Goal: Information Seeking & Learning: Compare options

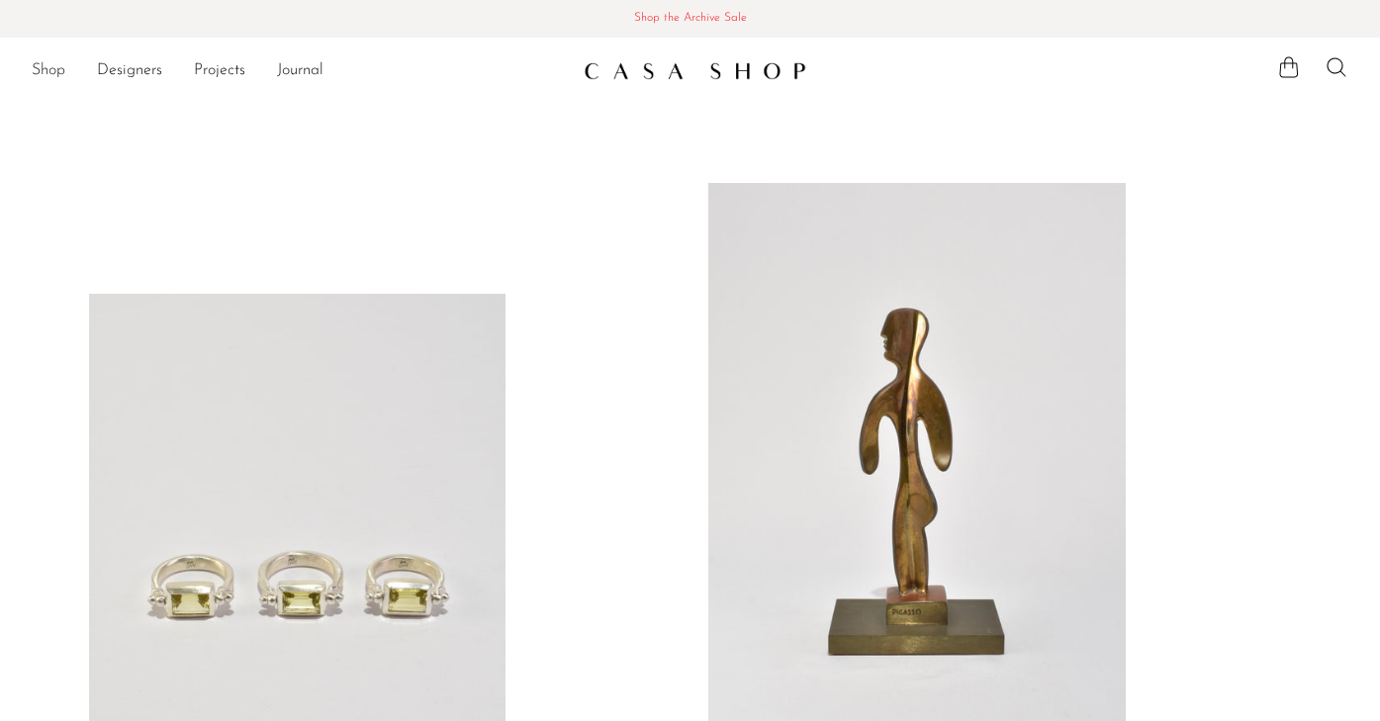
click at [57, 71] on link "Shop" at bounding box center [49, 71] width 34 height 26
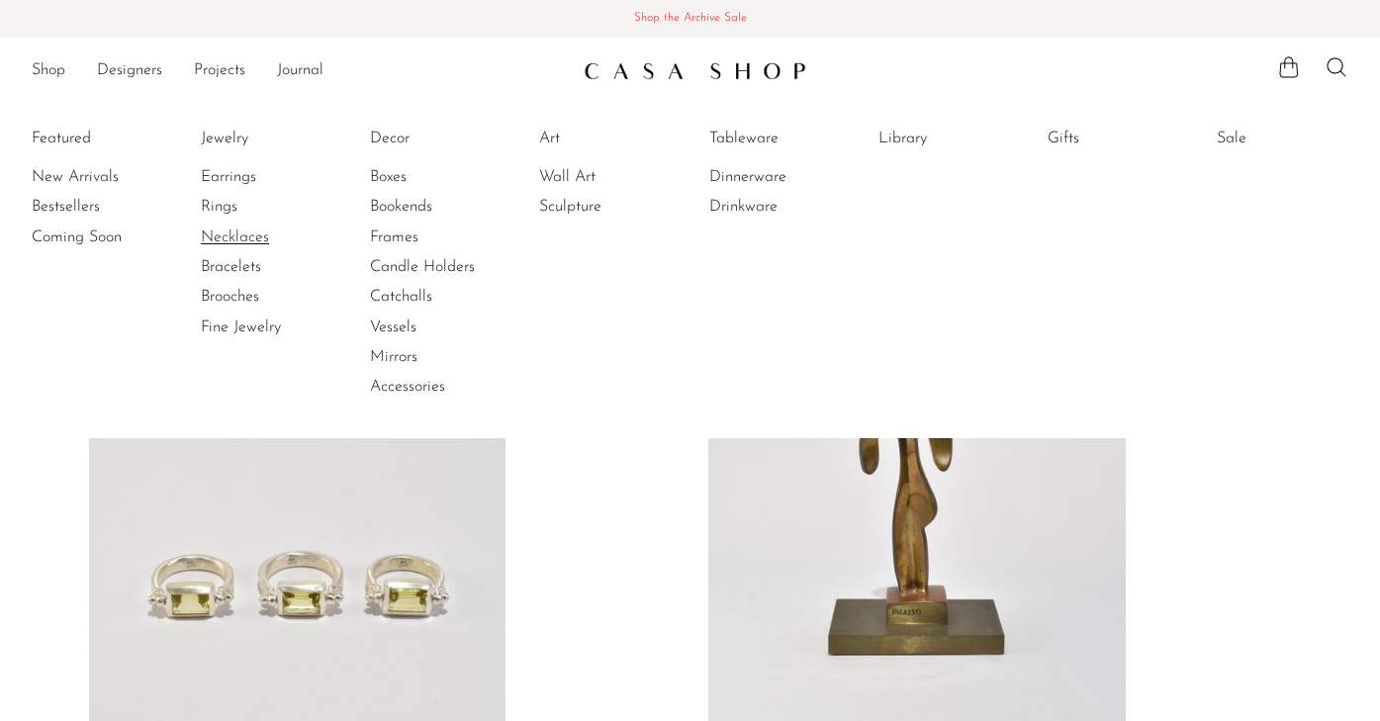
click at [237, 238] on link "Necklaces" at bounding box center [275, 238] width 148 height 22
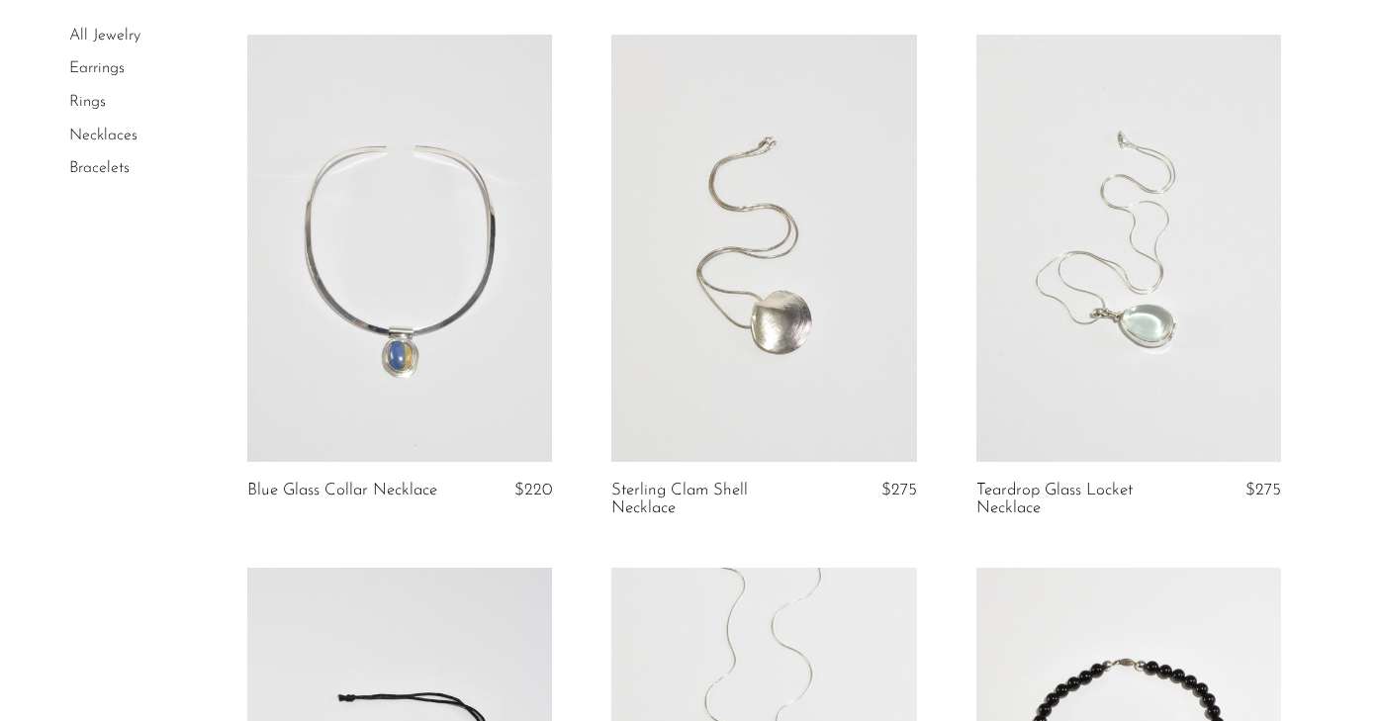
scroll to position [3881, 0]
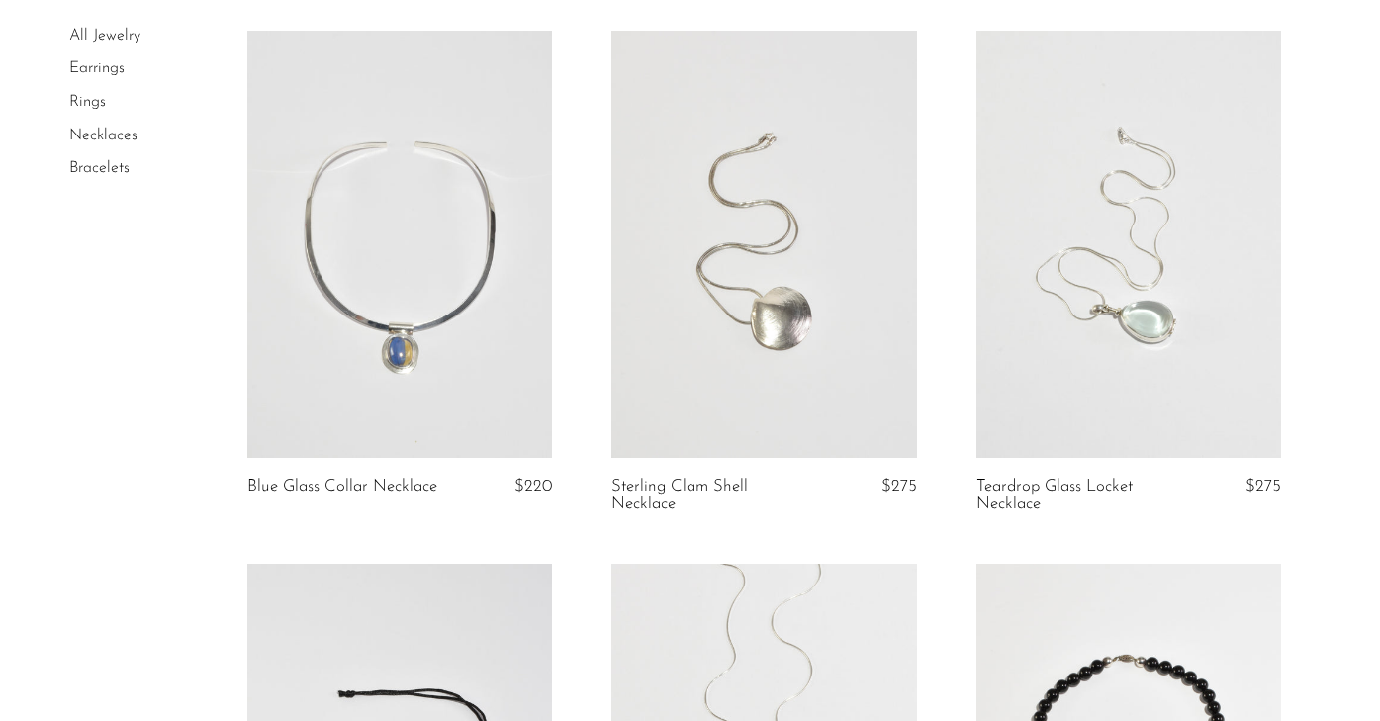
click at [778, 377] on link at bounding box center [763, 244] width 305 height 427
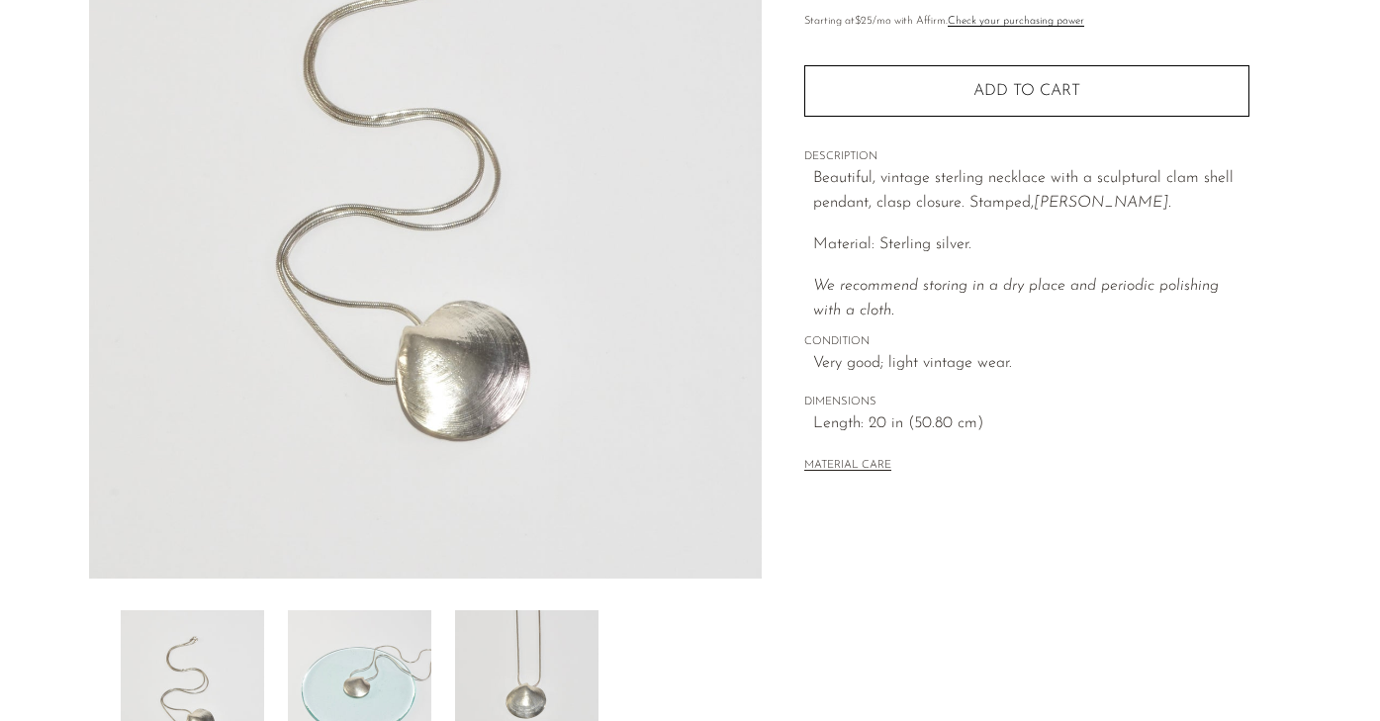
scroll to position [147, 0]
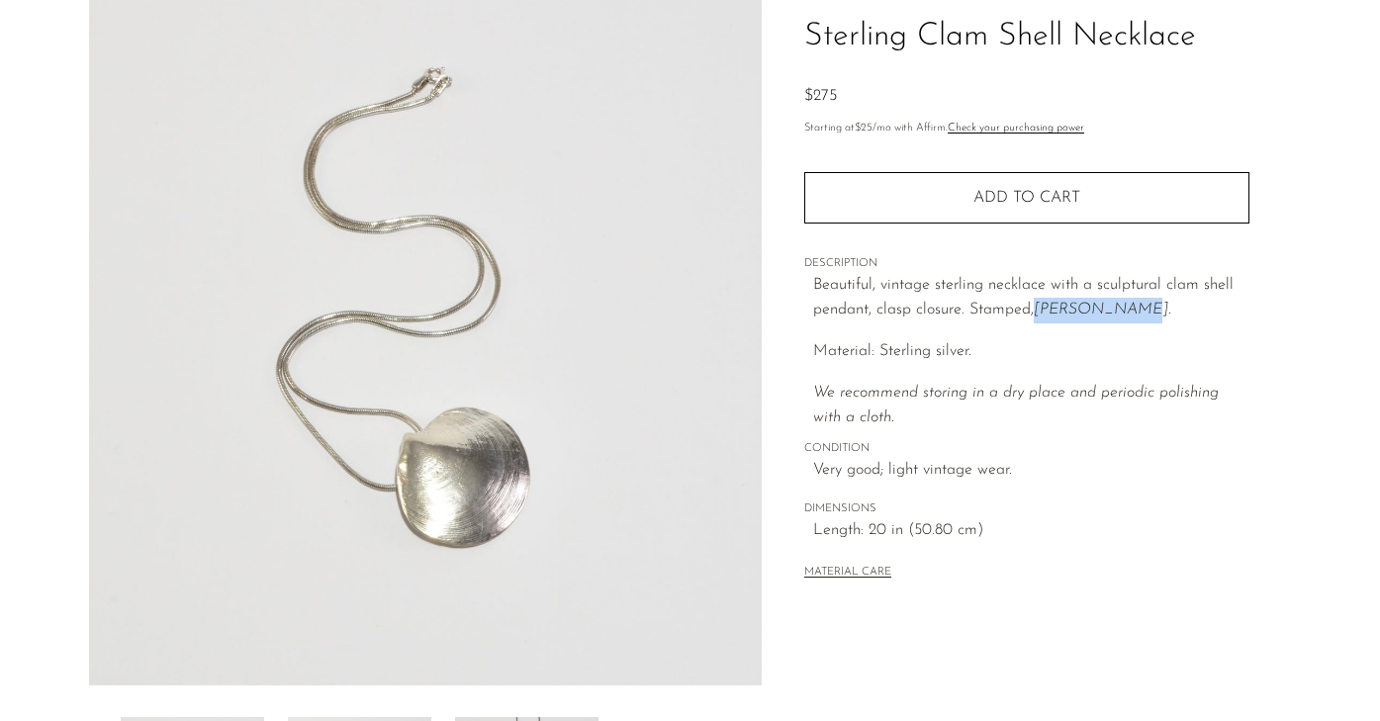
drag, startPoint x: 1039, startPoint y: 309, endPoint x: 1133, endPoint y: 305, distance: 94.1
click at [1133, 305] on em "[PERSON_NAME]." at bounding box center [1102, 310] width 137 height 16
copy em "Mignon Faget"
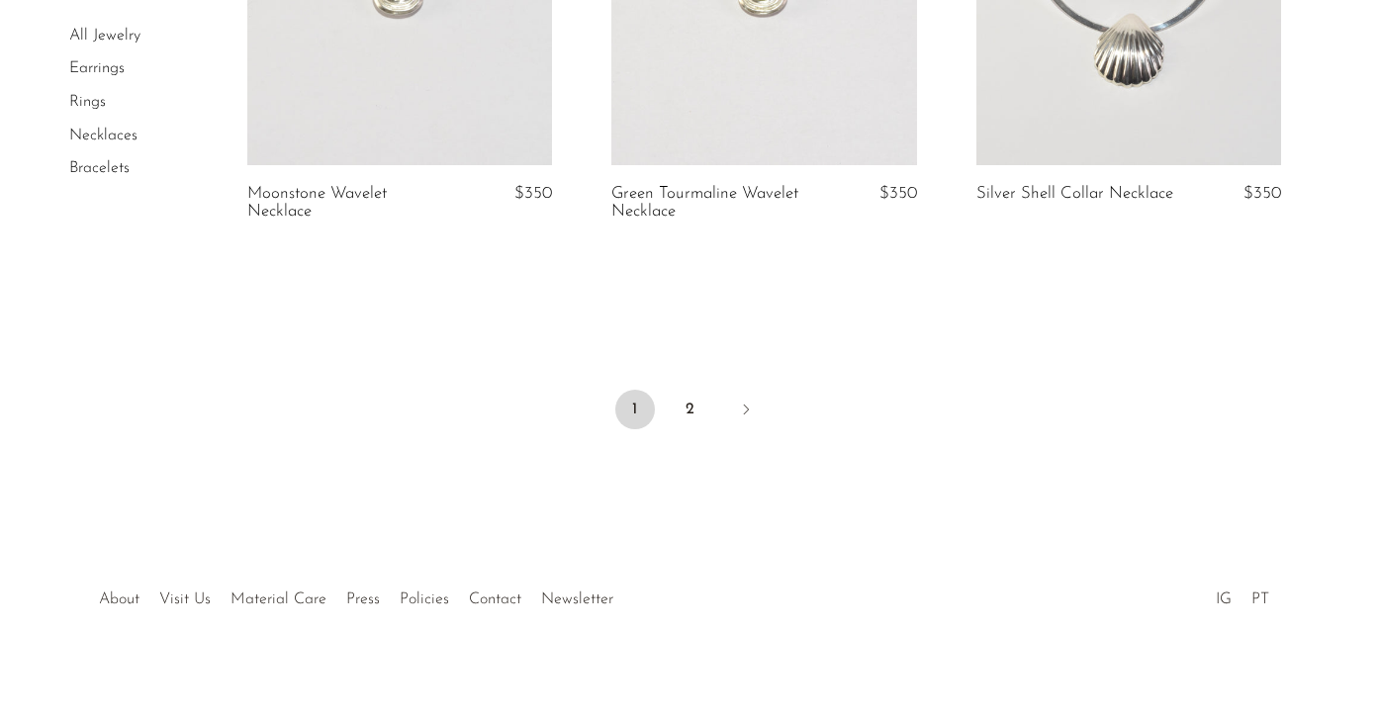
scroll to position [6309, 0]
click at [694, 397] on link "2" at bounding box center [691, 411] width 40 height 40
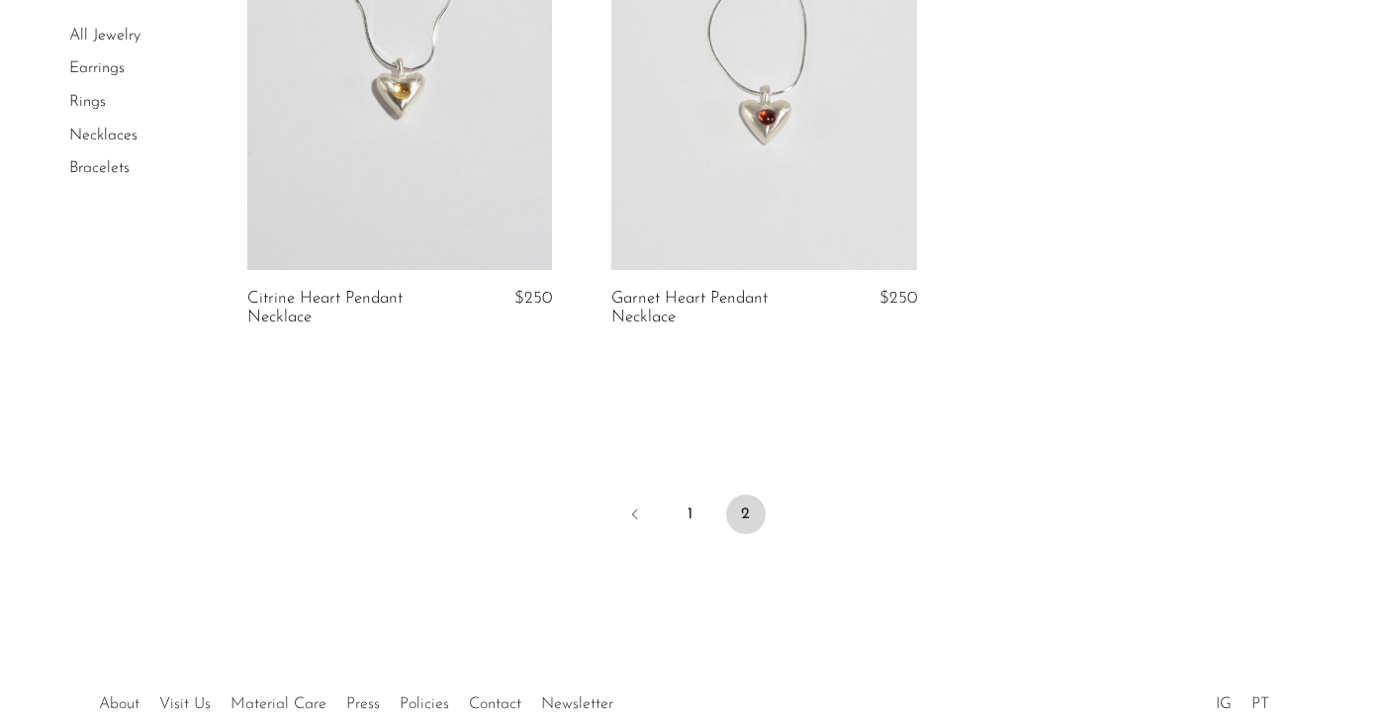
scroll to position [1423, 0]
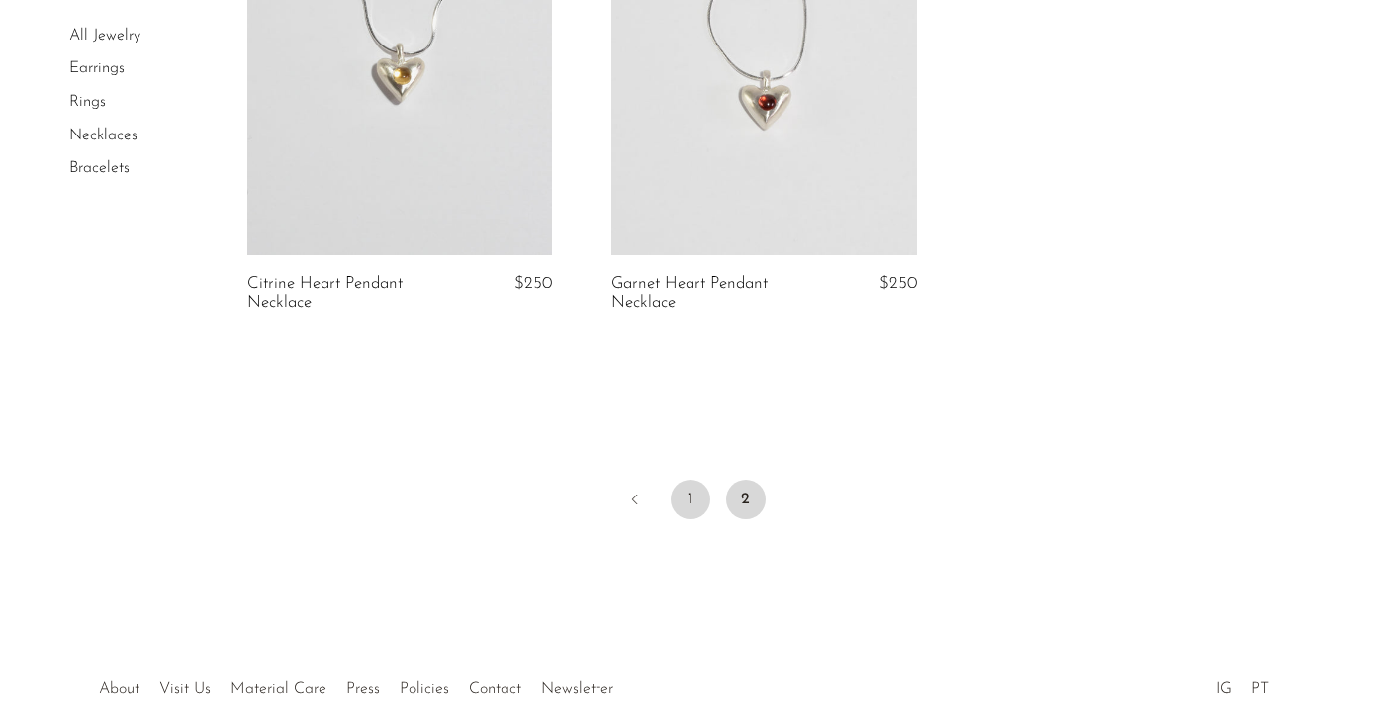
click at [694, 504] on link "1" at bounding box center [691, 500] width 40 height 40
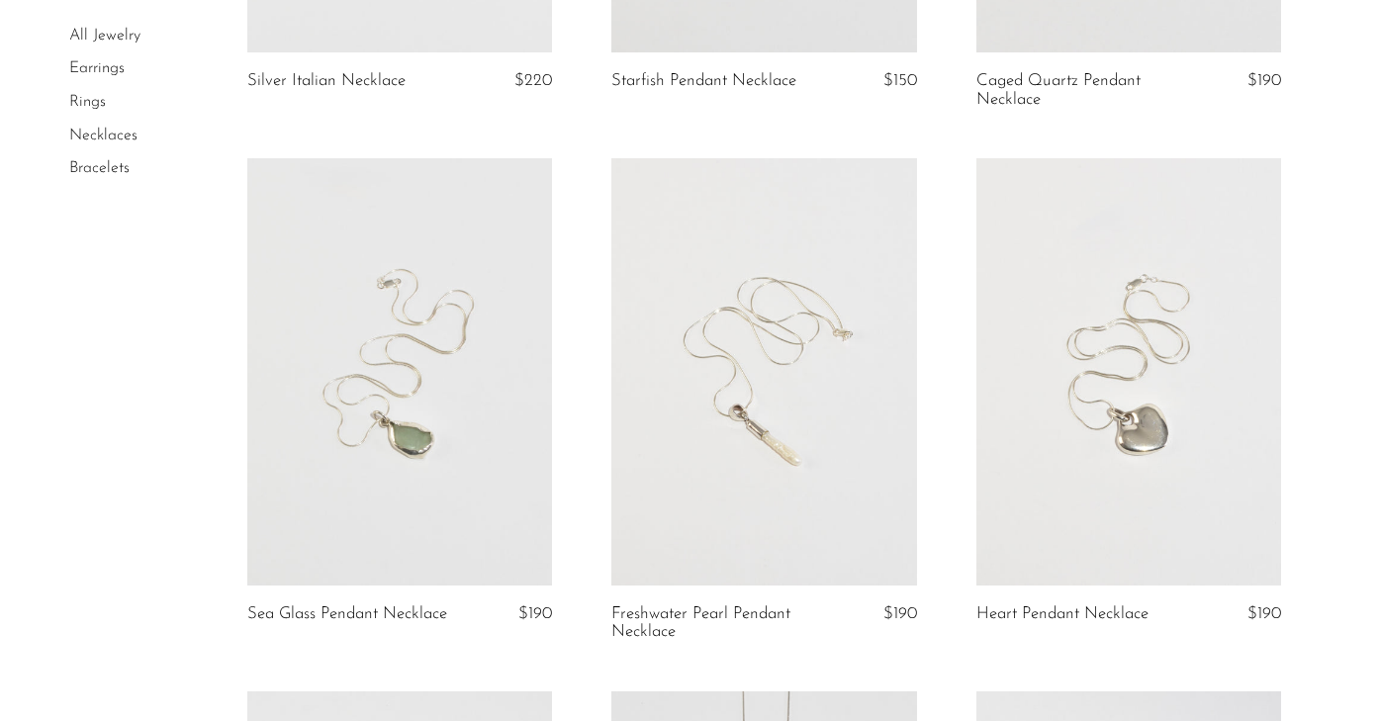
scroll to position [1750, 0]
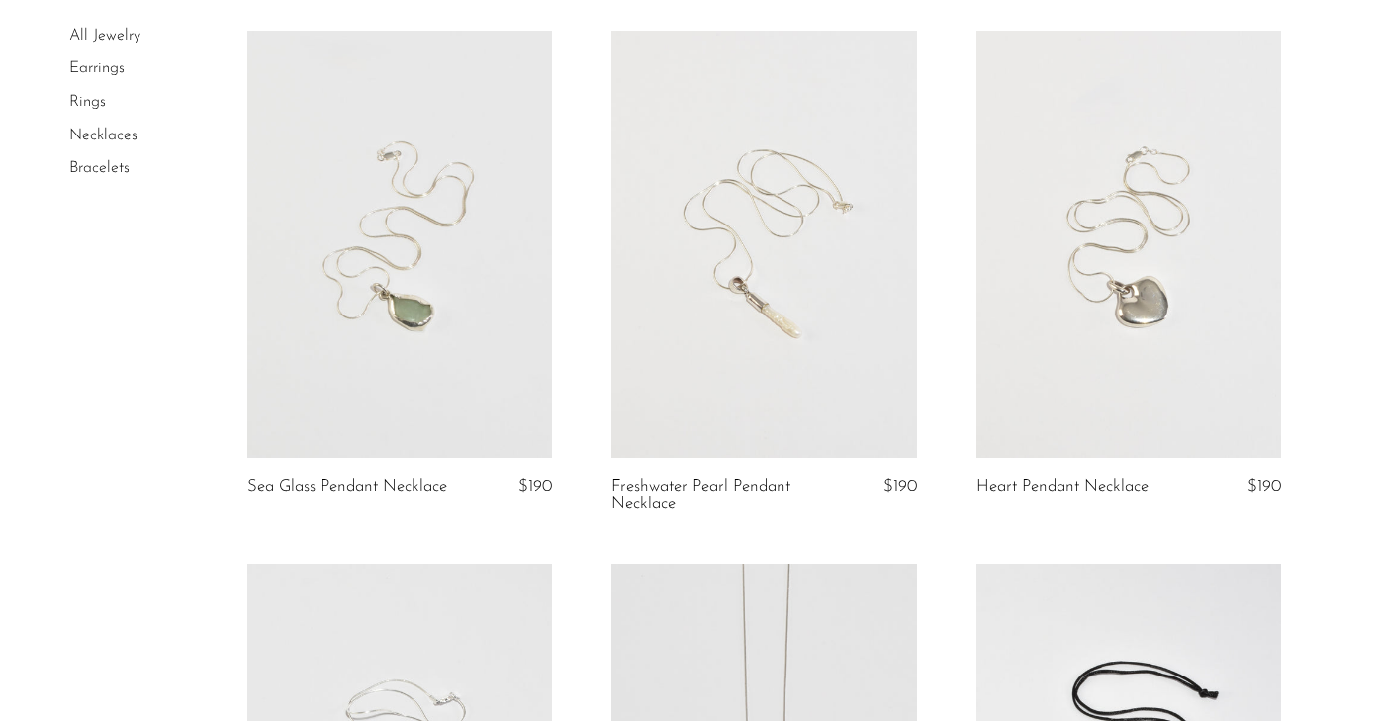
click at [1175, 388] on link at bounding box center [1128, 244] width 305 height 427
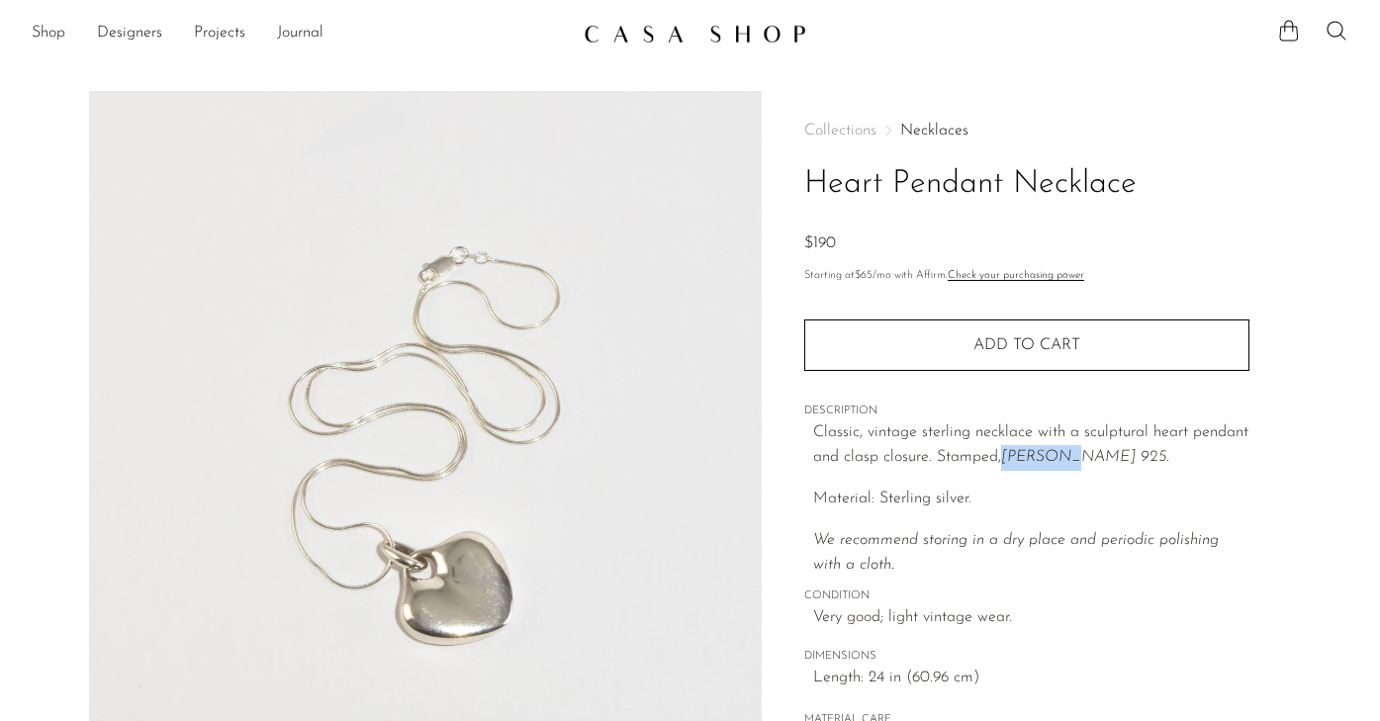
drag, startPoint x: 1003, startPoint y: 452, endPoint x: 1072, endPoint y: 451, distance: 69.2
click at [1072, 451] on p "Classic, vintage sterling necklace with a sculptural heart pendant and clasp cl…" at bounding box center [1031, 445] width 436 height 50
copy em "ZINA 925"
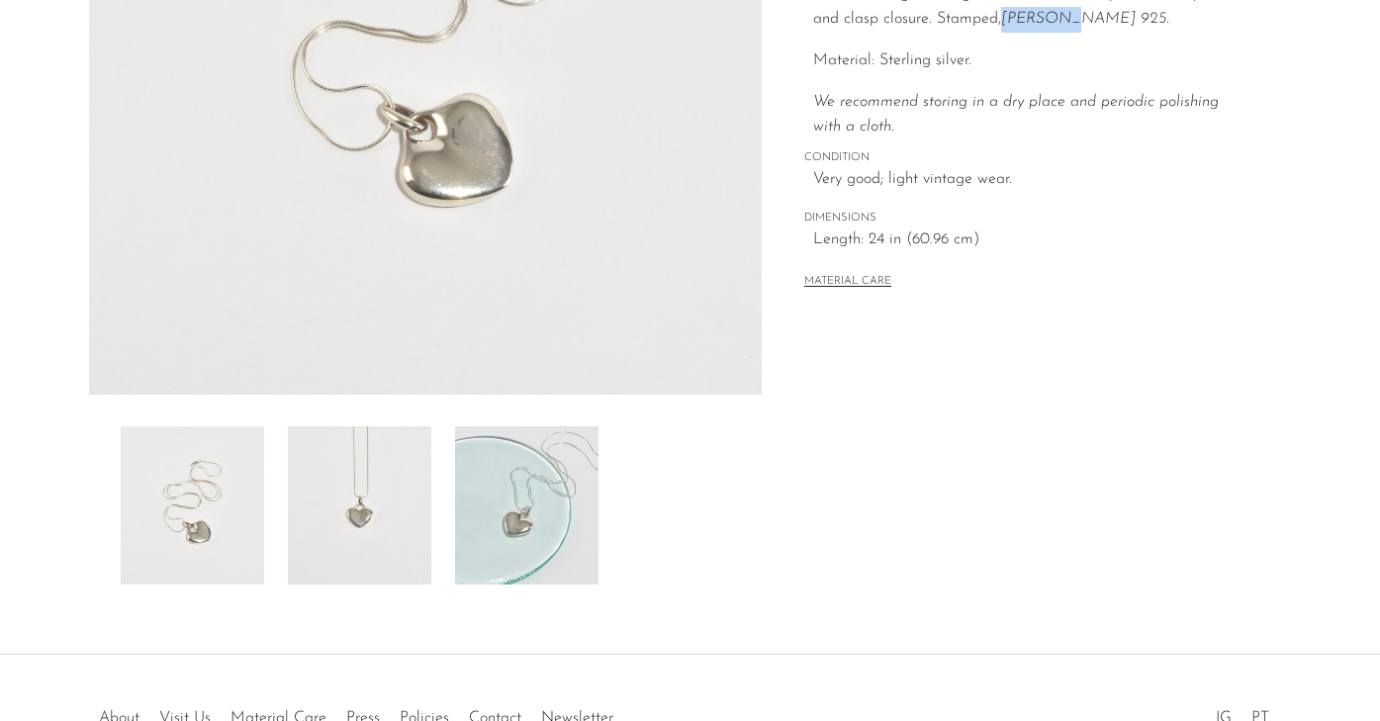
scroll to position [441, 0]
click at [376, 524] on img at bounding box center [359, 502] width 143 height 158
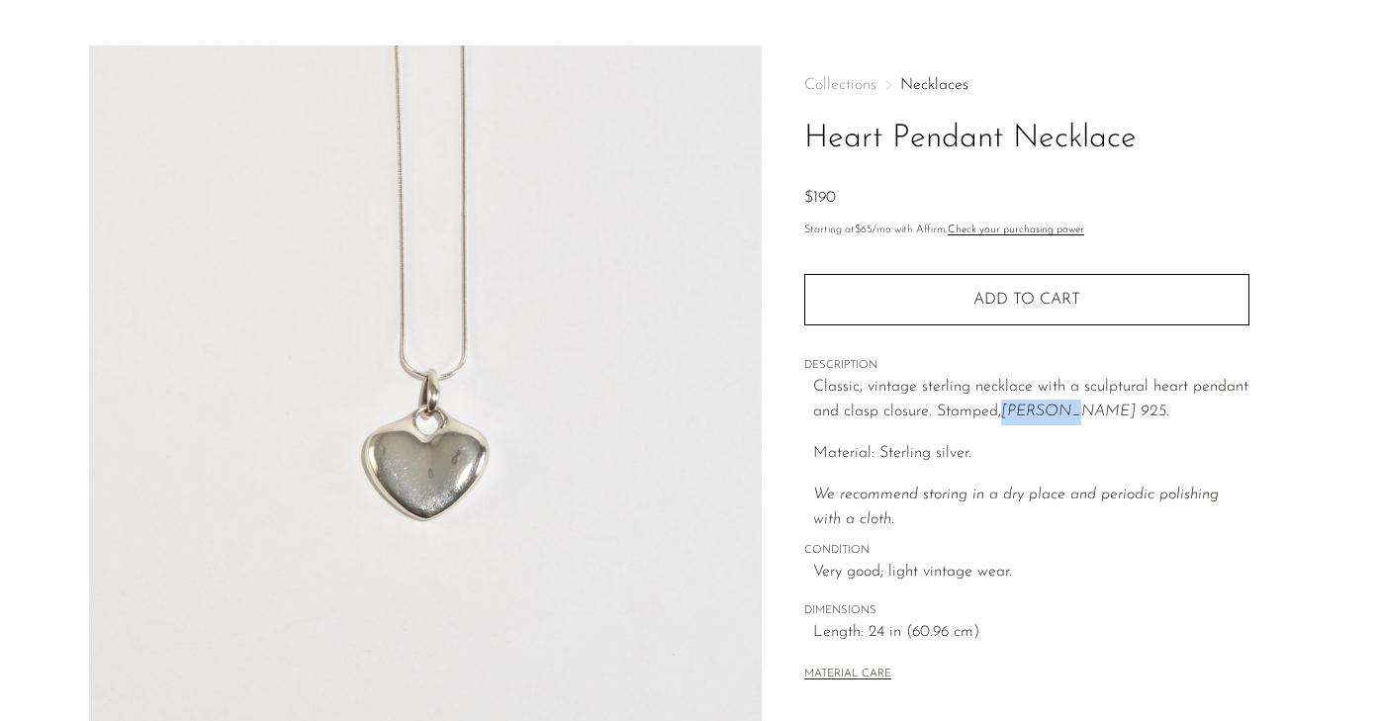
scroll to position [45, 0]
click at [477, 498] on img at bounding box center [426, 417] width 674 height 742
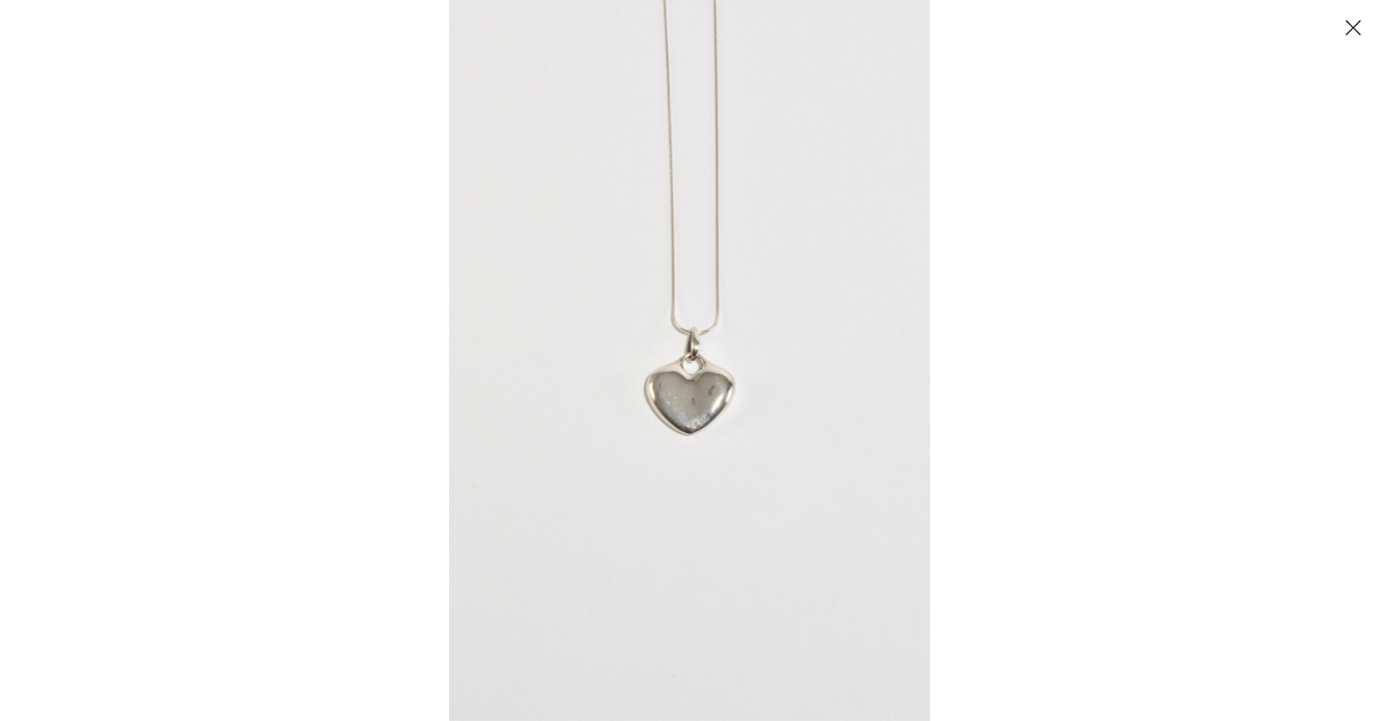
click at [683, 382] on img at bounding box center [689, 360] width 481 height 721
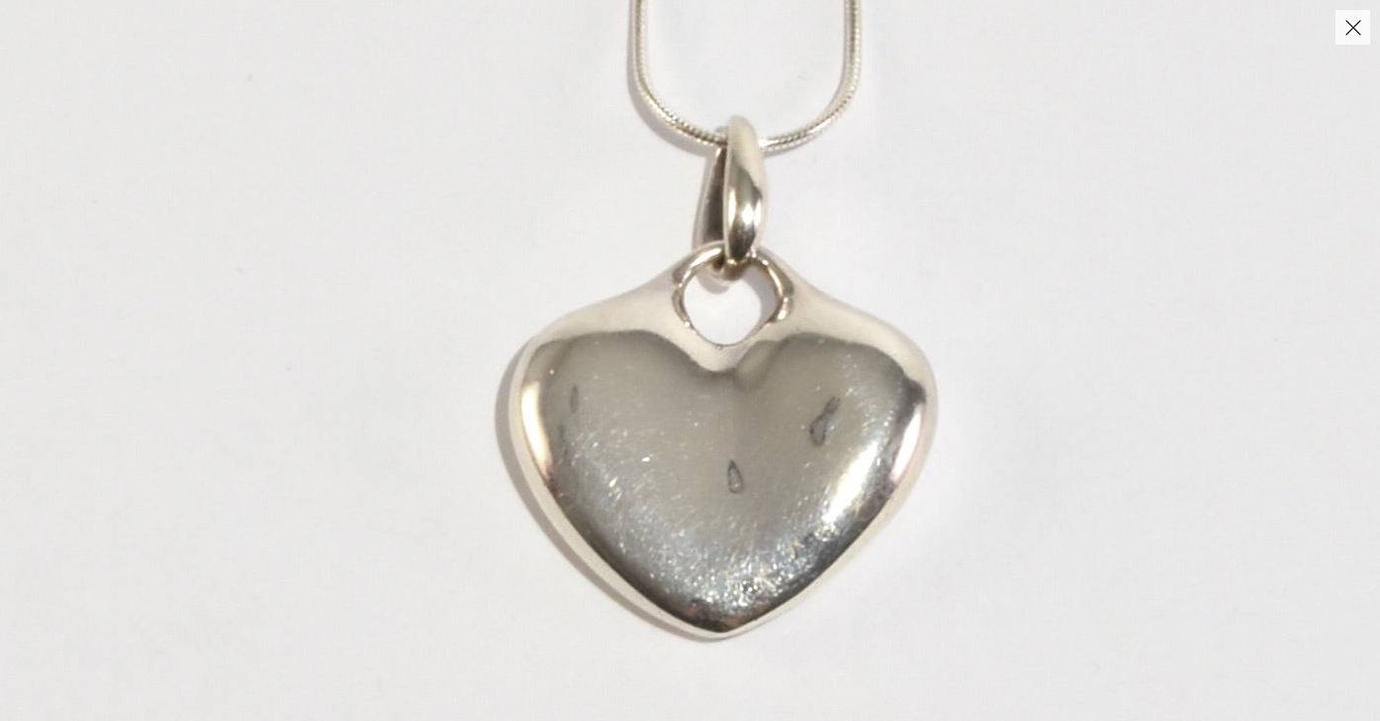
click at [1358, 24] on button "Close" at bounding box center [1352, 27] width 35 height 35
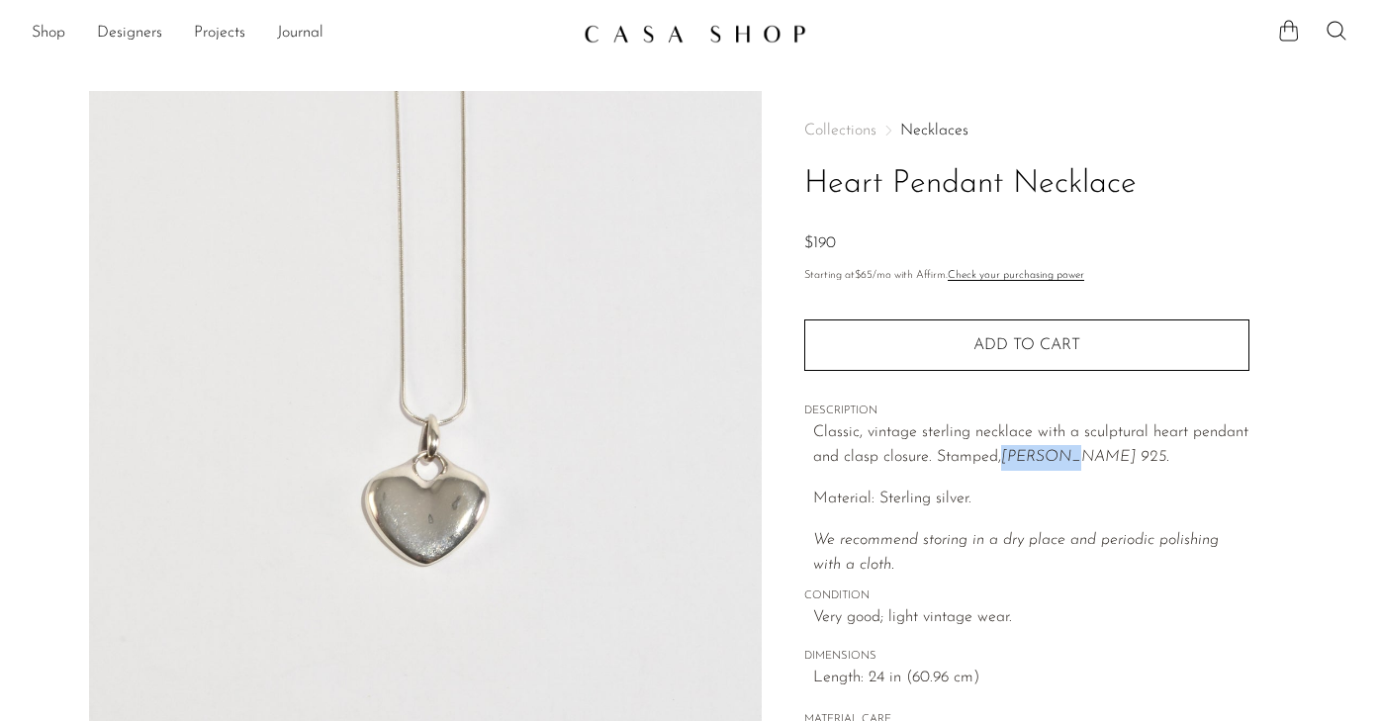
click at [1287, 29] on icon at bounding box center [1289, 31] width 24 height 24
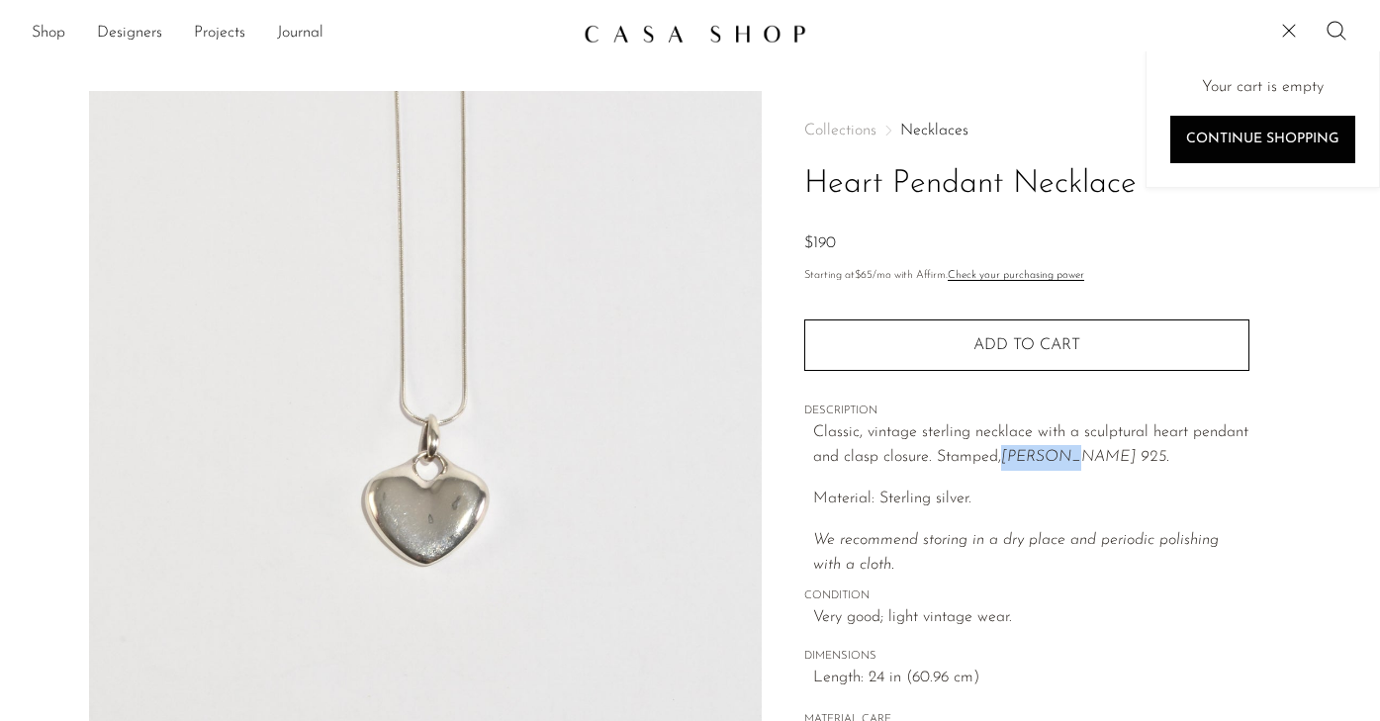
click at [1335, 34] on icon at bounding box center [1336, 31] width 24 height 24
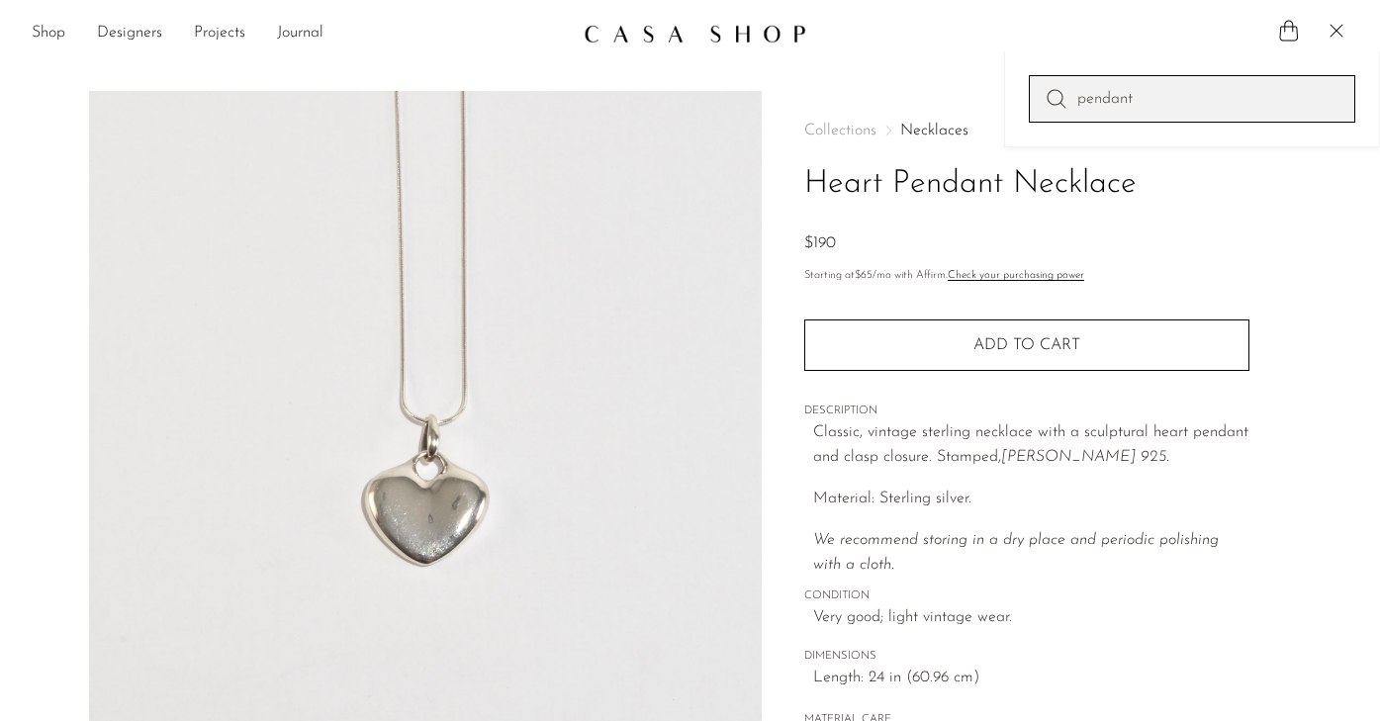
type input "pendant"
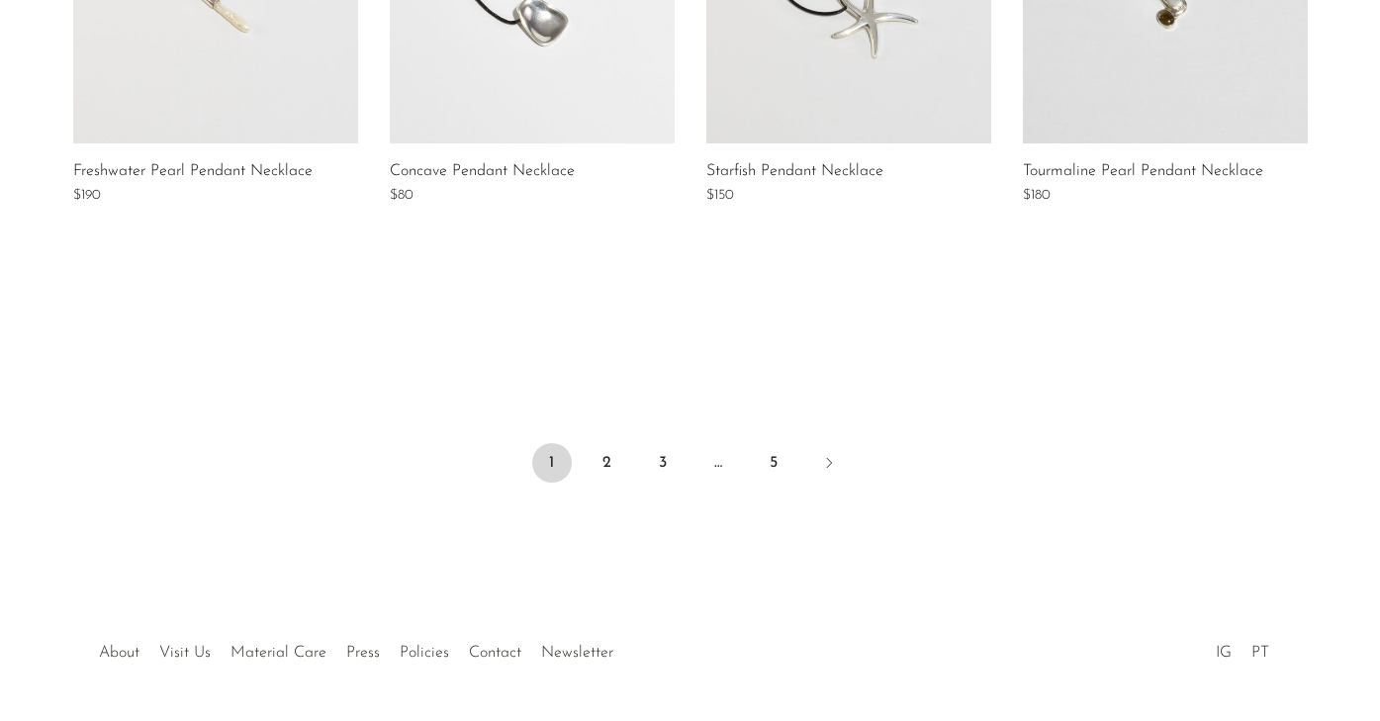
scroll to position [1688, 0]
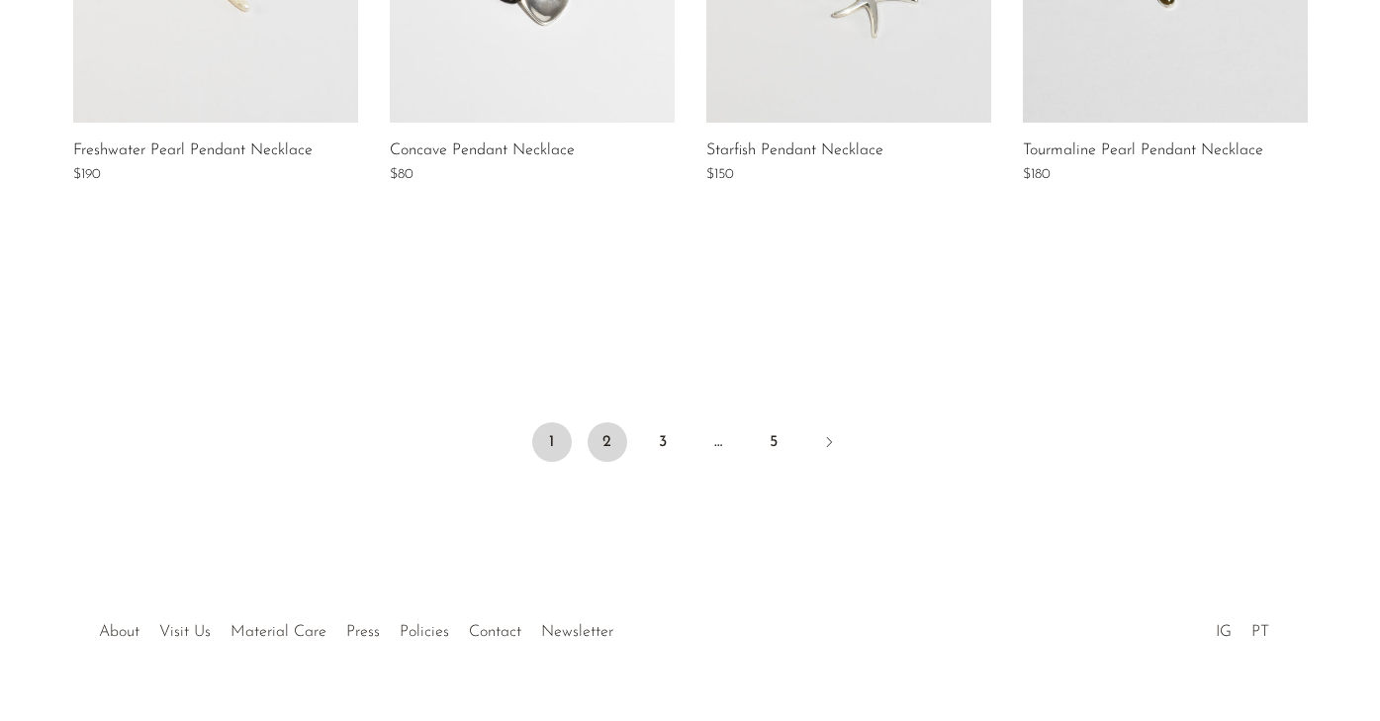
click at [605, 437] on link "2" at bounding box center [608, 442] width 40 height 40
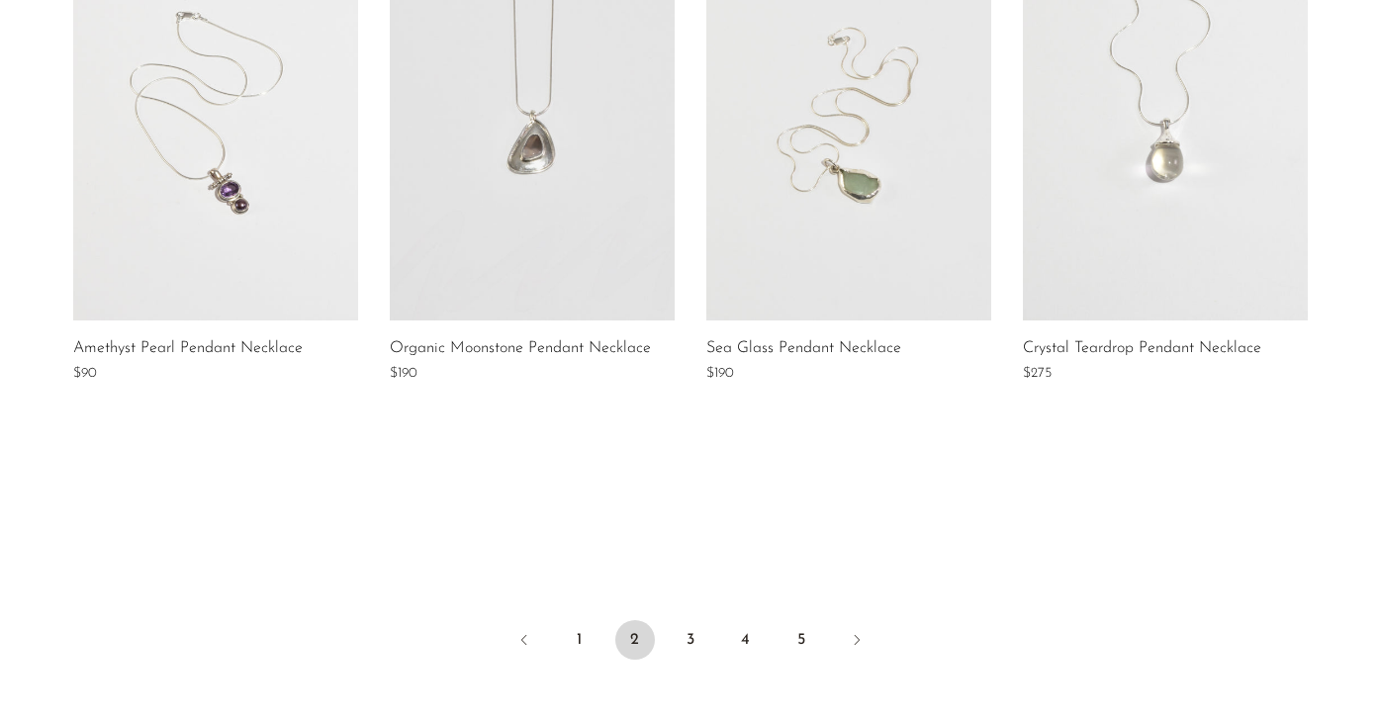
scroll to position [1538, 0]
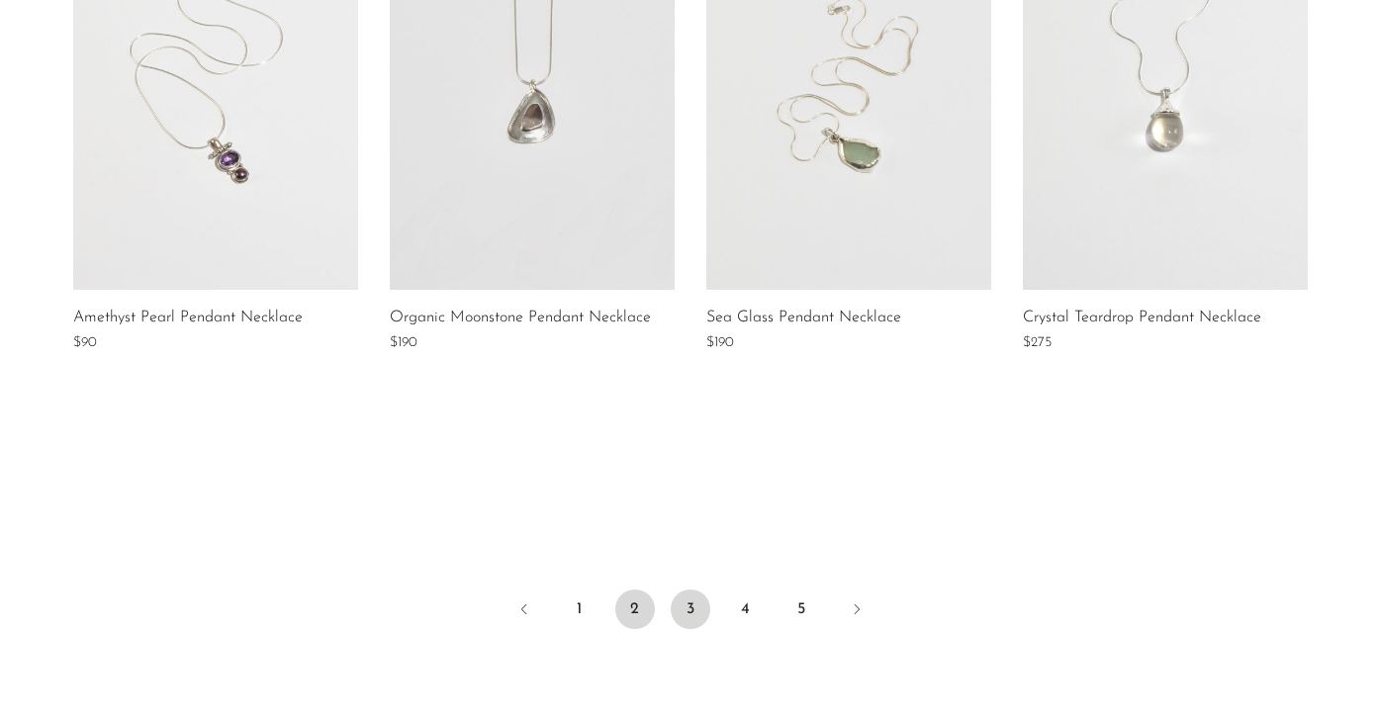
click at [691, 611] on link "3" at bounding box center [691, 610] width 40 height 40
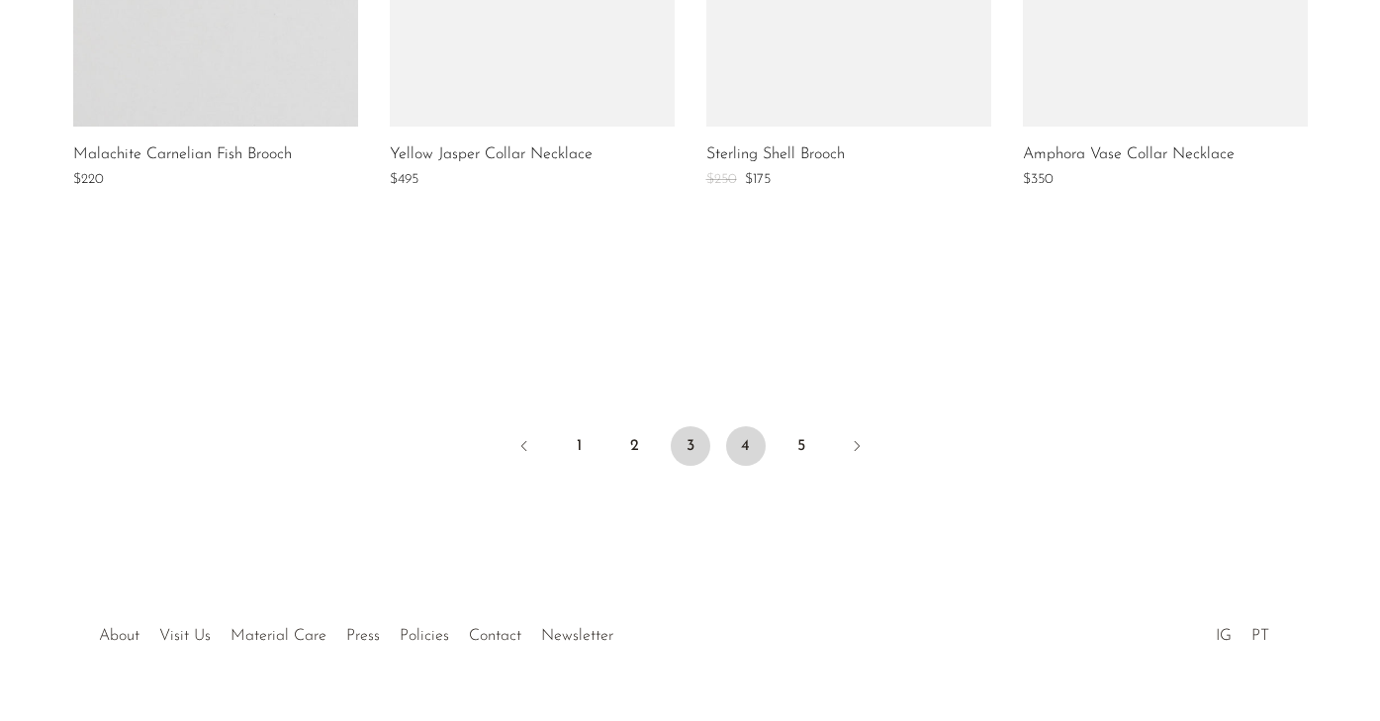
scroll to position [1714, 0]
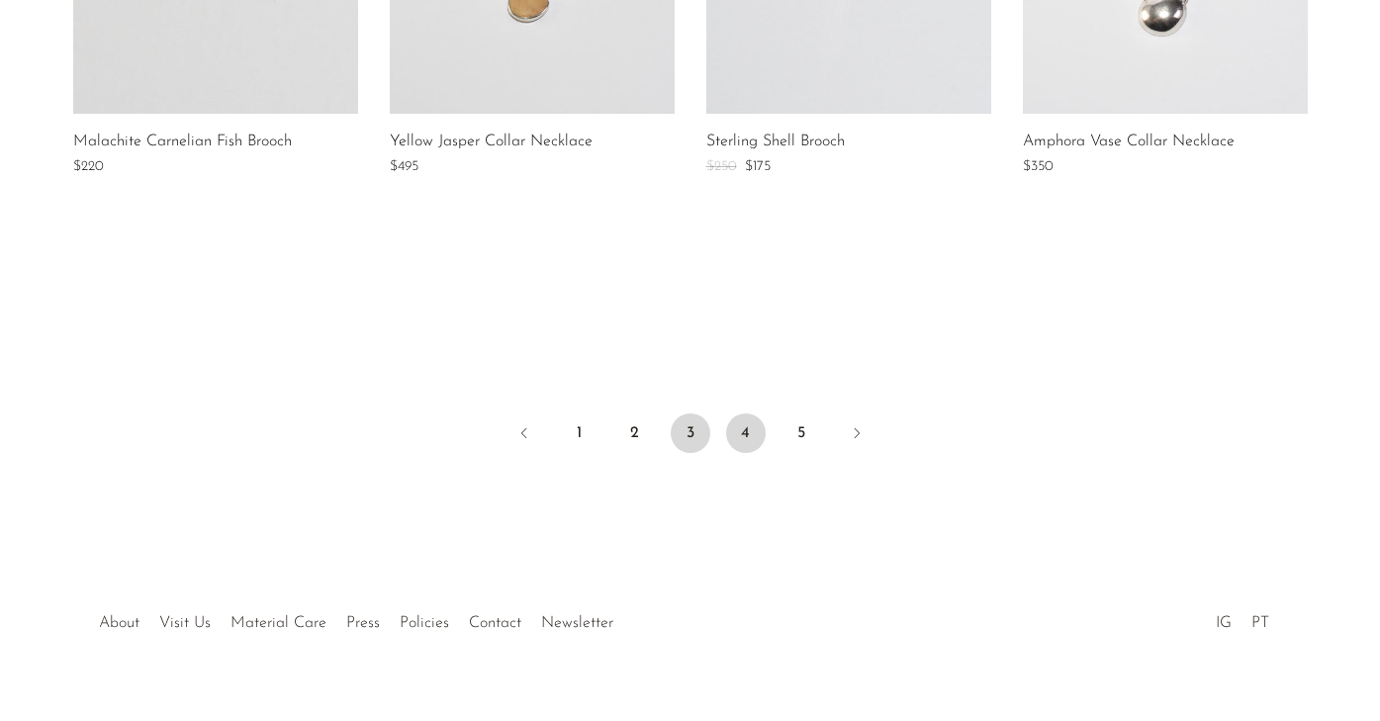
click at [746, 426] on link "4" at bounding box center [746, 433] width 40 height 40
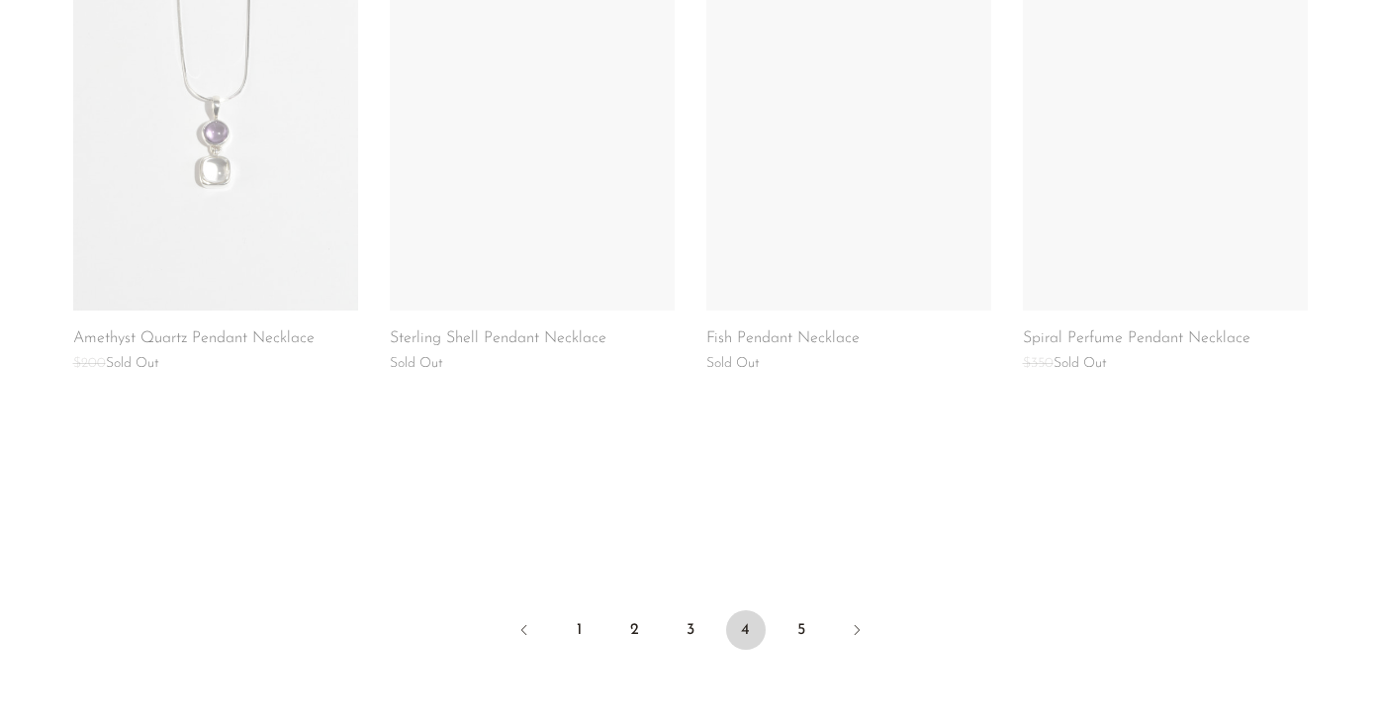
scroll to position [1628, 0]
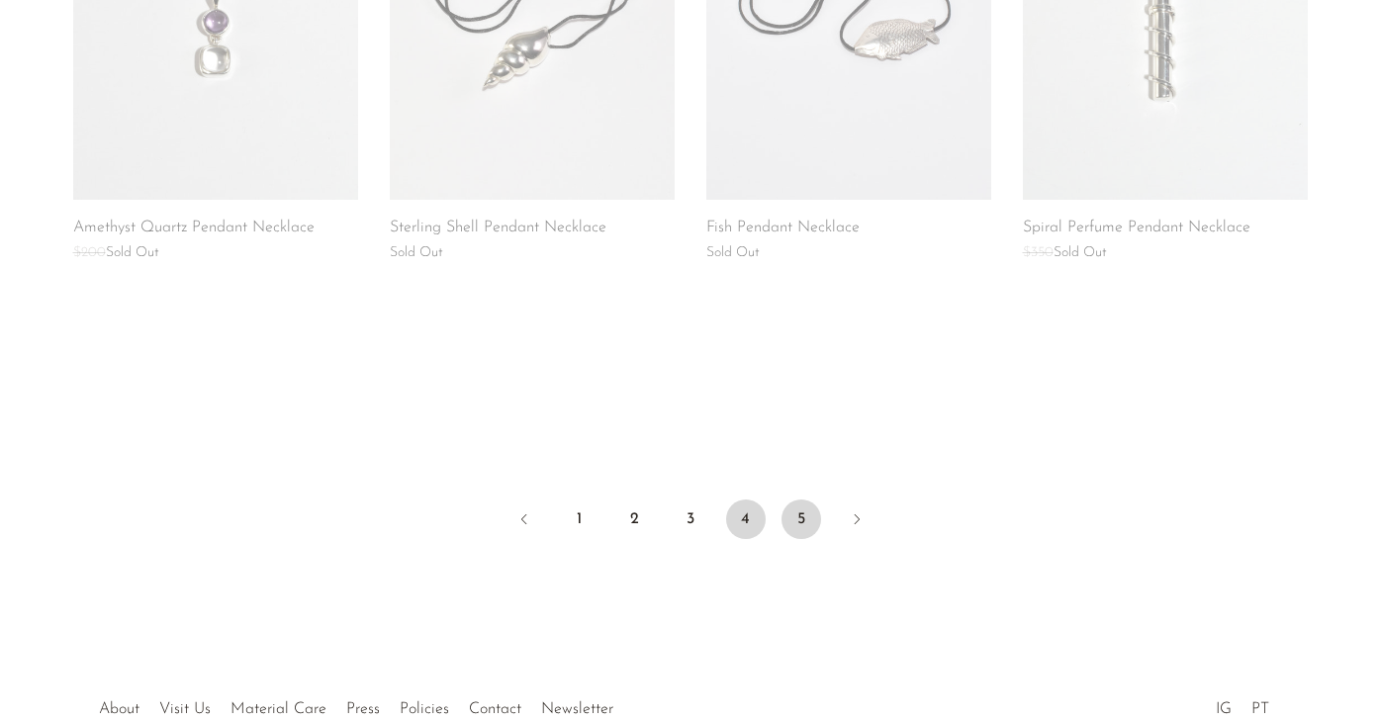
click at [801, 500] on link "5" at bounding box center [801, 520] width 40 height 40
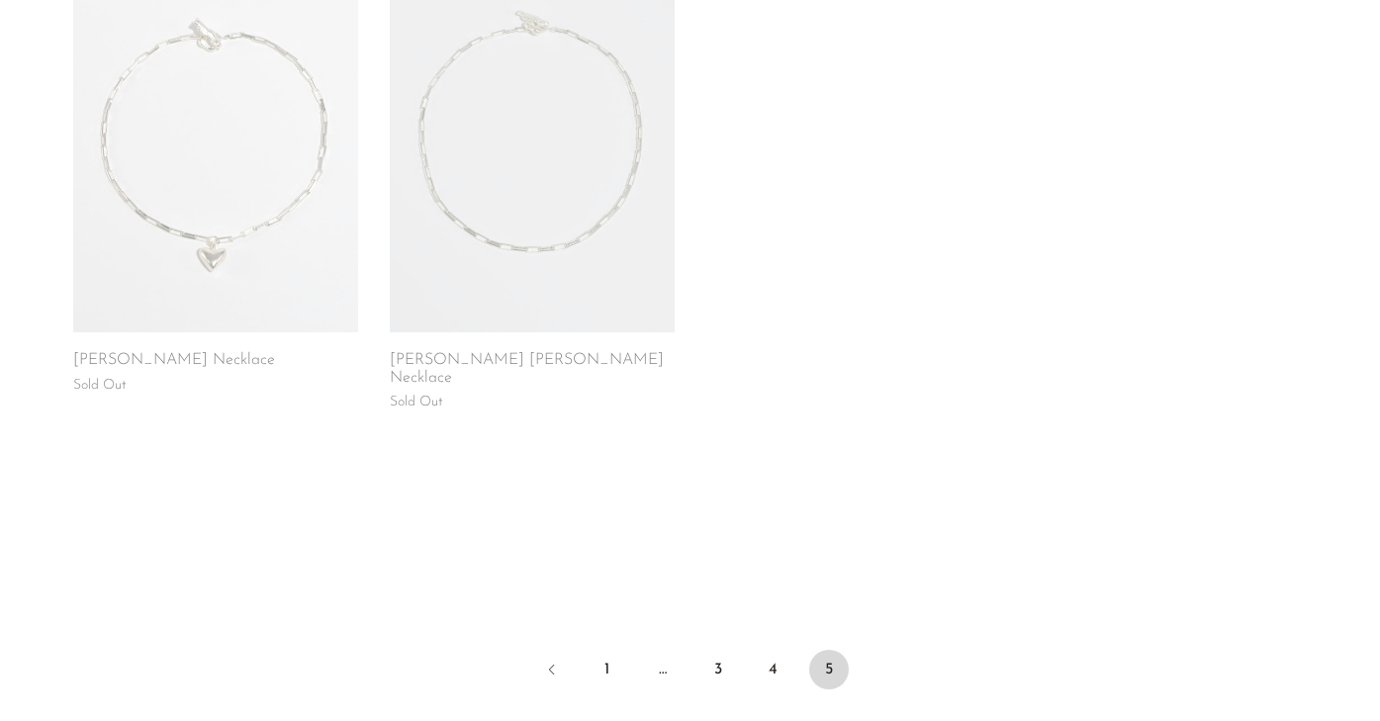
scroll to position [974, 0]
click at [605, 648] on link "1" at bounding box center [608, 668] width 40 height 40
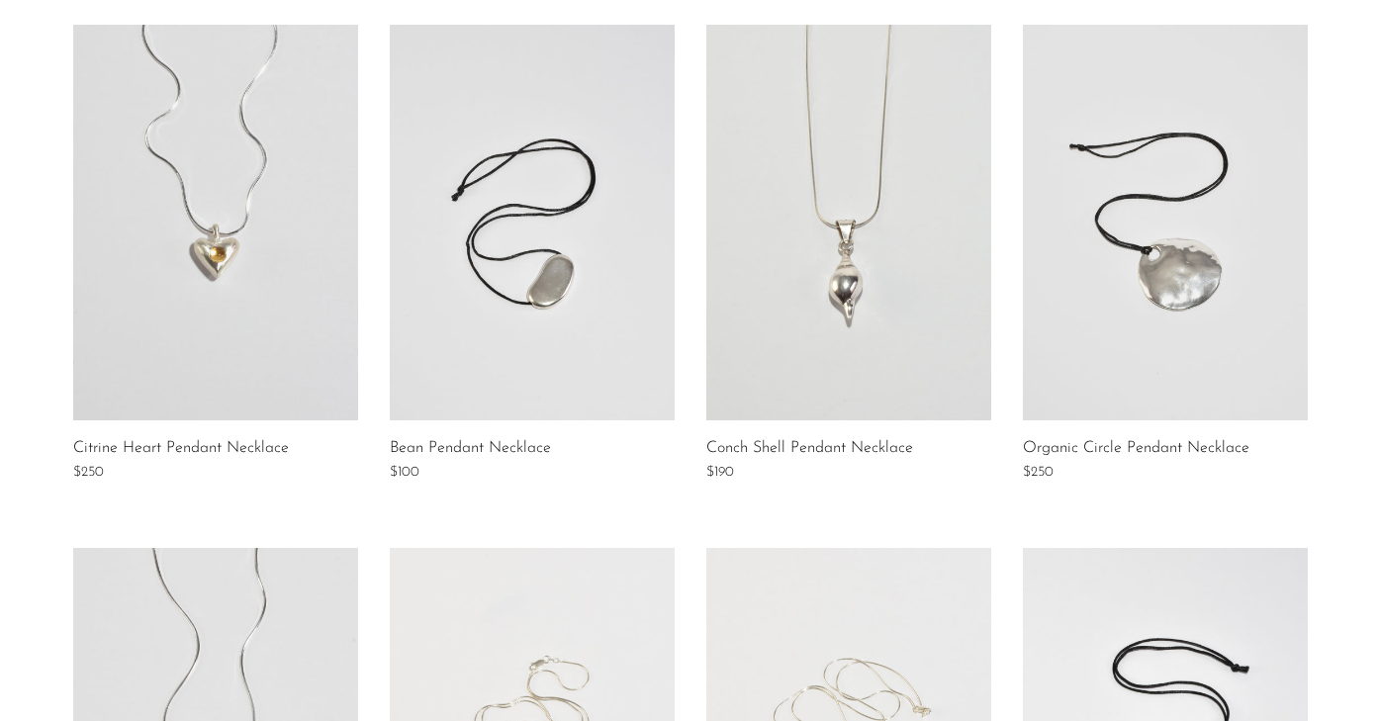
scroll to position [345, 0]
click at [842, 349] on link at bounding box center [848, 222] width 285 height 396
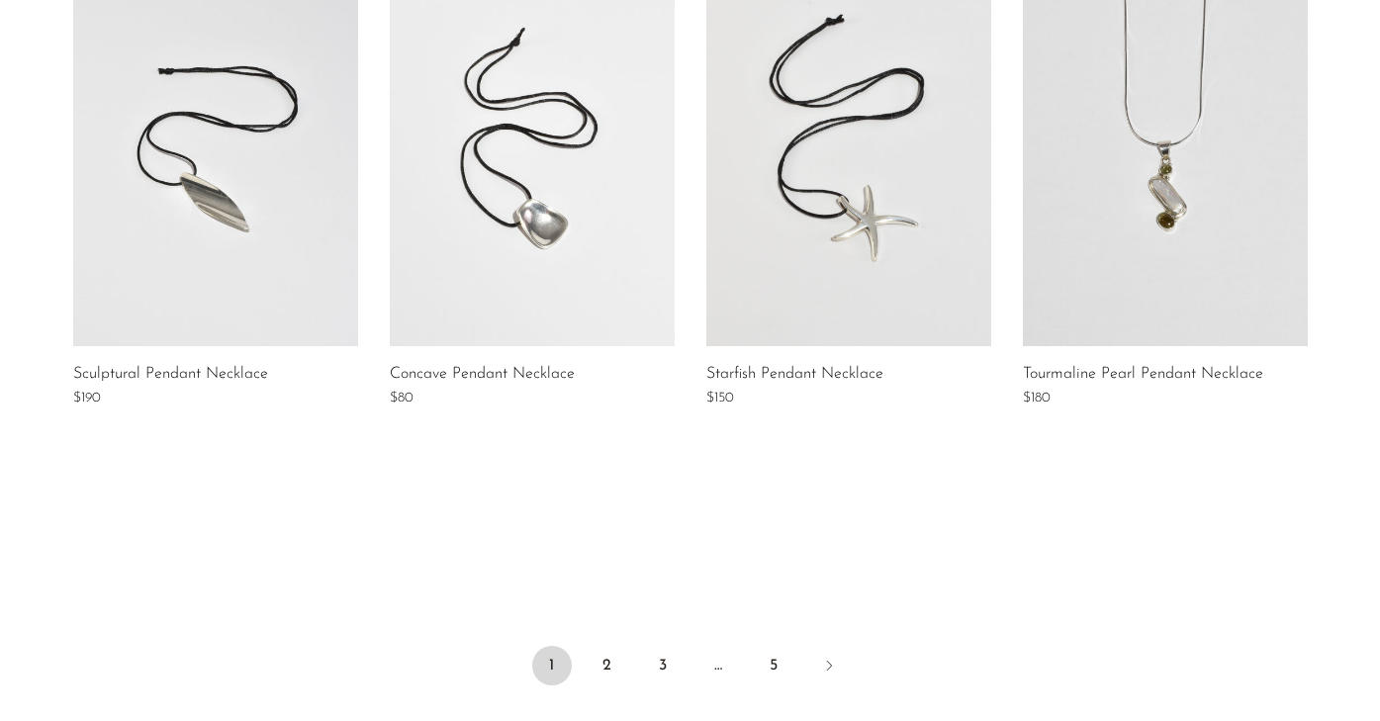
scroll to position [1541, 0]
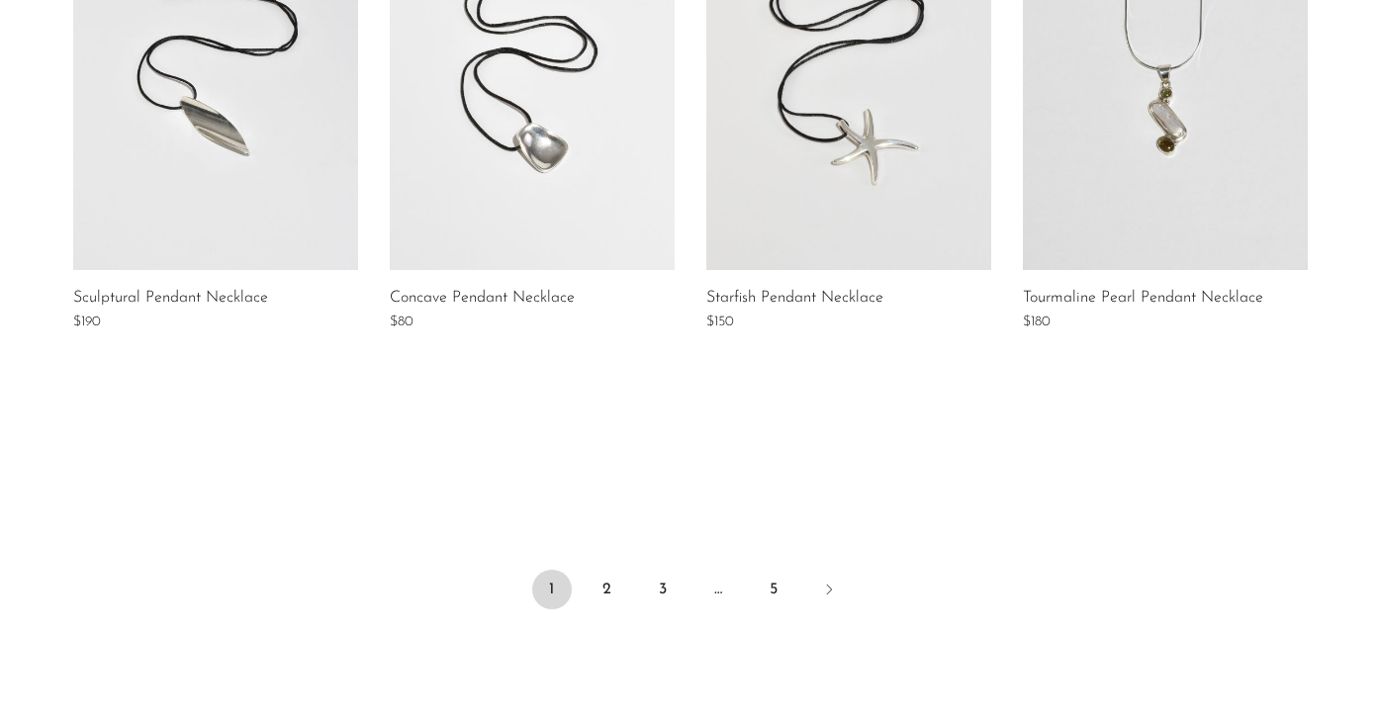
click at [550, 156] on link at bounding box center [532, 72] width 285 height 396
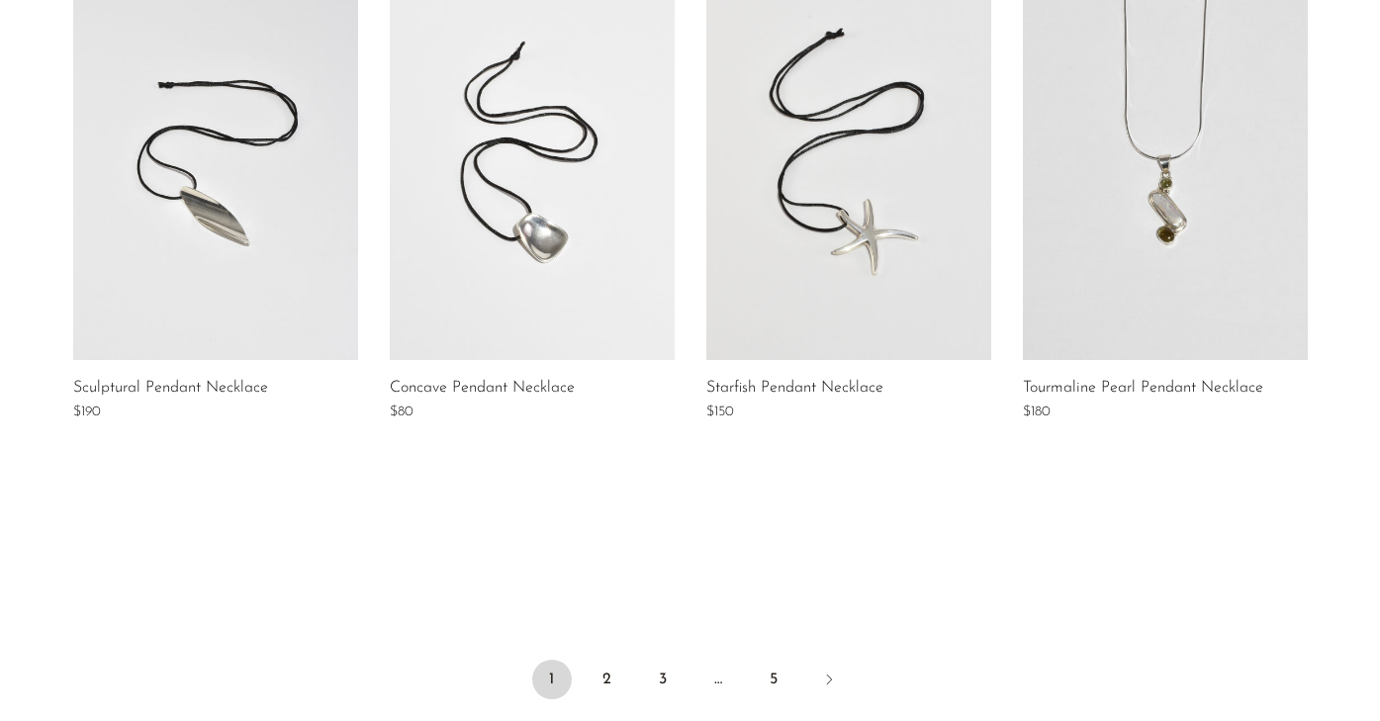
scroll to position [1479, 0]
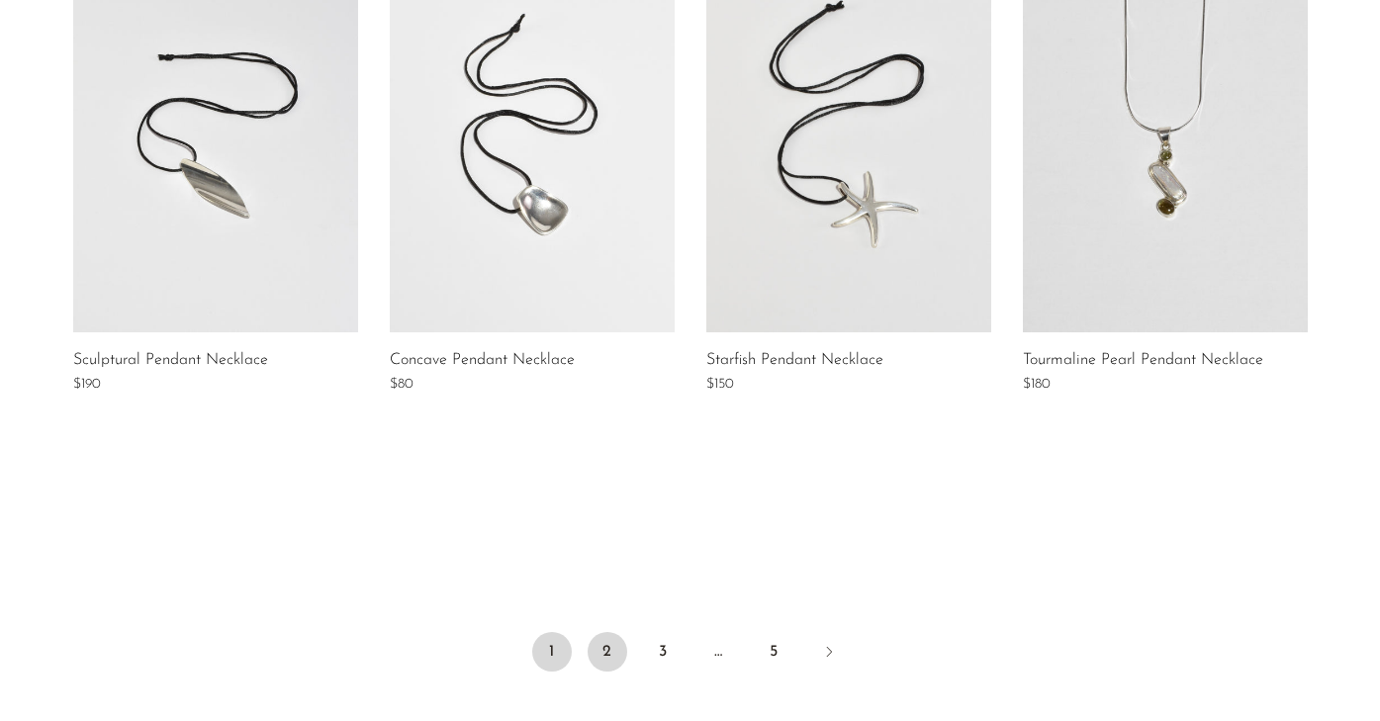
click at [607, 646] on link "2" at bounding box center [608, 652] width 40 height 40
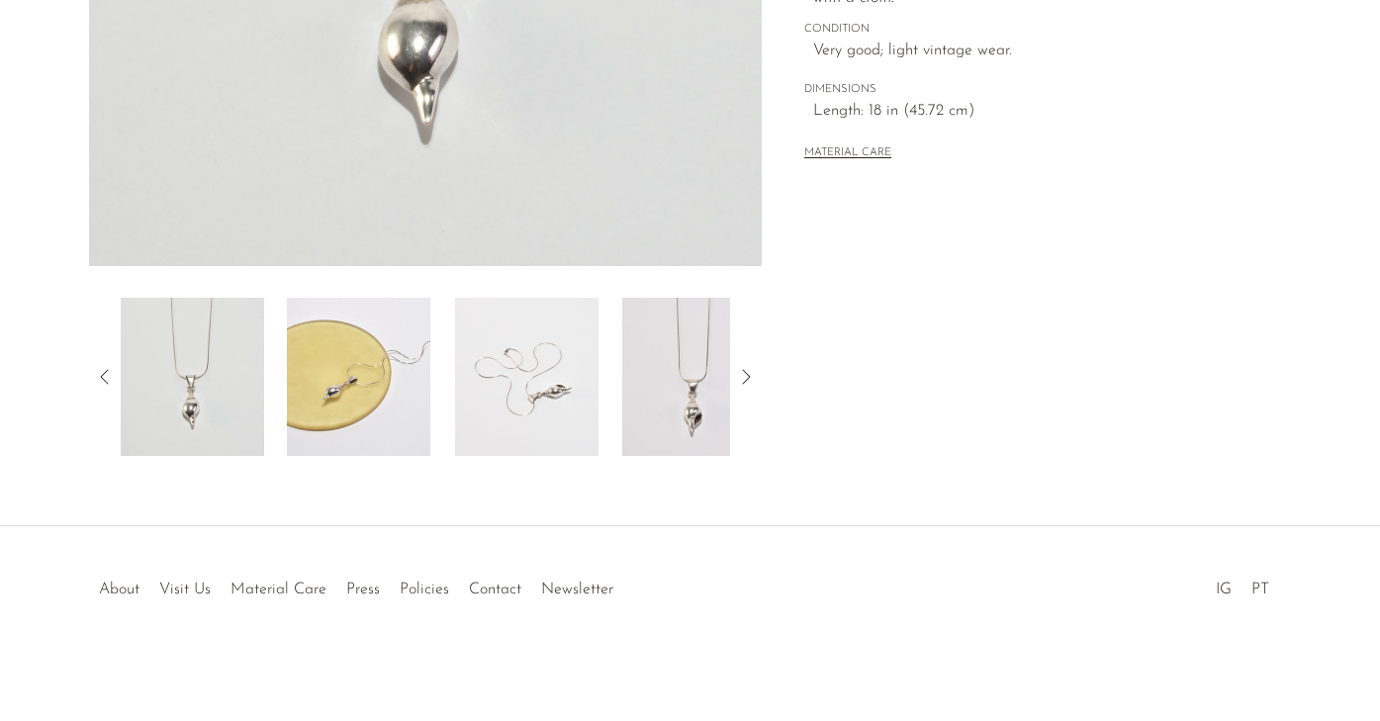
scroll to position [567, 0]
click at [668, 425] on img at bounding box center [693, 377] width 143 height 158
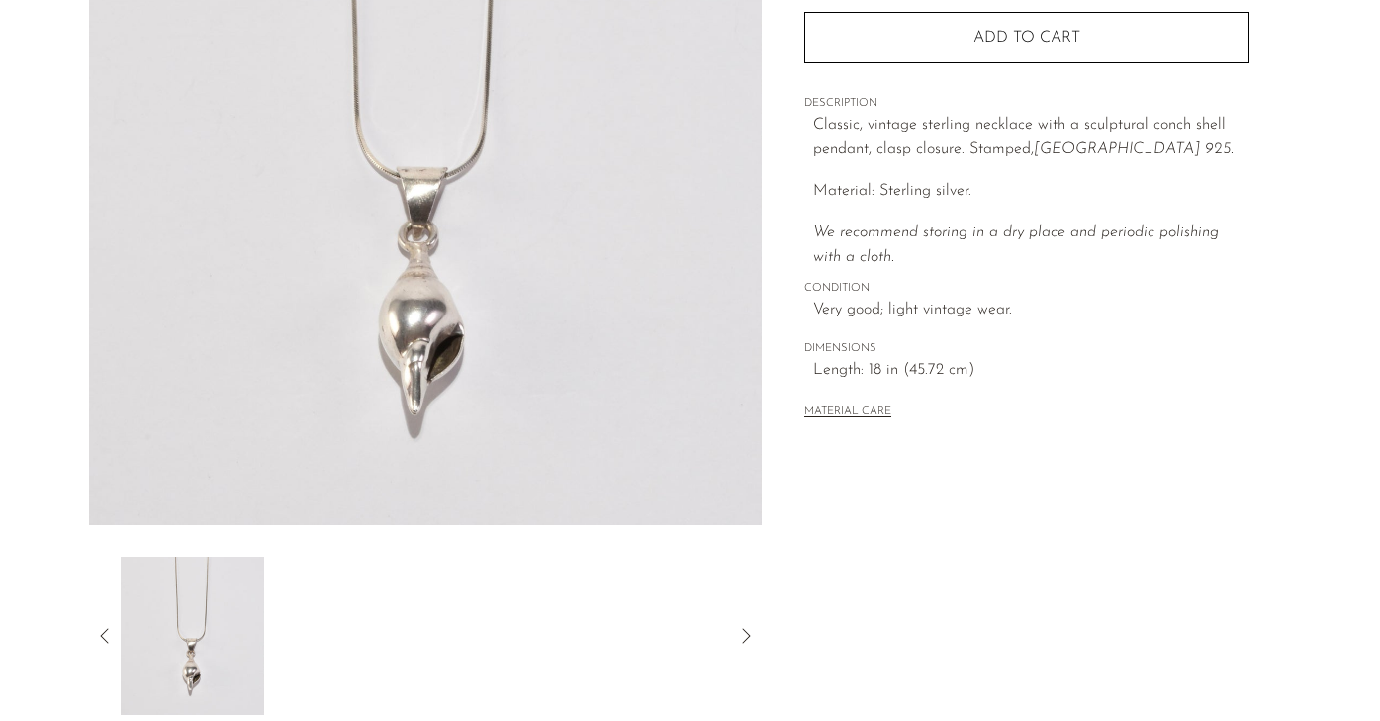
scroll to position [277, 0]
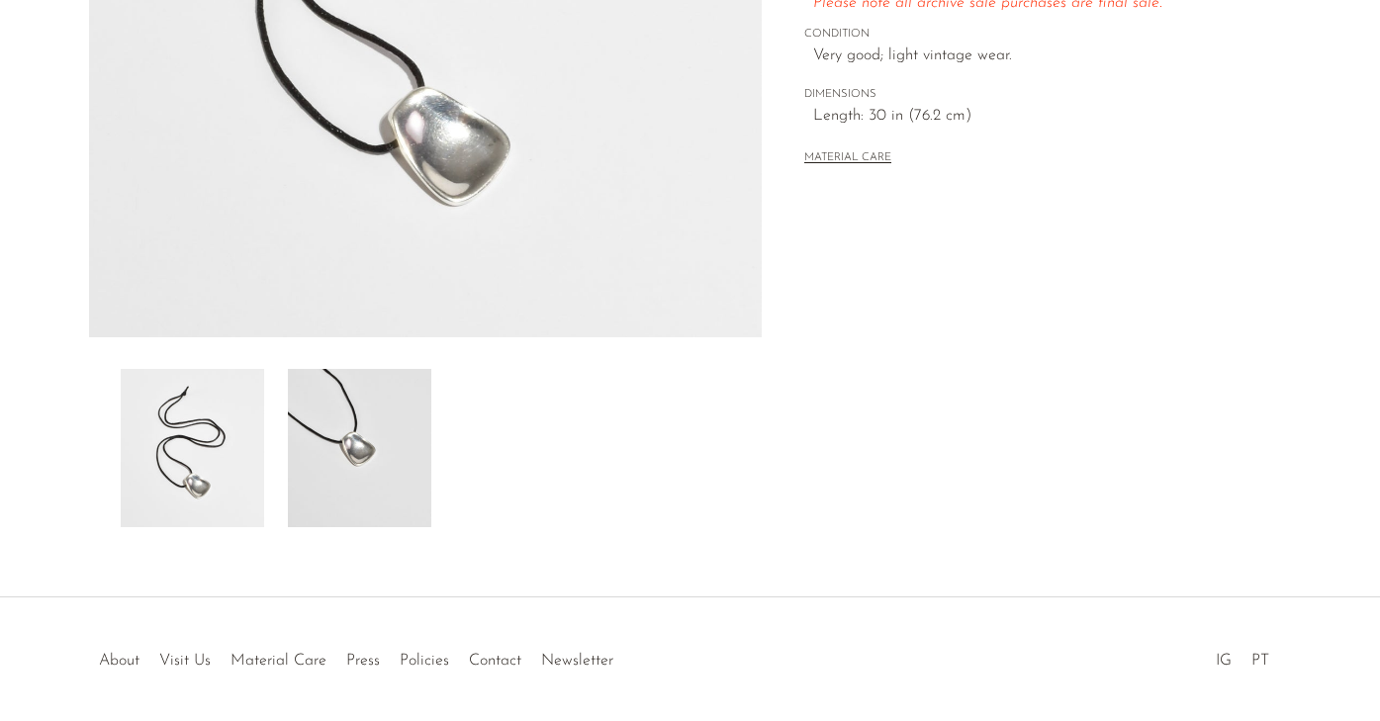
scroll to position [511, 0]
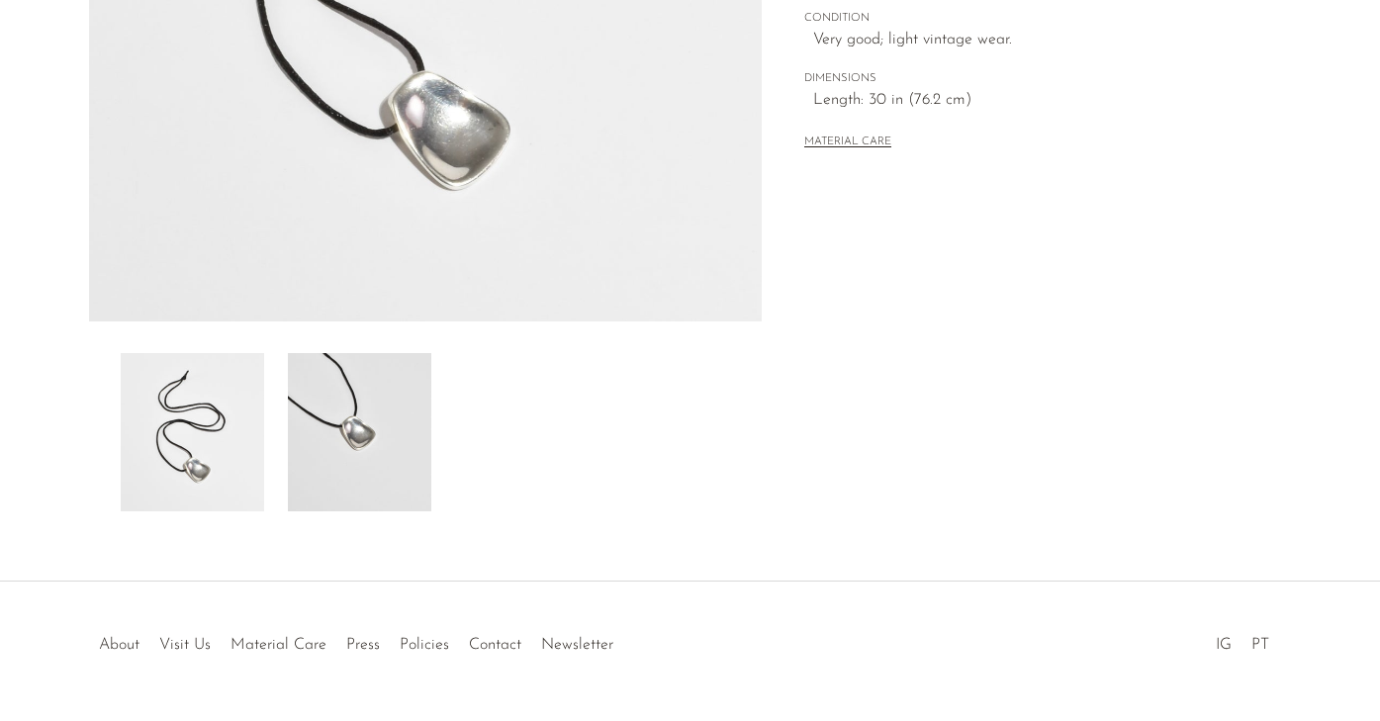
click at [364, 439] on img at bounding box center [359, 432] width 143 height 158
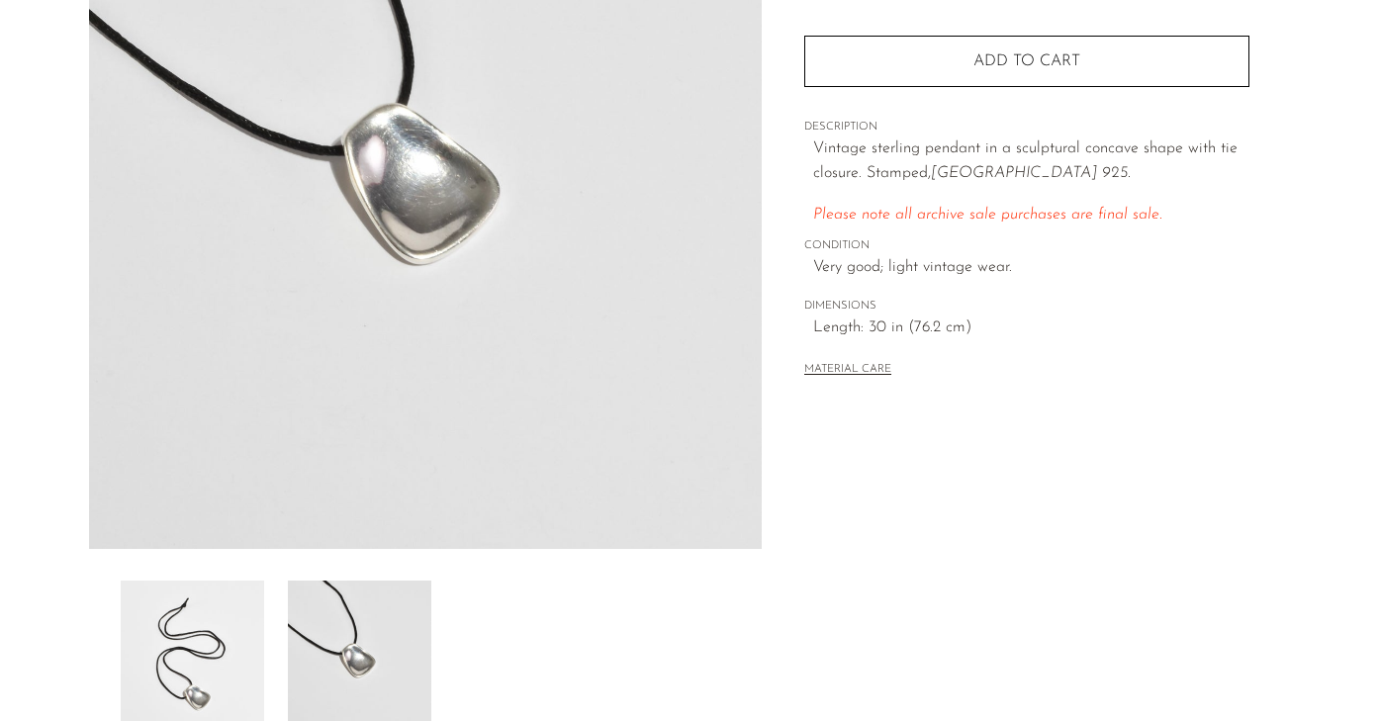
scroll to position [303, 0]
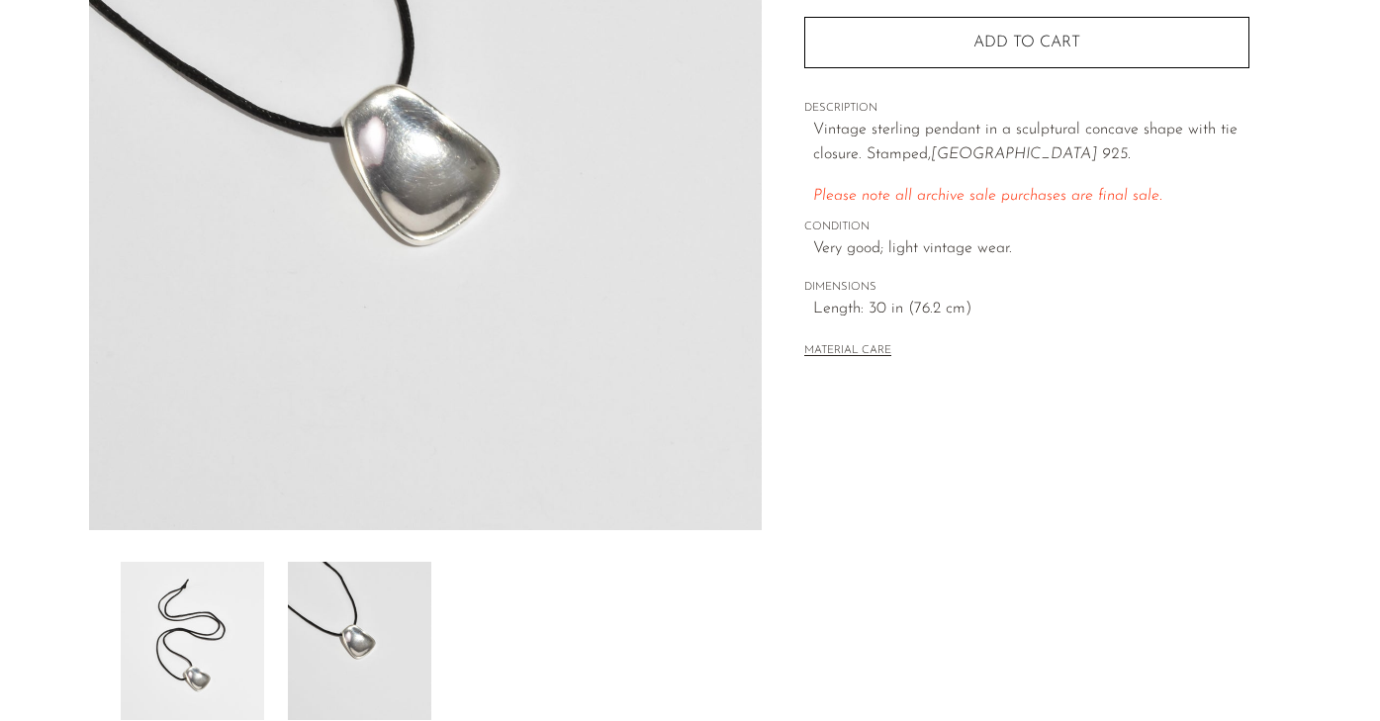
click at [227, 653] on img at bounding box center [192, 641] width 143 height 158
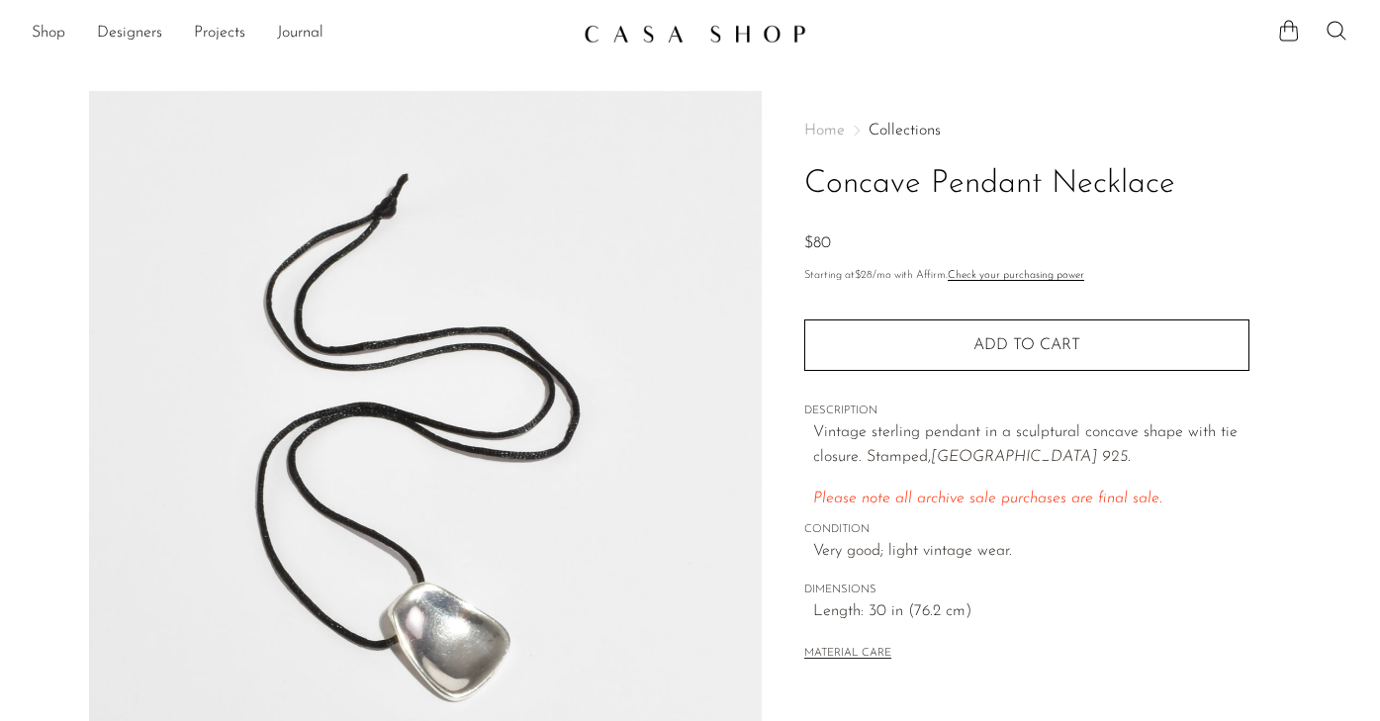
scroll to position [0, 0]
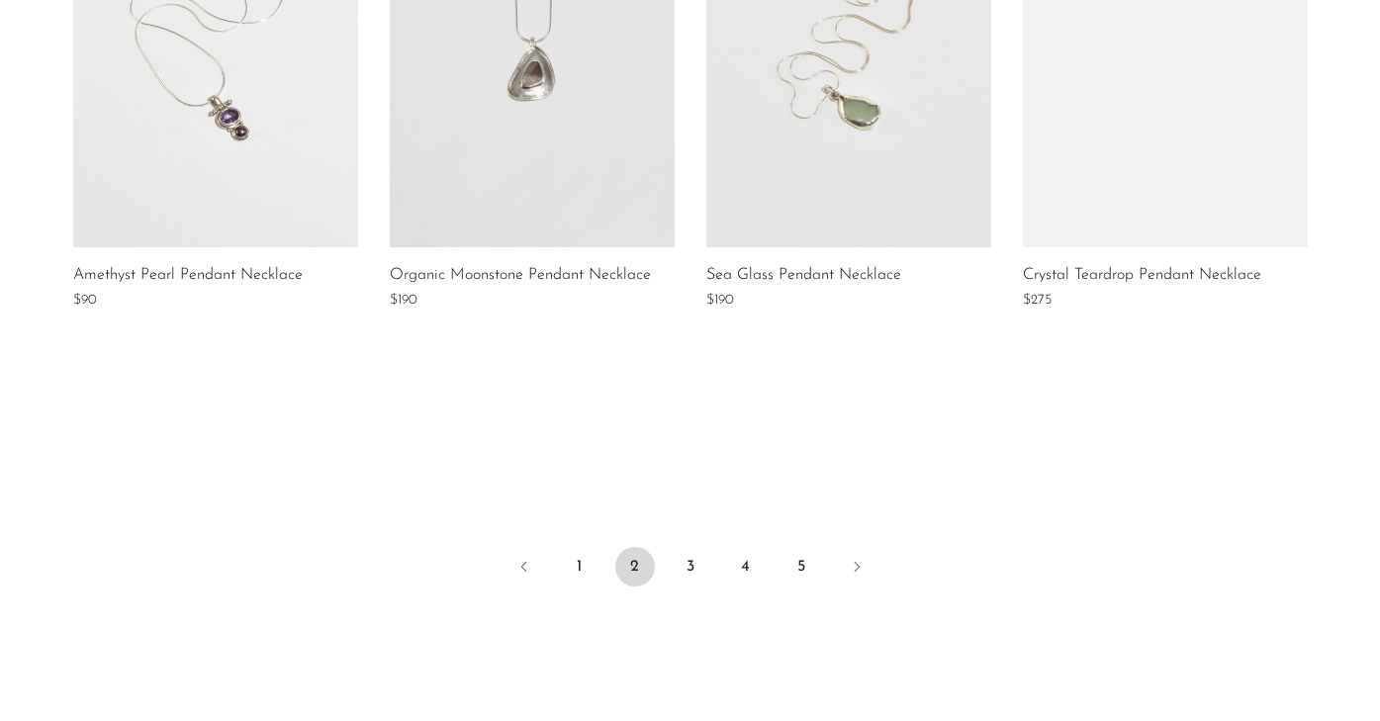
scroll to position [1596, 0]
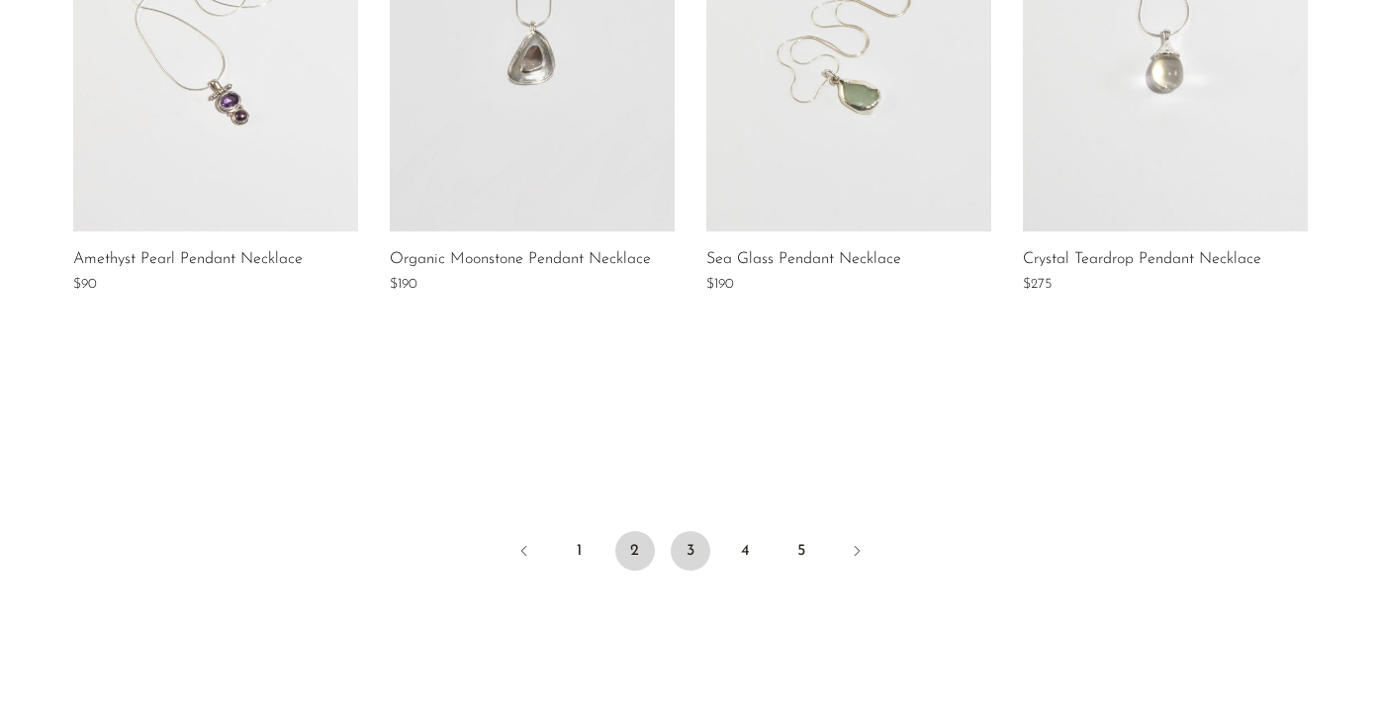
click at [693, 547] on link "3" at bounding box center [691, 551] width 40 height 40
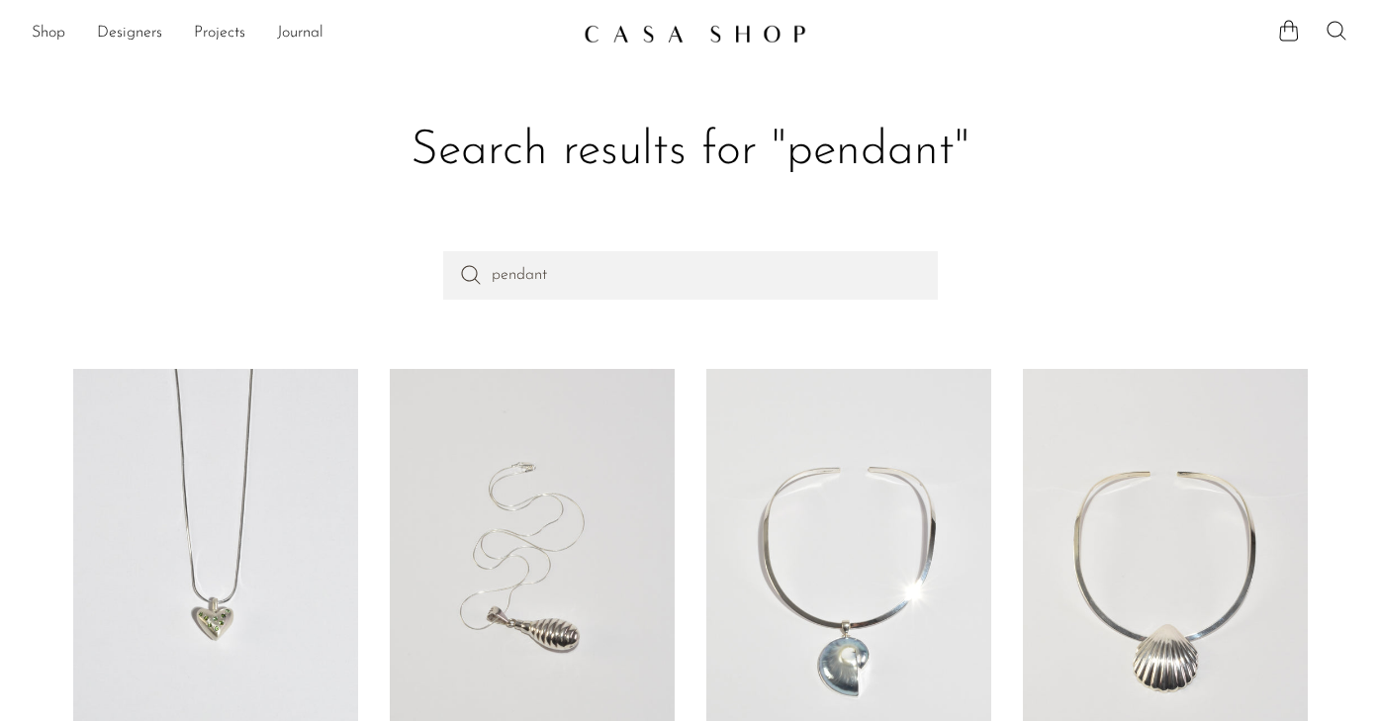
click at [1330, 27] on icon at bounding box center [1336, 31] width 24 height 24
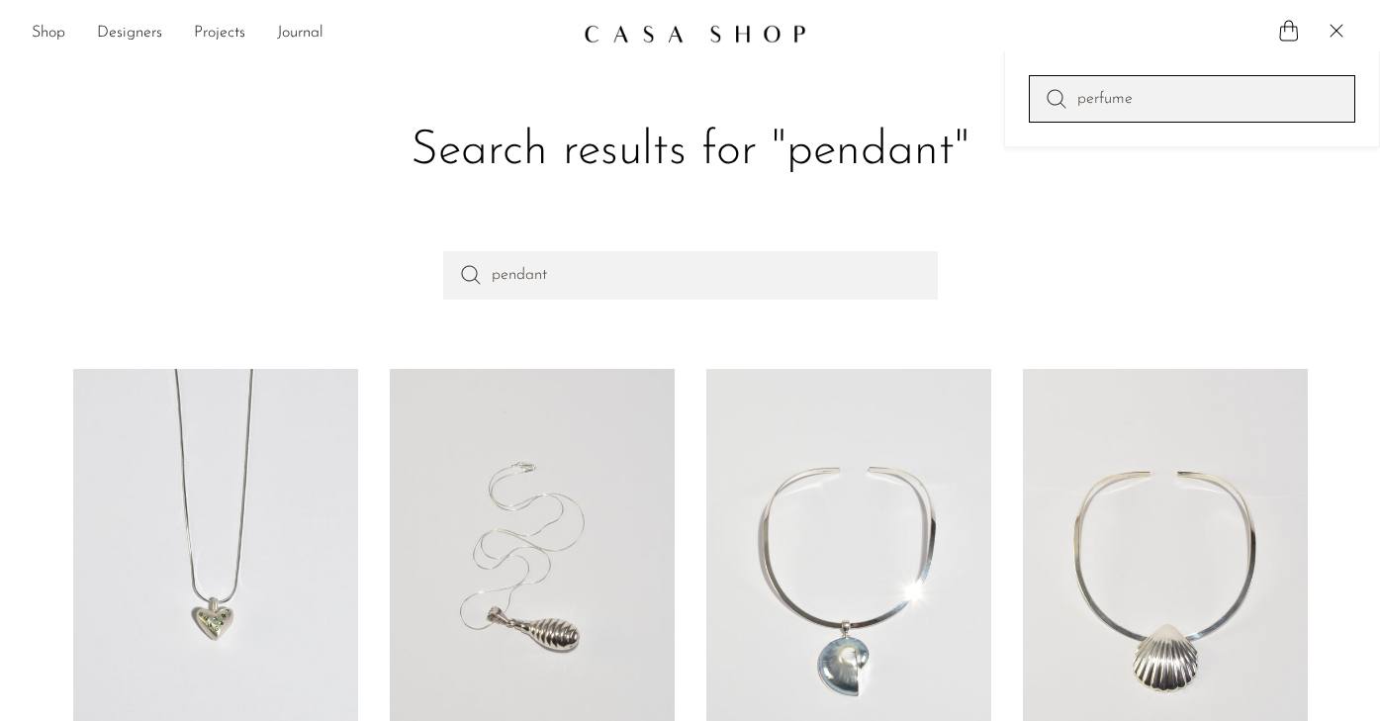
type input "perfume"
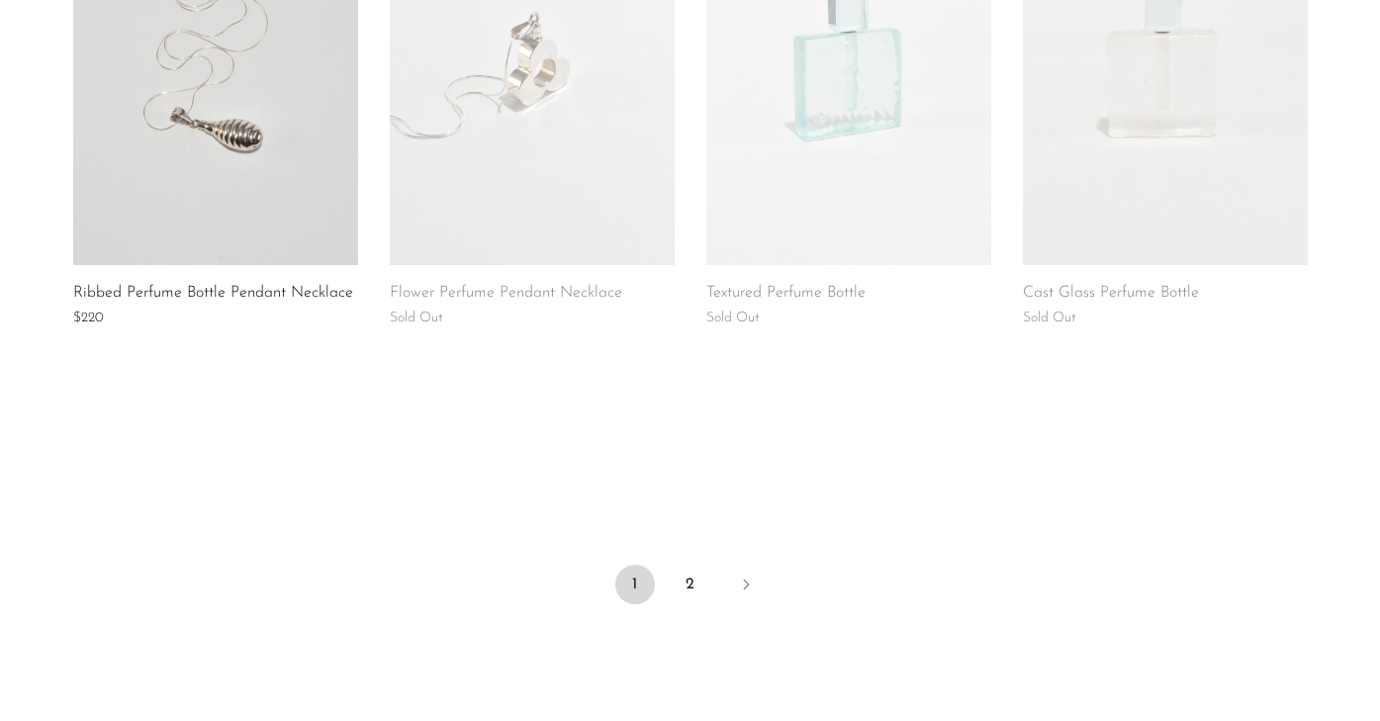
scroll to position [1564, 0]
click at [694, 592] on link "2" at bounding box center [691, 584] width 40 height 40
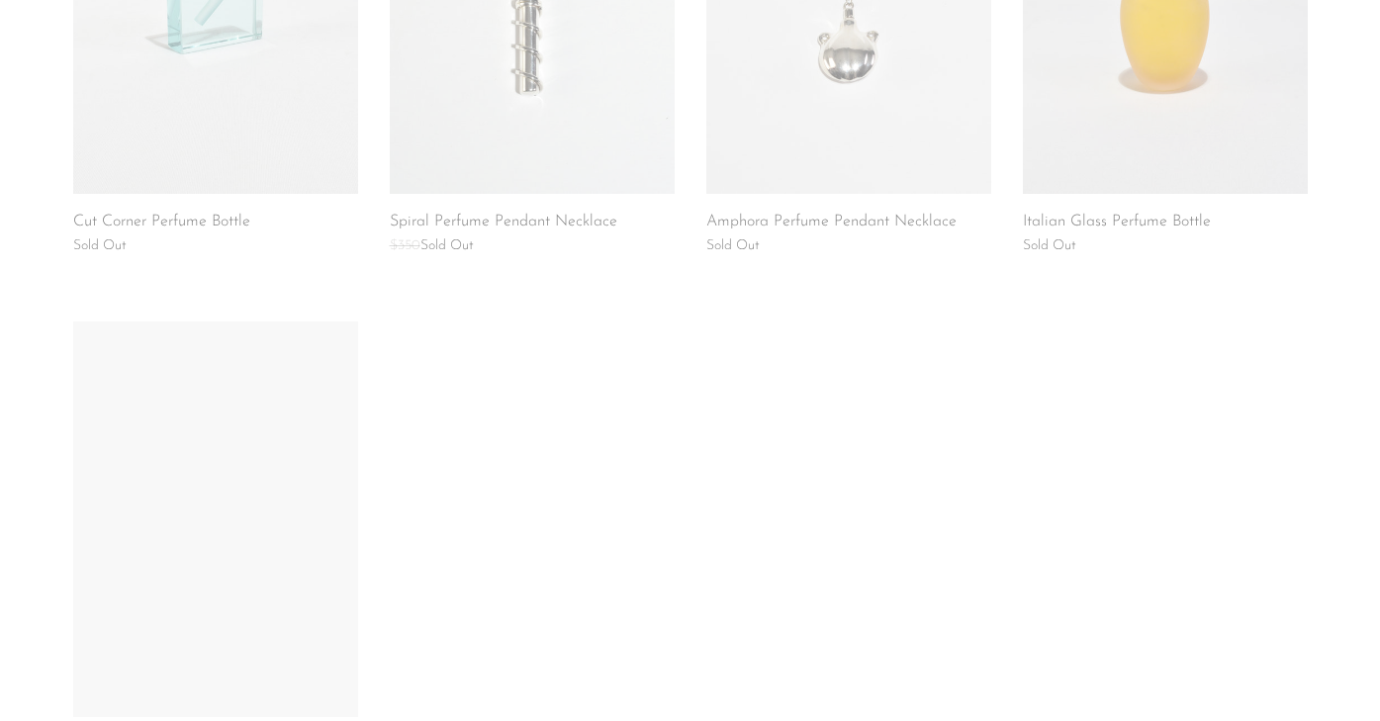
scroll to position [572, 0]
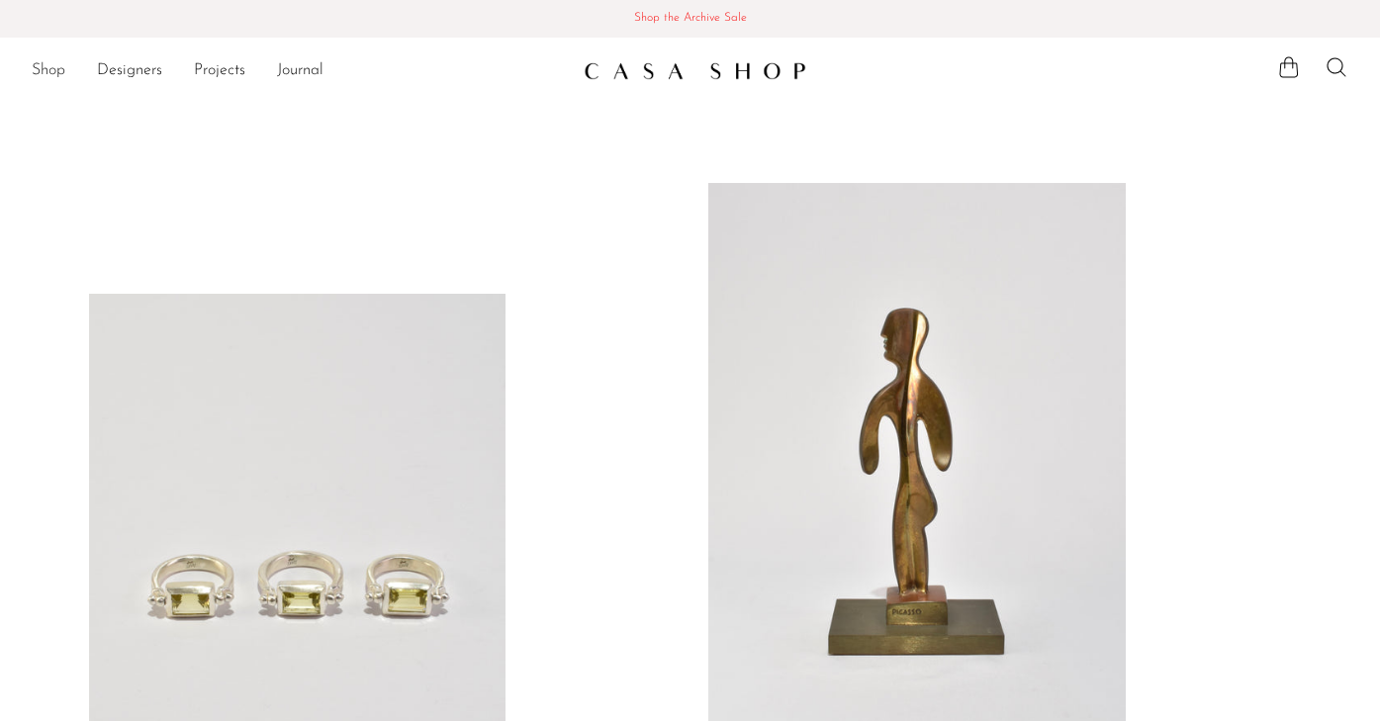
click at [55, 70] on link "Shop" at bounding box center [49, 71] width 34 height 26
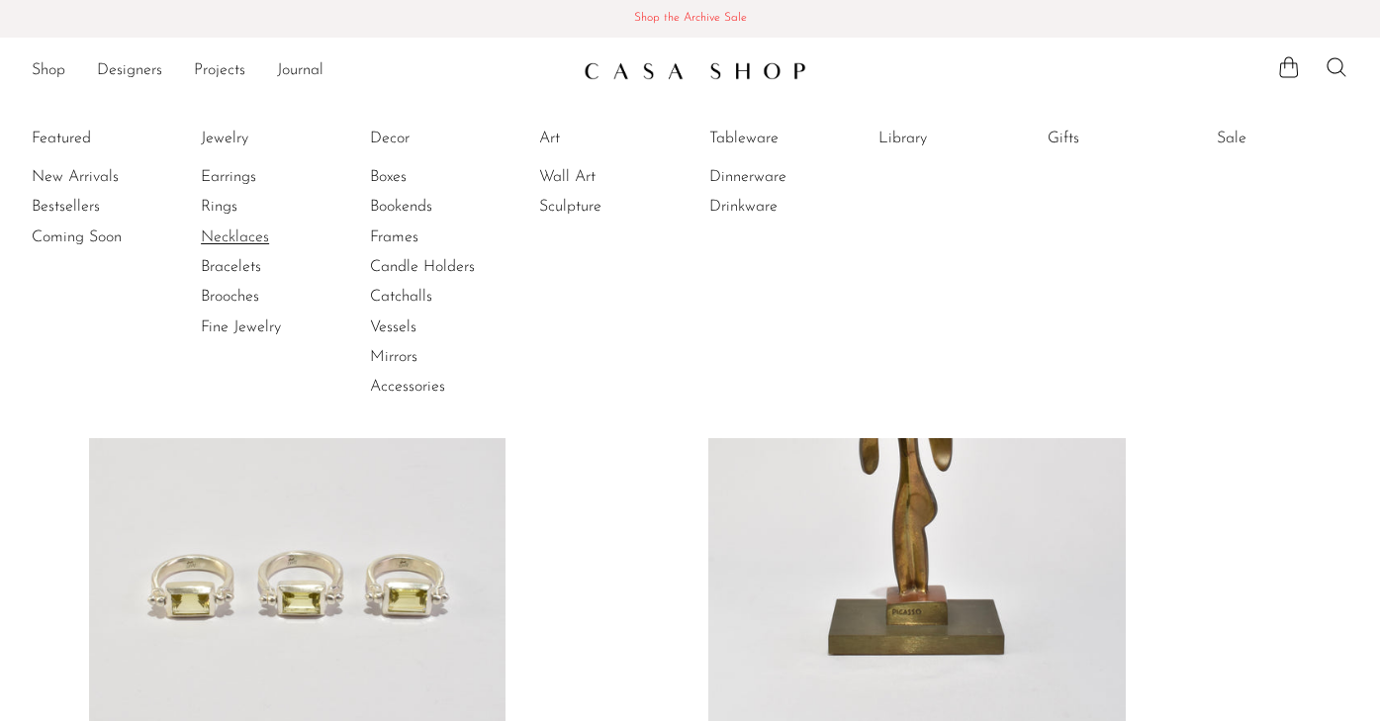
click at [236, 232] on link "Necklaces" at bounding box center [275, 238] width 148 height 22
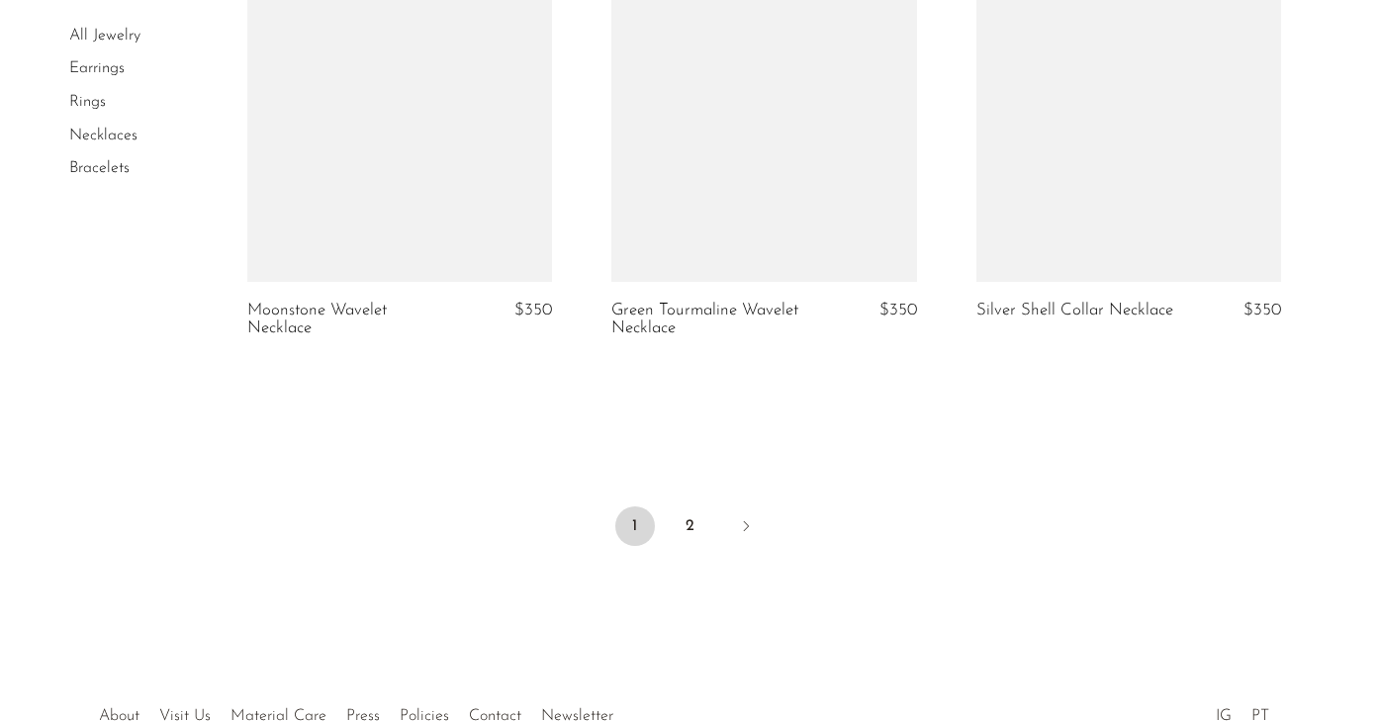
scroll to position [6207, 0]
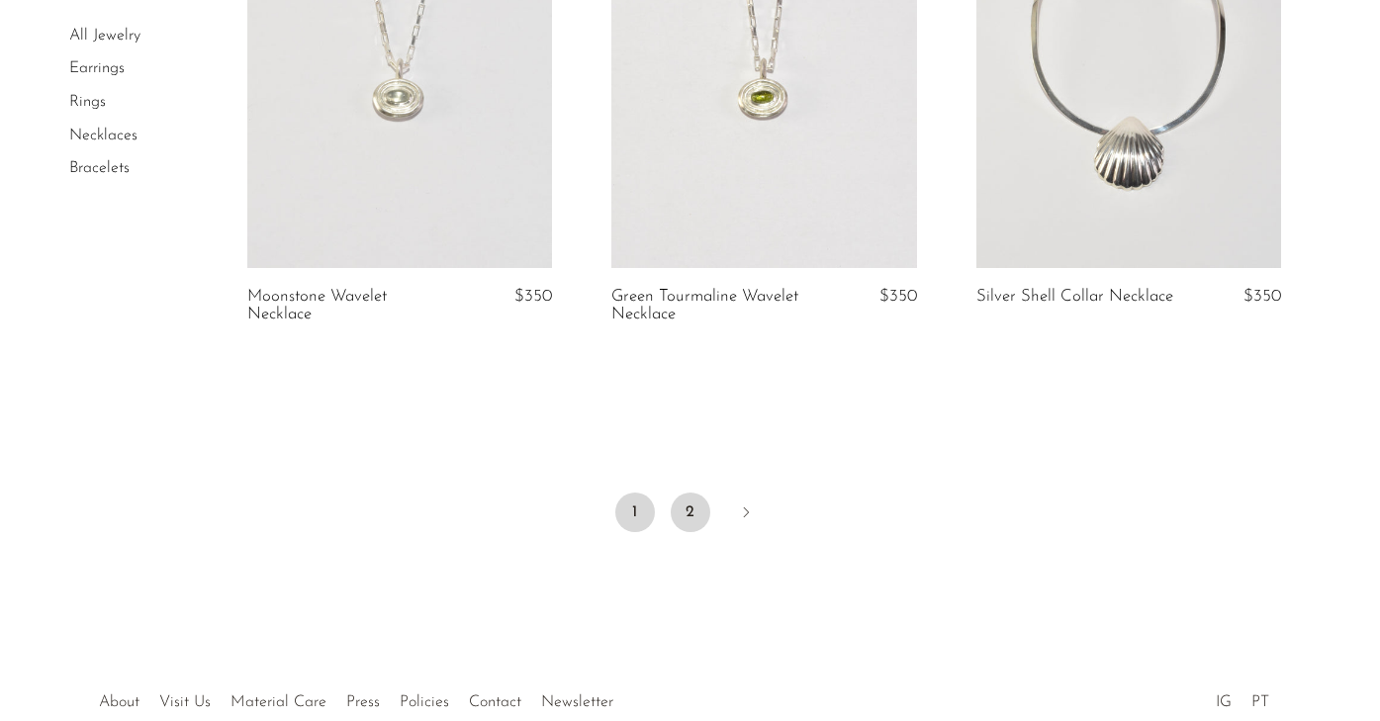
click at [690, 511] on link "2" at bounding box center [691, 513] width 40 height 40
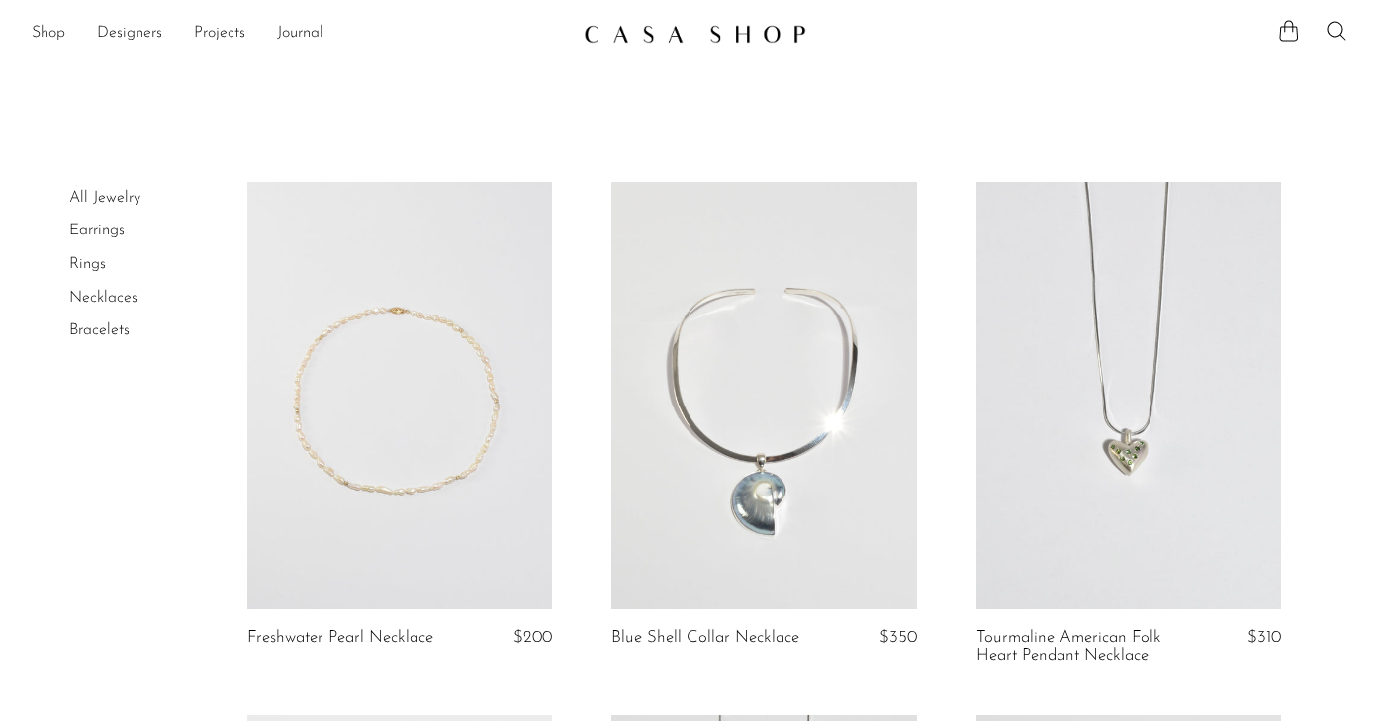
click at [633, 22] on link at bounding box center [691, 34] width 214 height 36
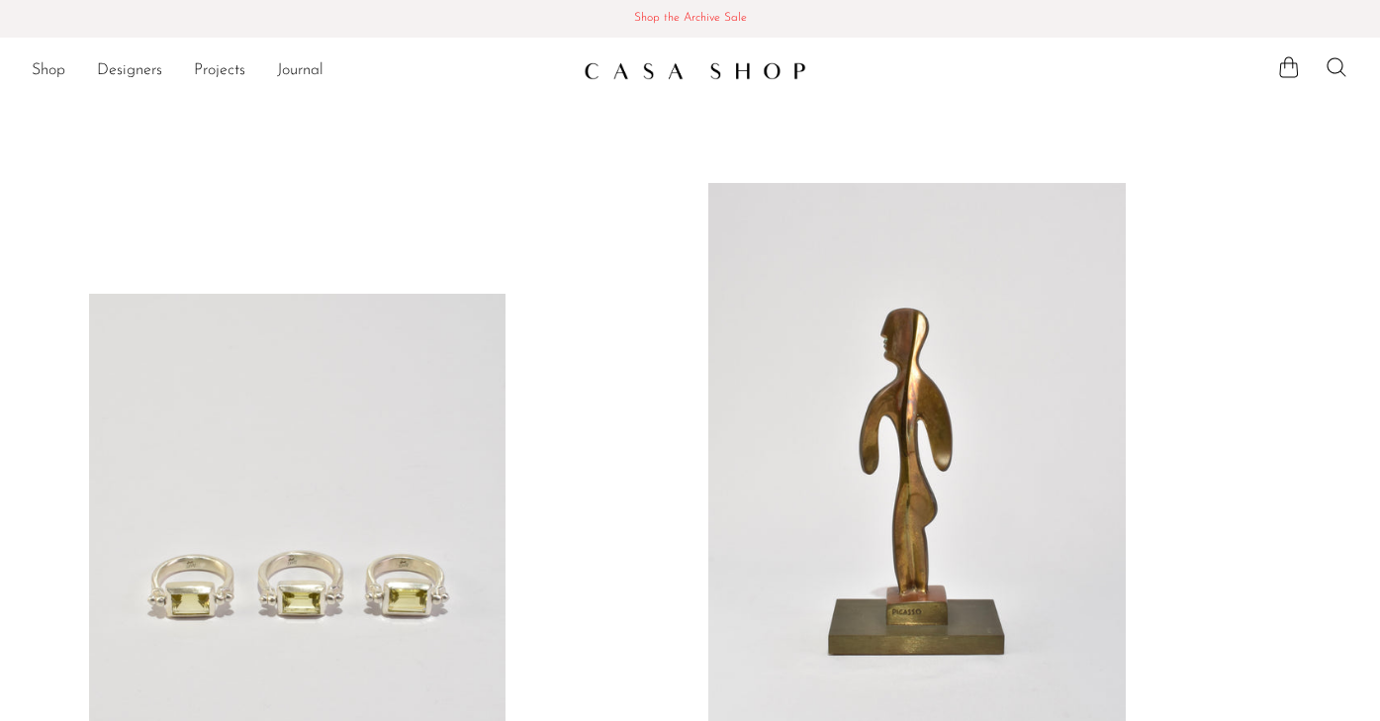
click at [655, 11] on span "Shop the Archive Sale" at bounding box center [690, 19] width 1348 height 22
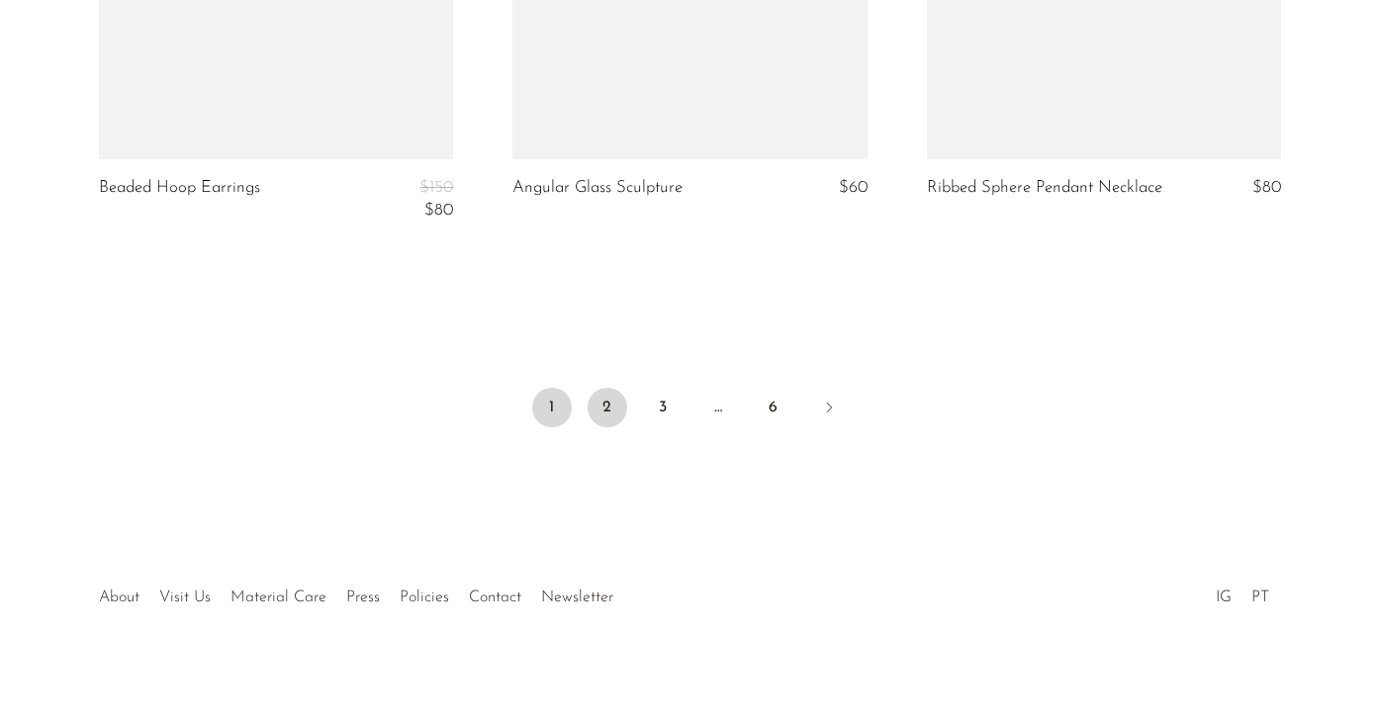
scroll to position [7092, 0]
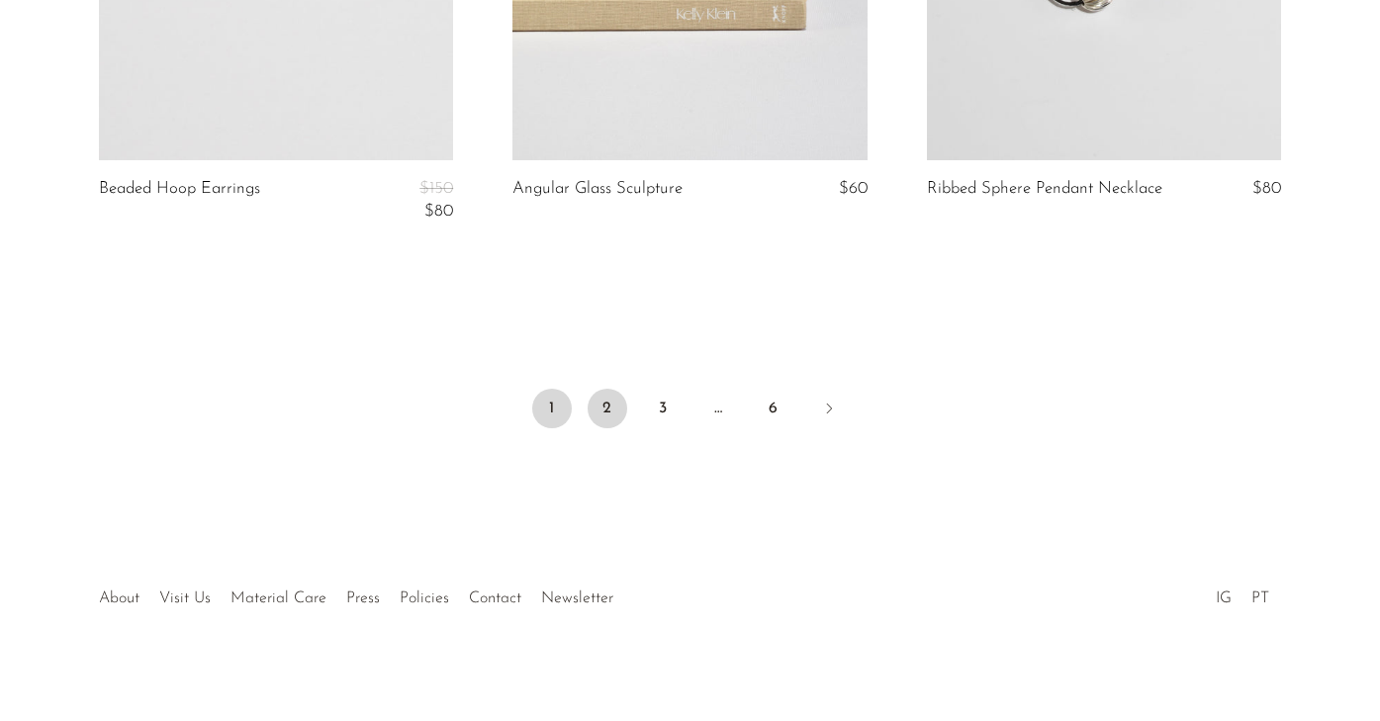
click at [603, 396] on link "2" at bounding box center [608, 409] width 40 height 40
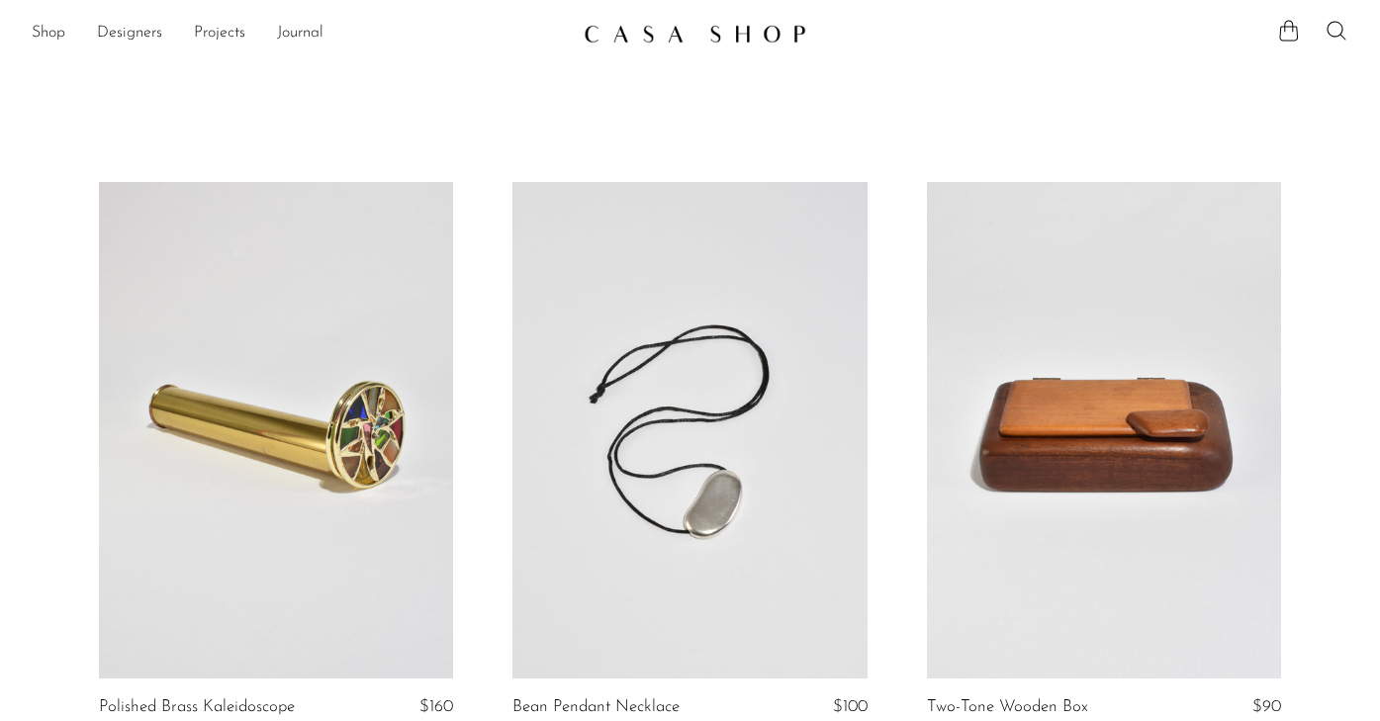
scroll to position [0, 0]
click at [728, 407] on link at bounding box center [689, 430] width 354 height 497
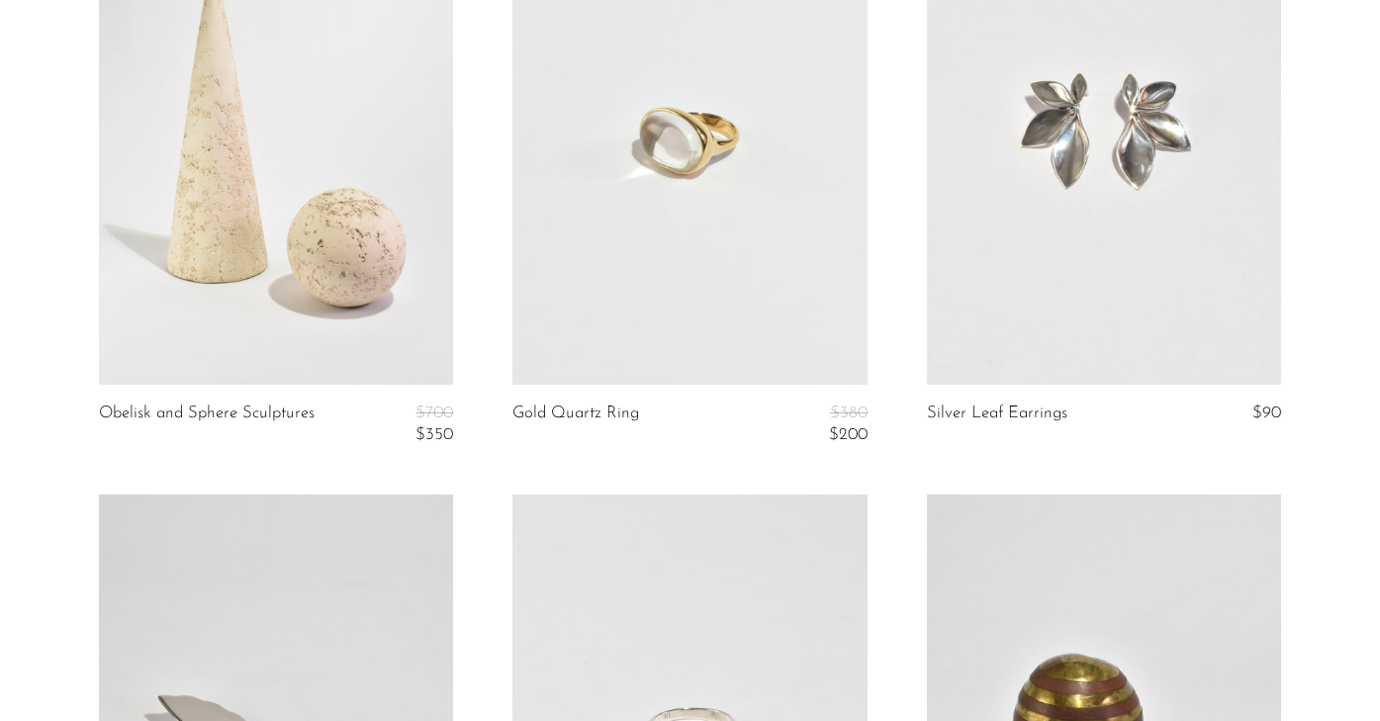
scroll to position [3913, 0]
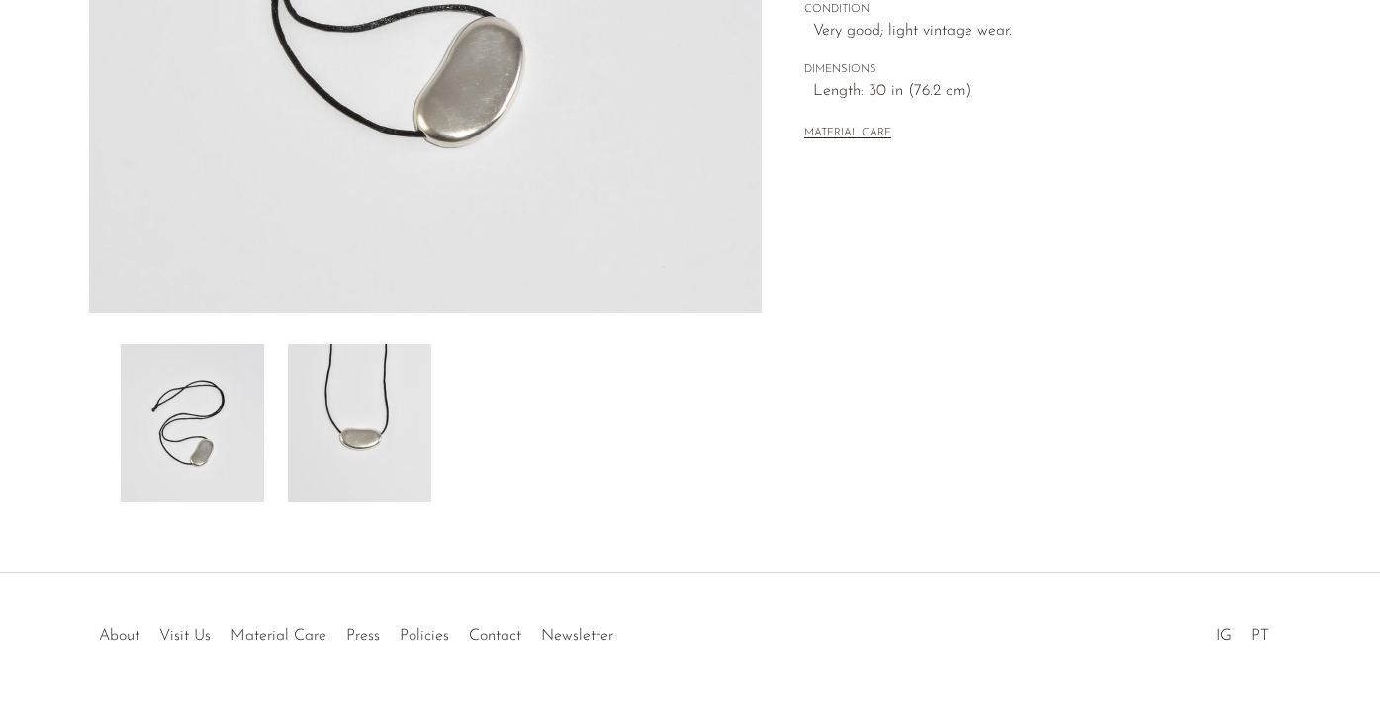
scroll to position [523, 0]
click at [370, 419] on img at bounding box center [359, 420] width 143 height 158
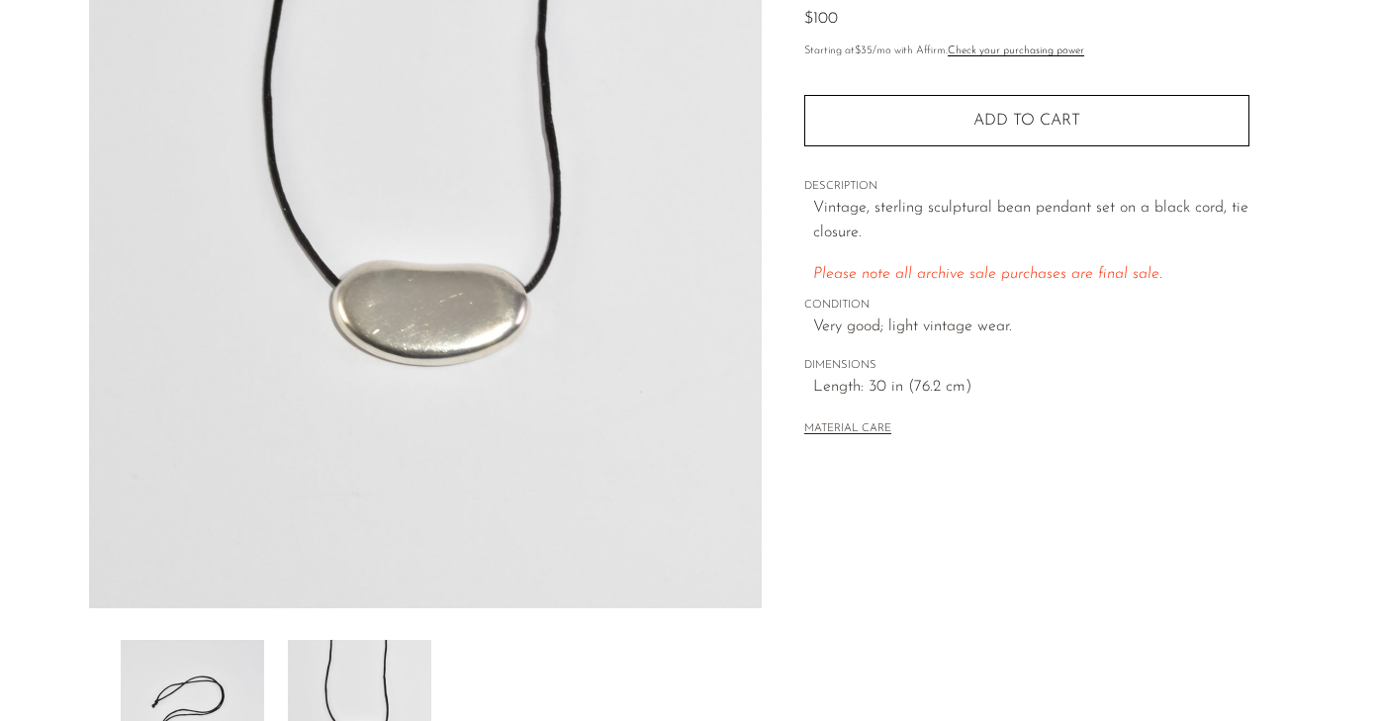
scroll to position [225, 0]
click at [380, 670] on img at bounding box center [359, 719] width 143 height 158
click at [219, 694] on img at bounding box center [192, 719] width 143 height 158
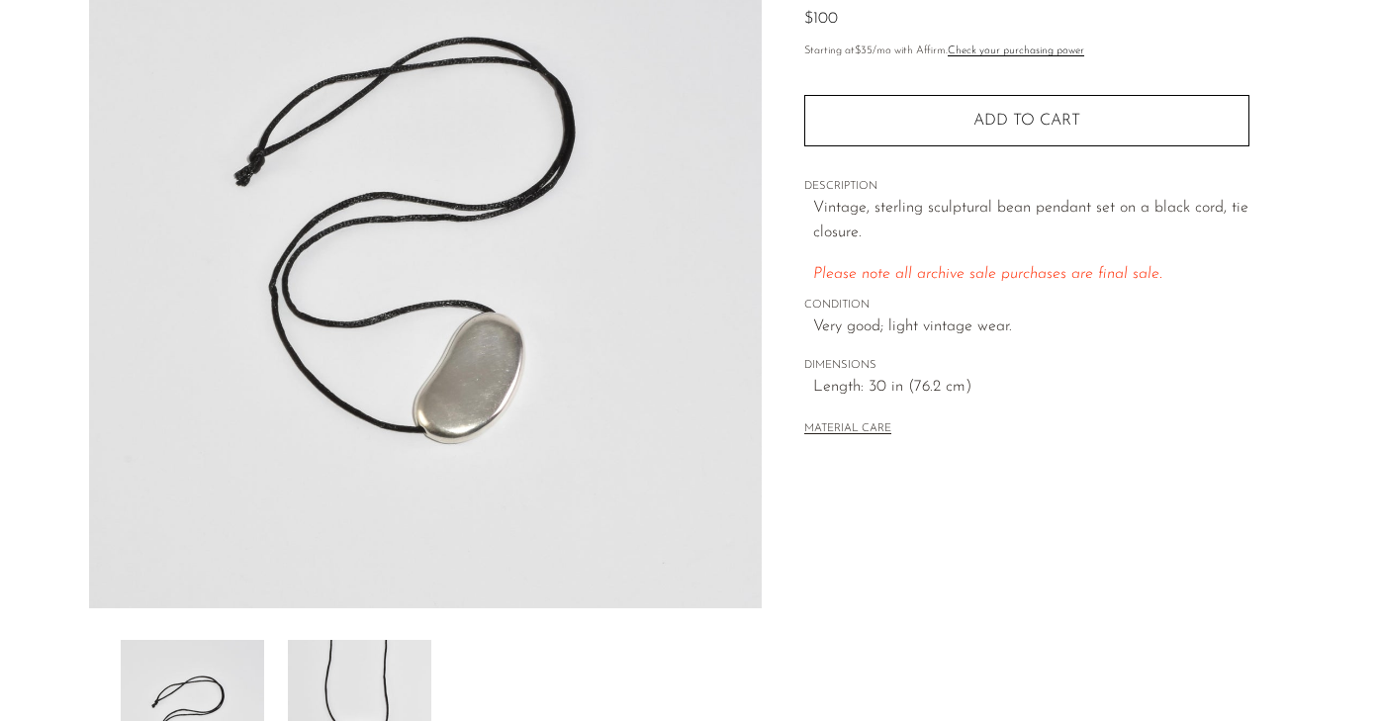
click at [346, 690] on img at bounding box center [359, 719] width 143 height 158
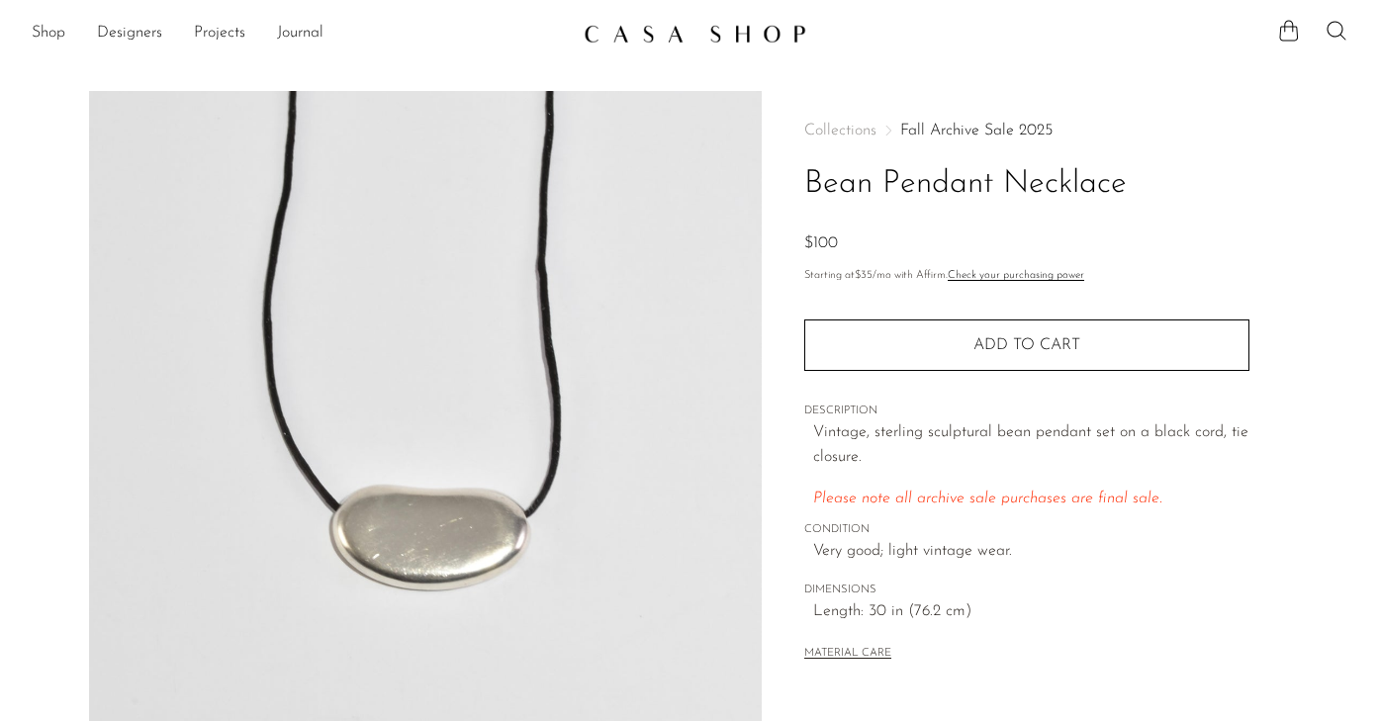
scroll to position [0, 0]
click at [1336, 28] on icon at bounding box center [1336, 31] width 24 height 24
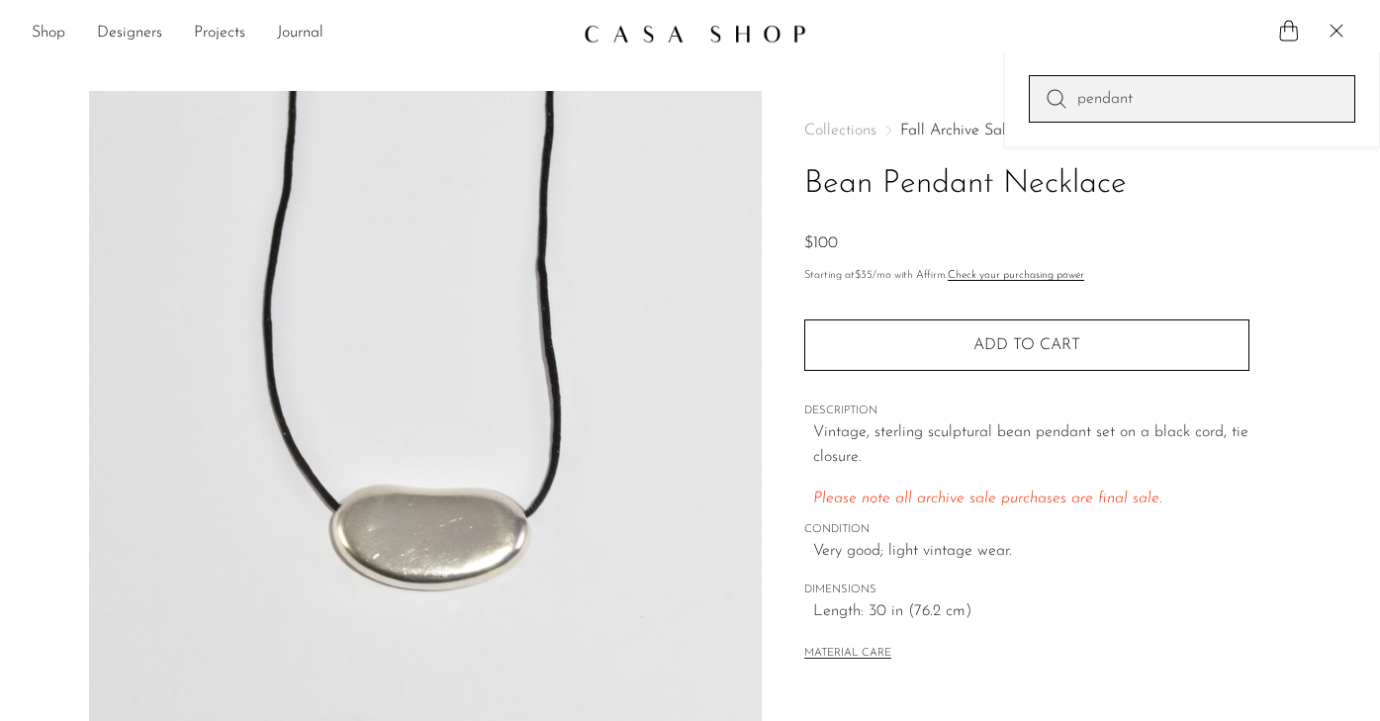
type input "pendant"
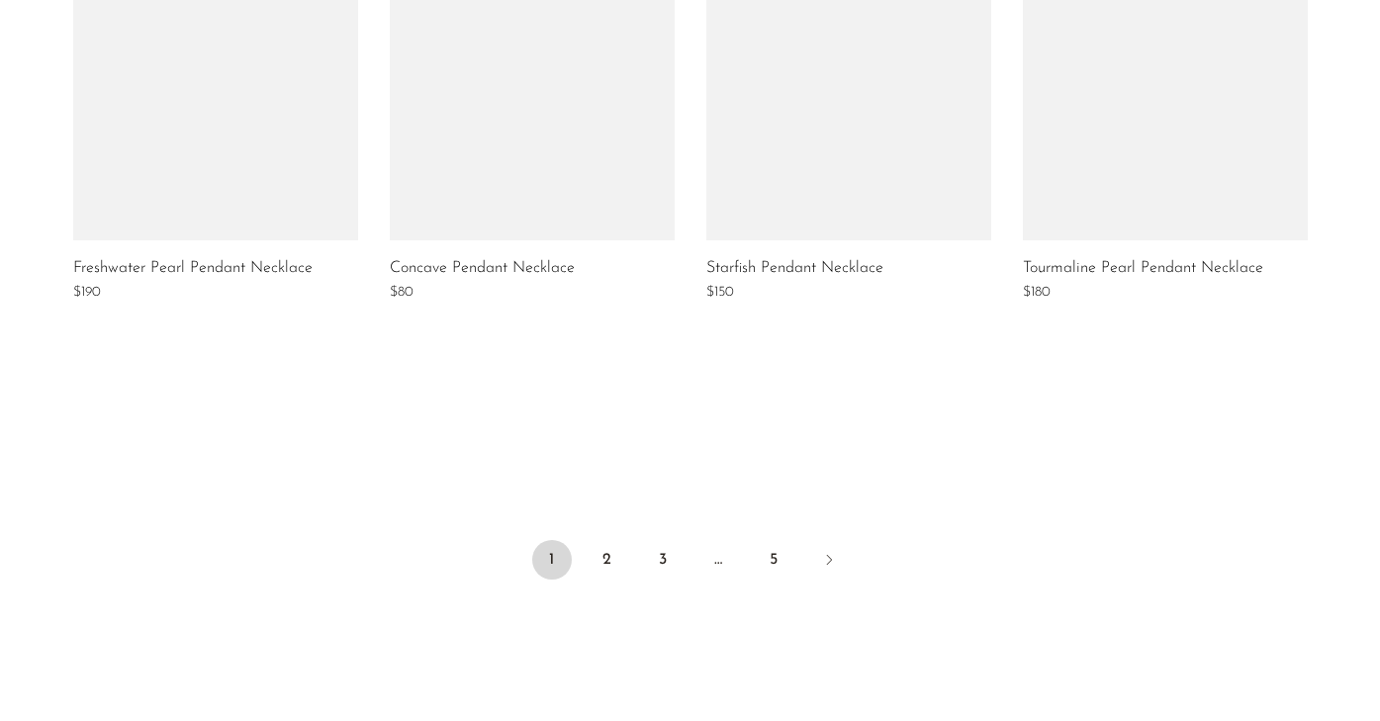
scroll to position [1574, 0]
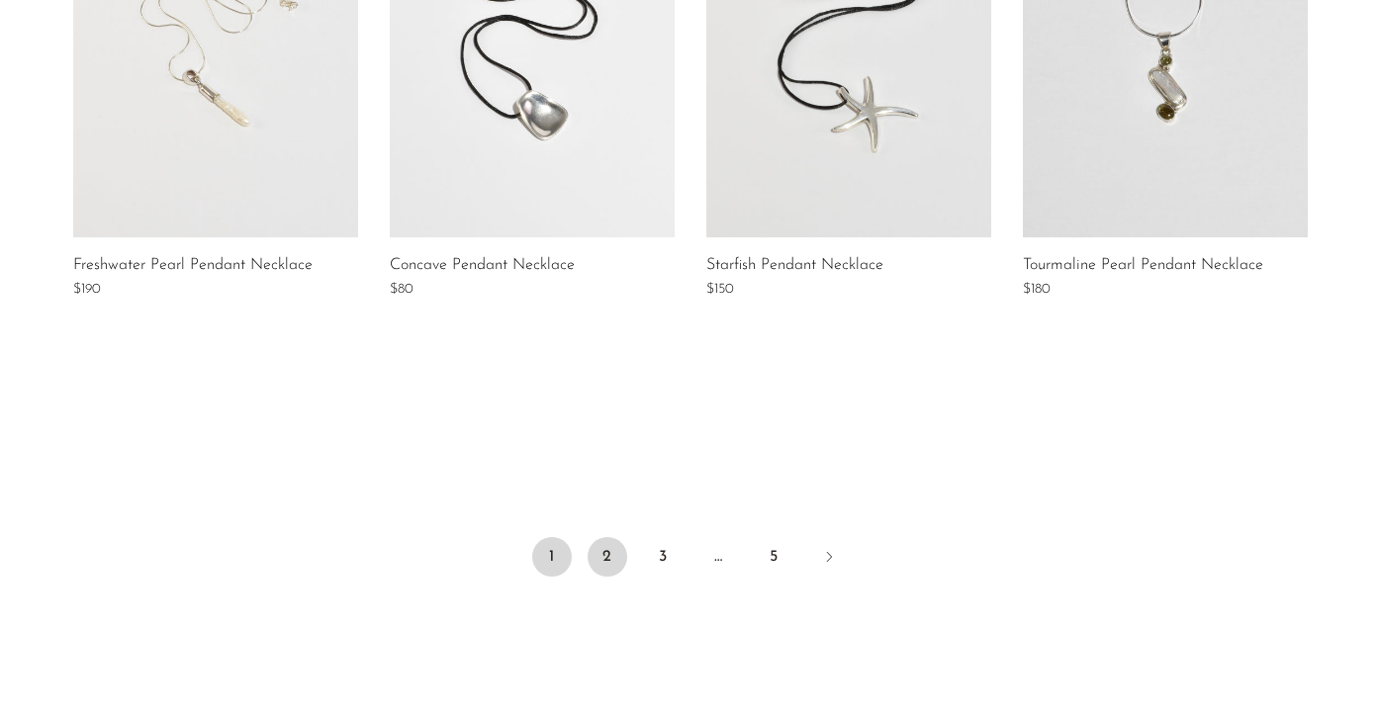
click at [608, 553] on link "2" at bounding box center [608, 557] width 40 height 40
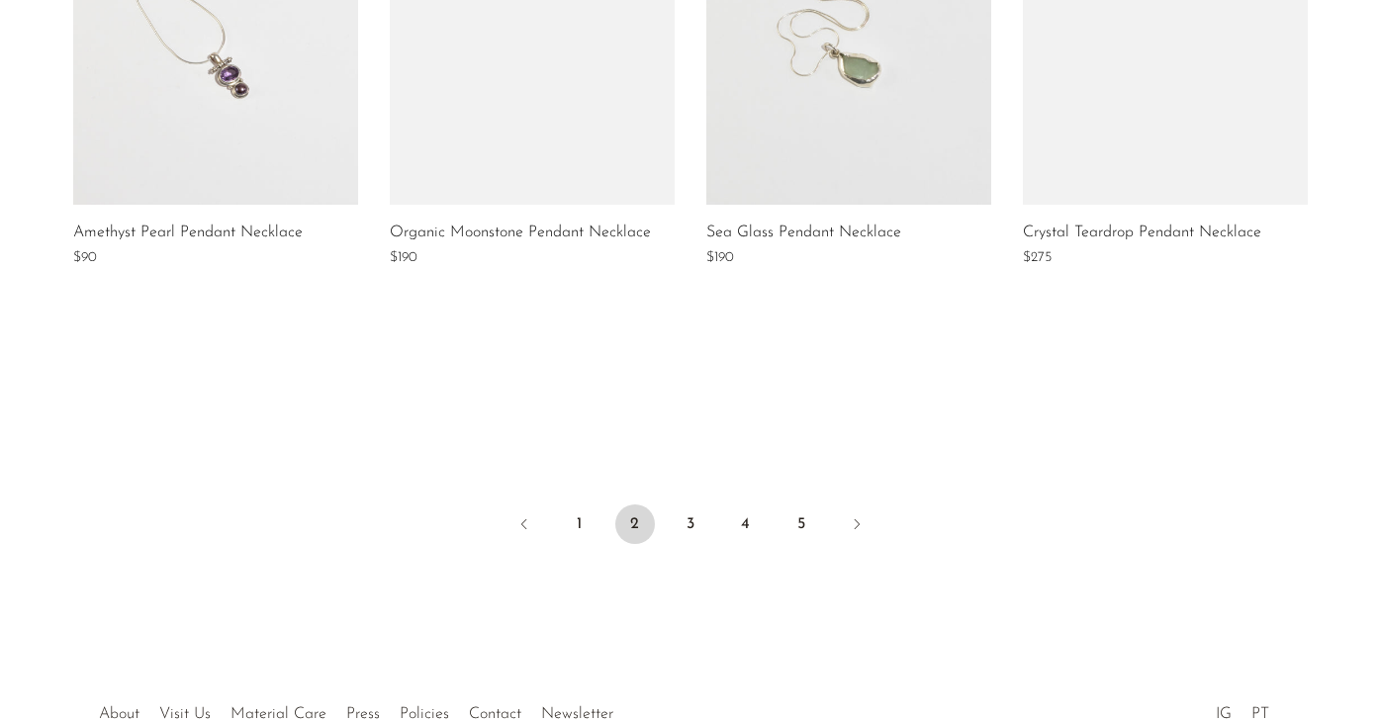
scroll to position [1641, 0]
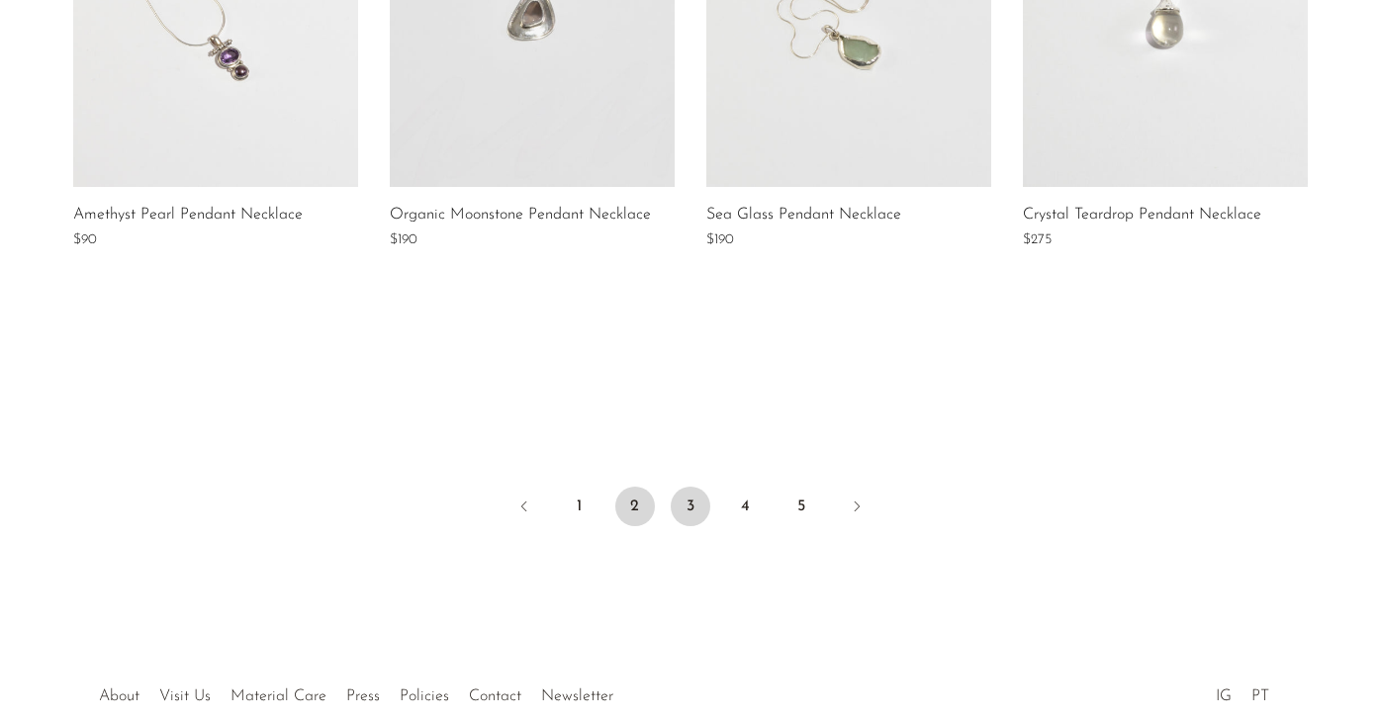
click at [692, 509] on link "3" at bounding box center [691, 507] width 40 height 40
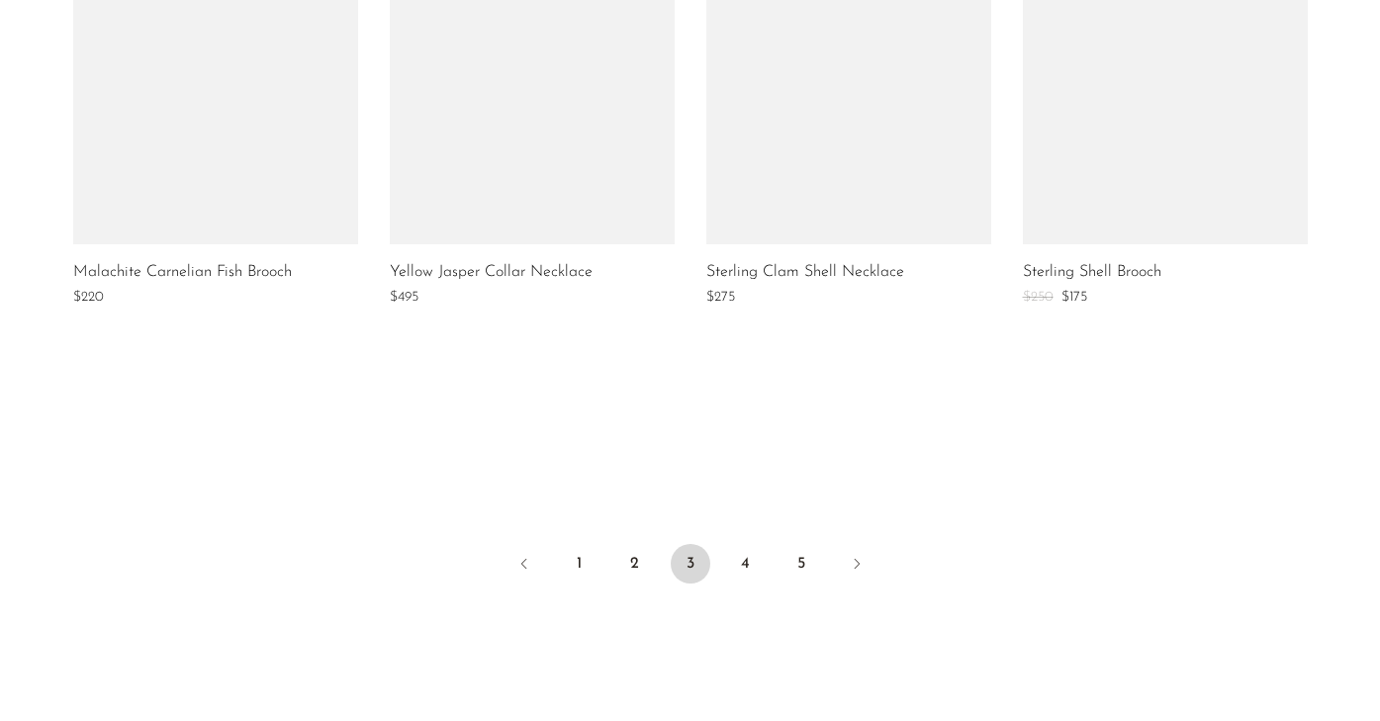
scroll to position [1607, 0]
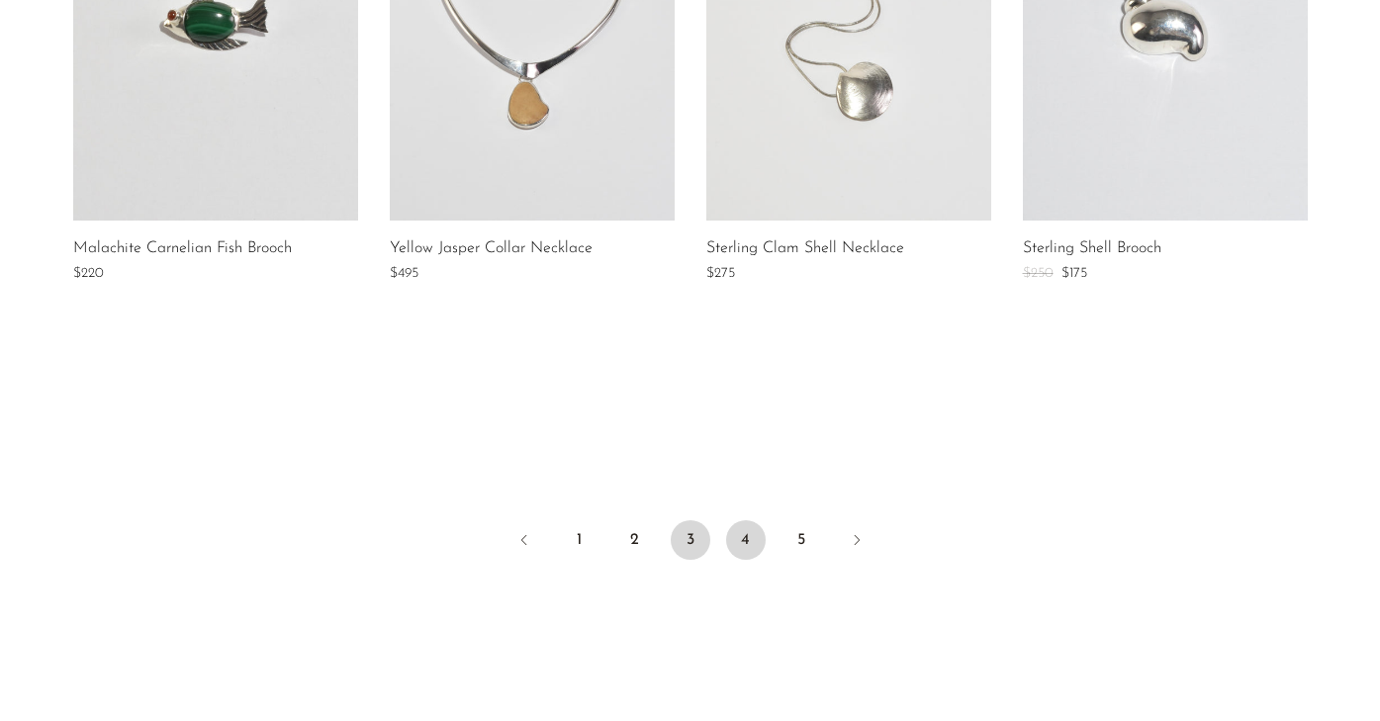
click at [744, 540] on link "4" at bounding box center [746, 540] width 40 height 40
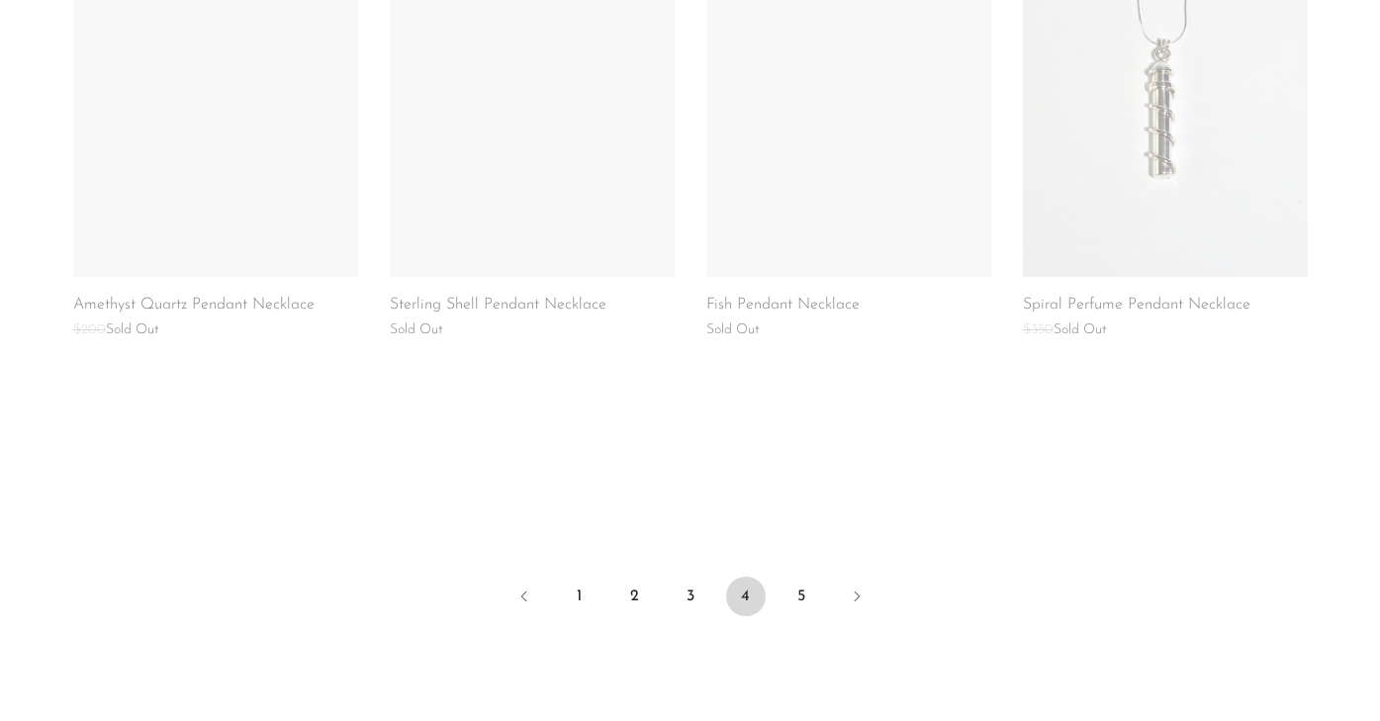
scroll to position [1552, 0]
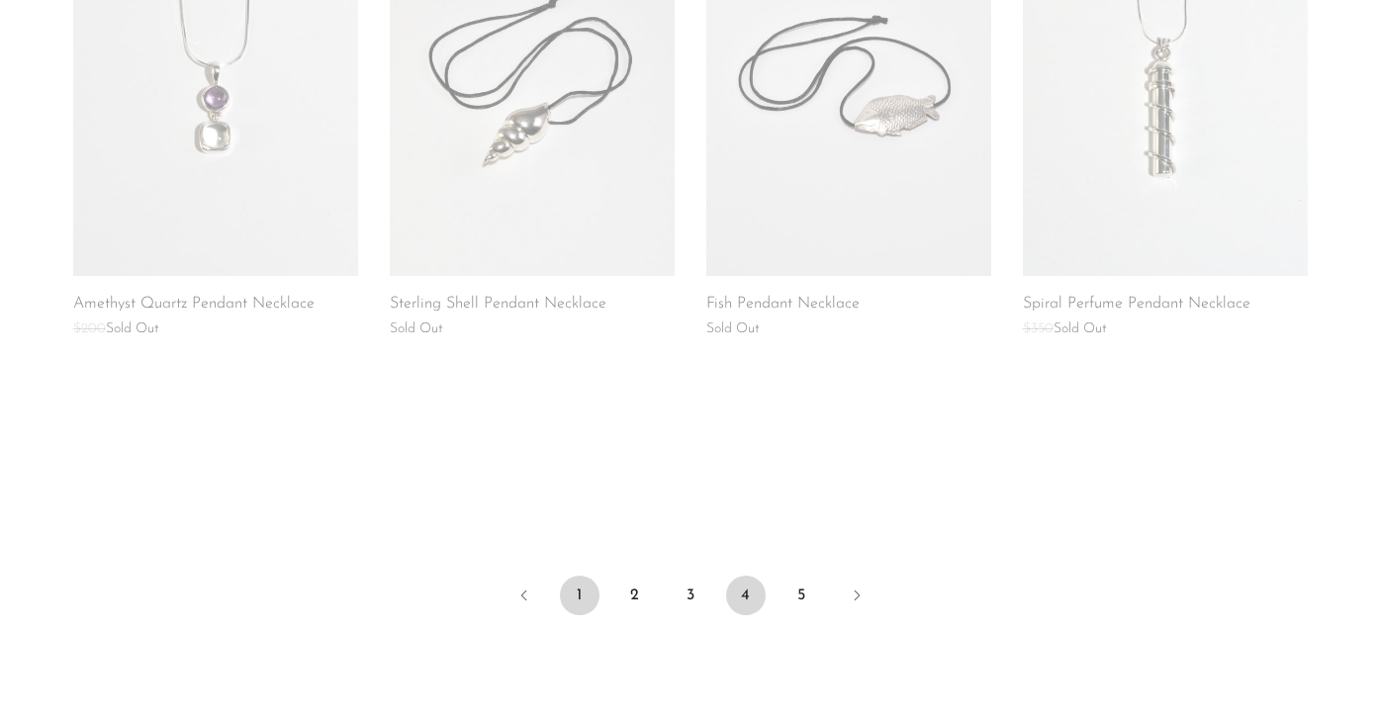
click at [579, 576] on link "1" at bounding box center [580, 596] width 40 height 40
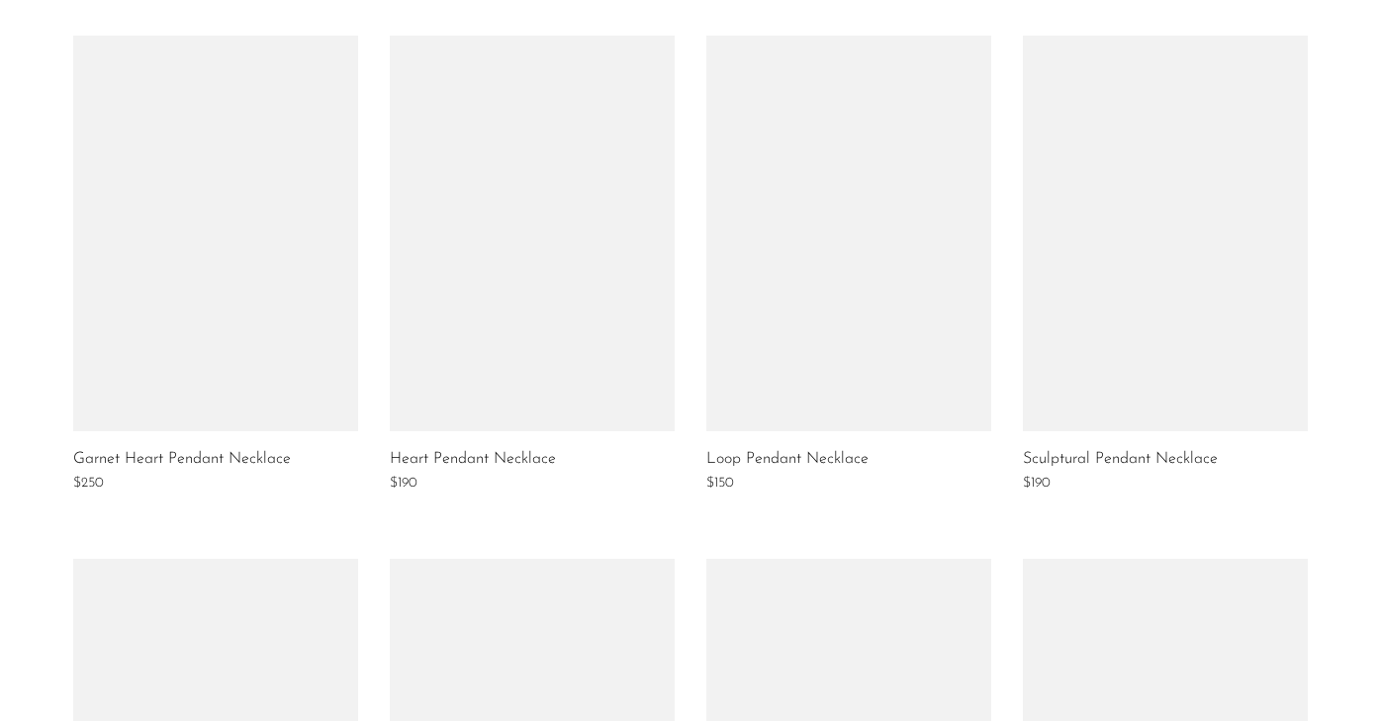
scroll to position [856, 0]
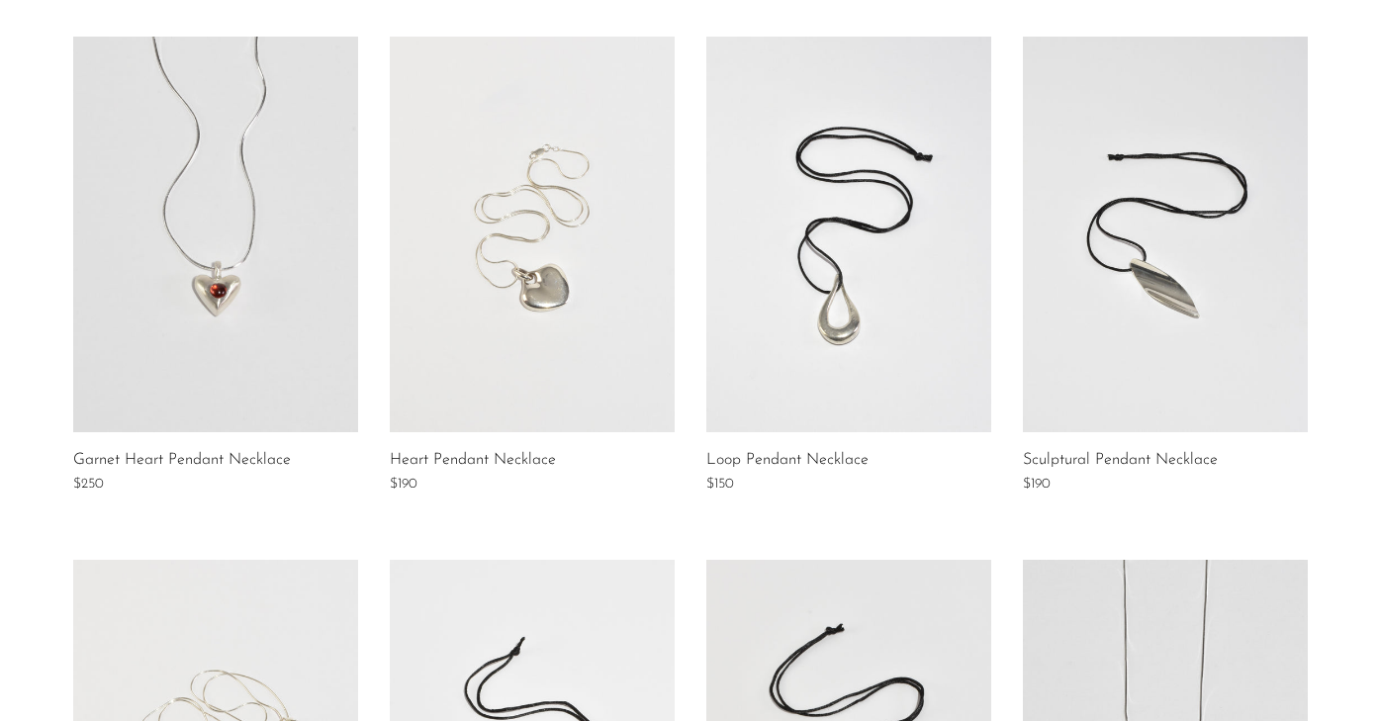
click at [610, 349] on link at bounding box center [532, 235] width 285 height 396
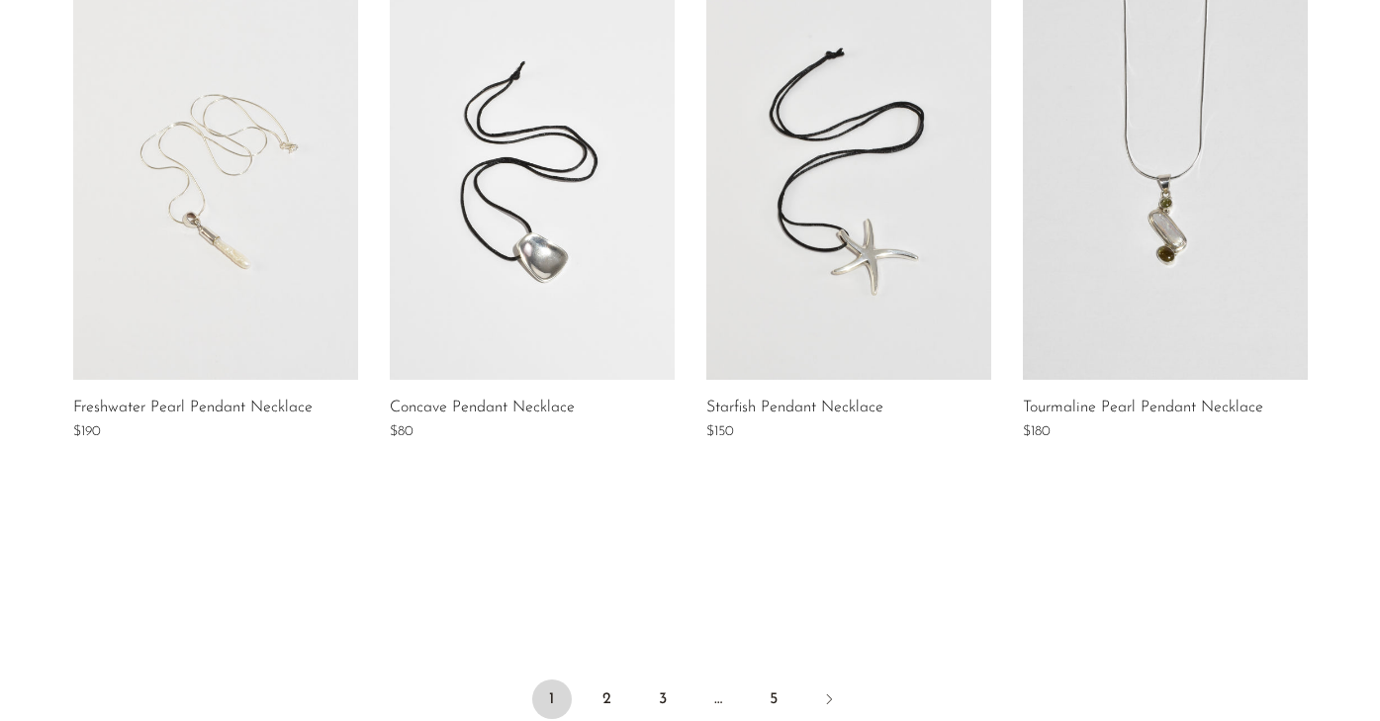
scroll to position [1411, 0]
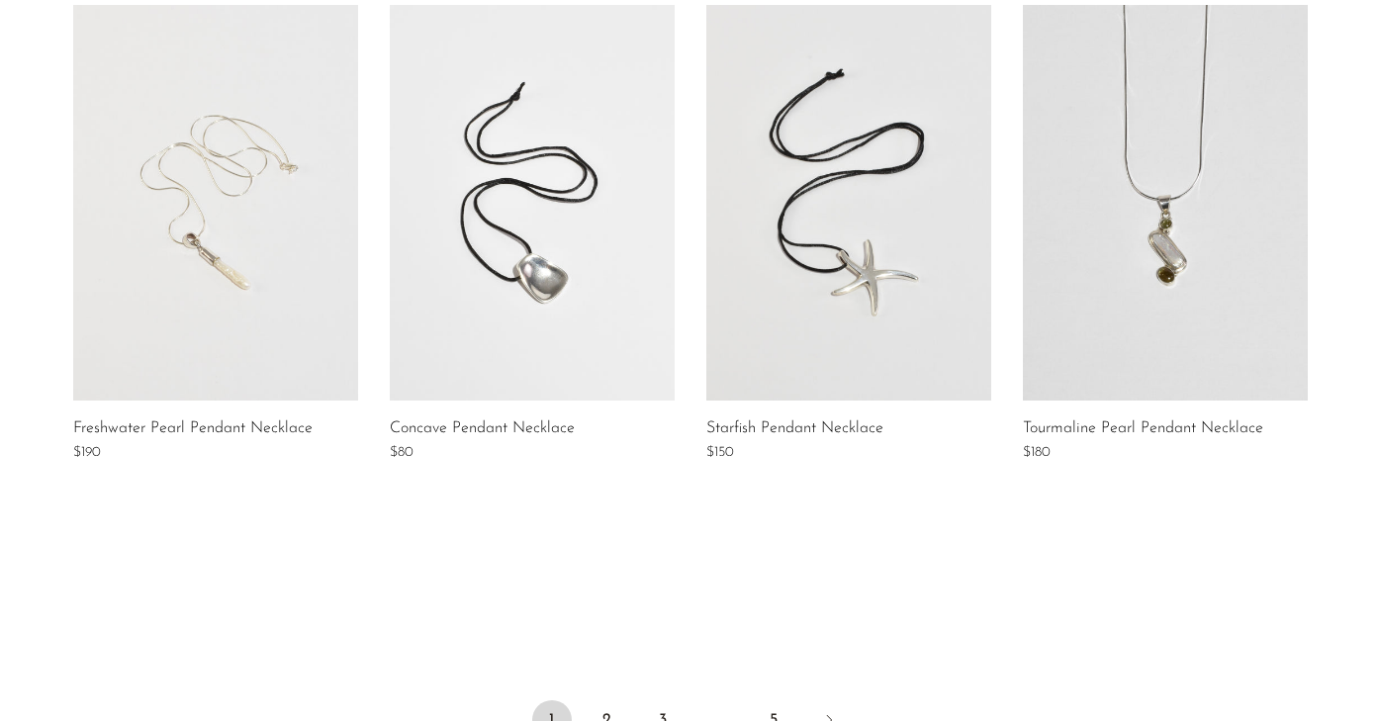
click at [570, 298] on link at bounding box center [532, 203] width 285 height 396
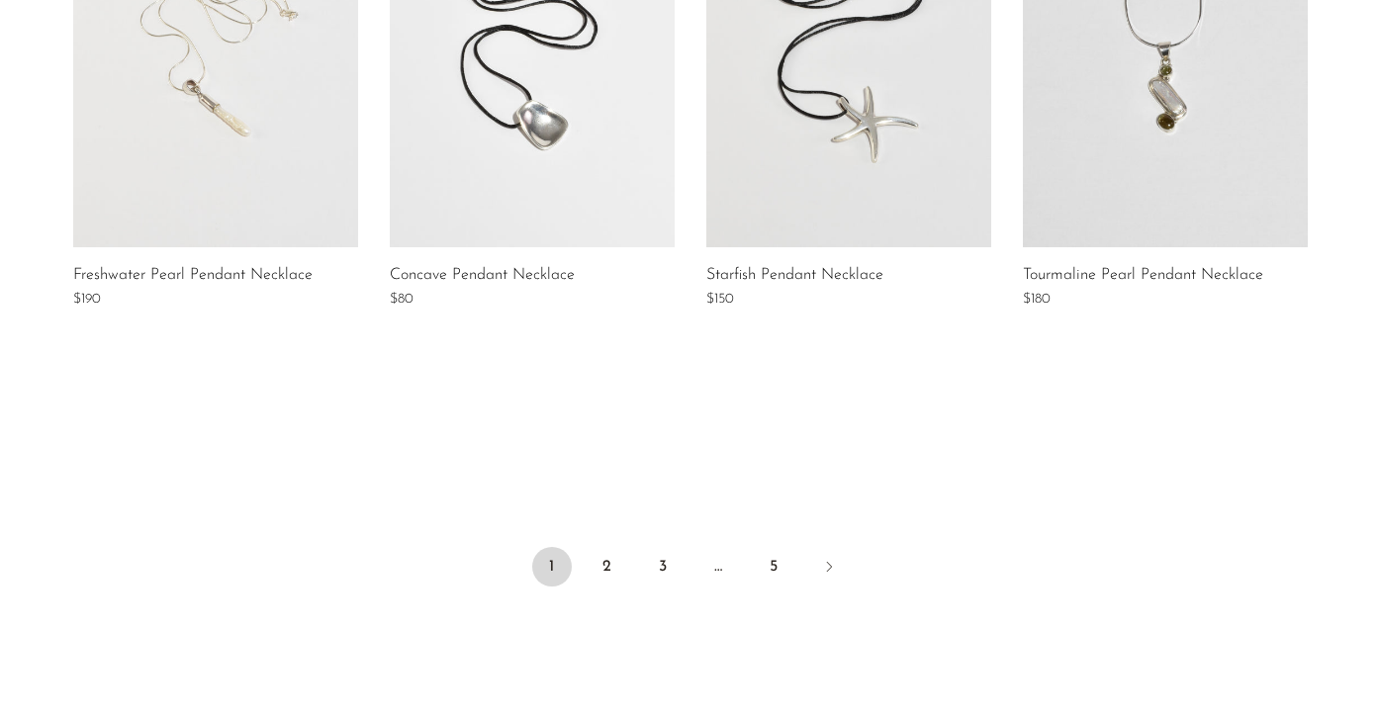
scroll to position [1633, 0]
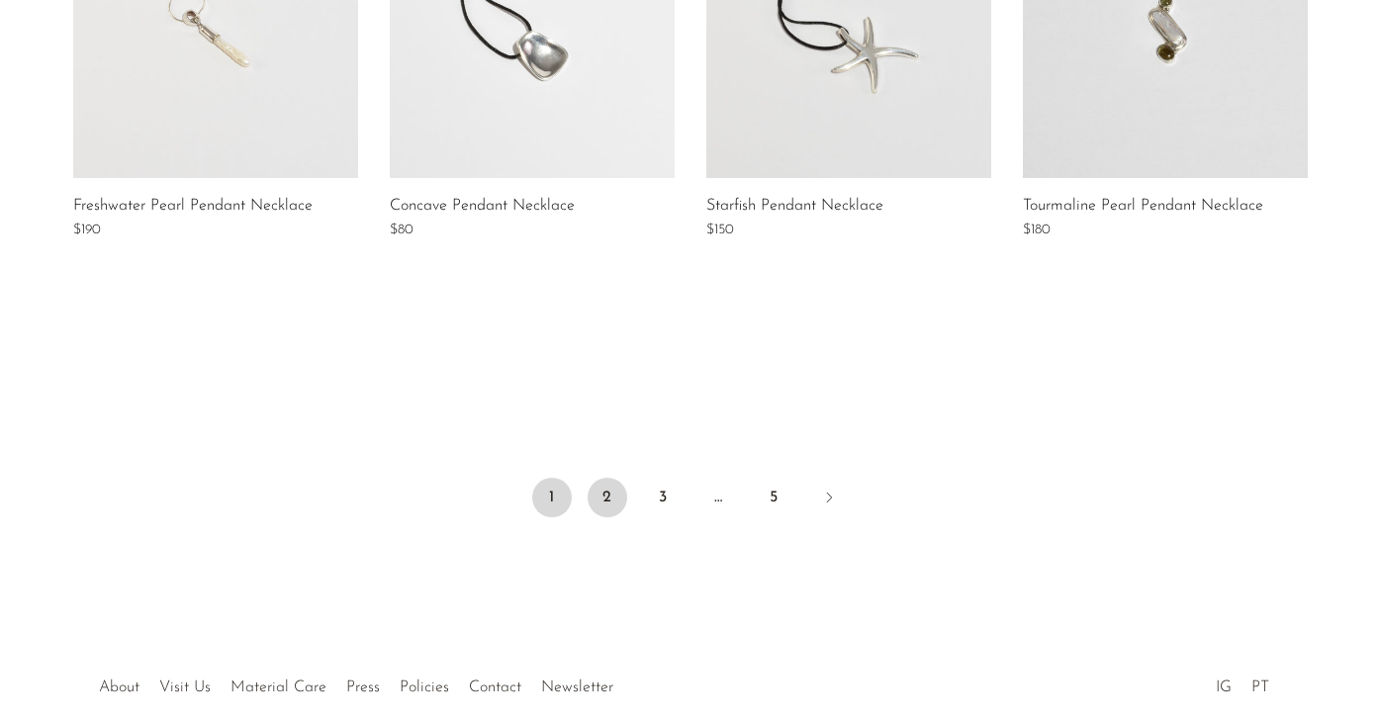
click at [600, 506] on link "2" at bounding box center [608, 498] width 40 height 40
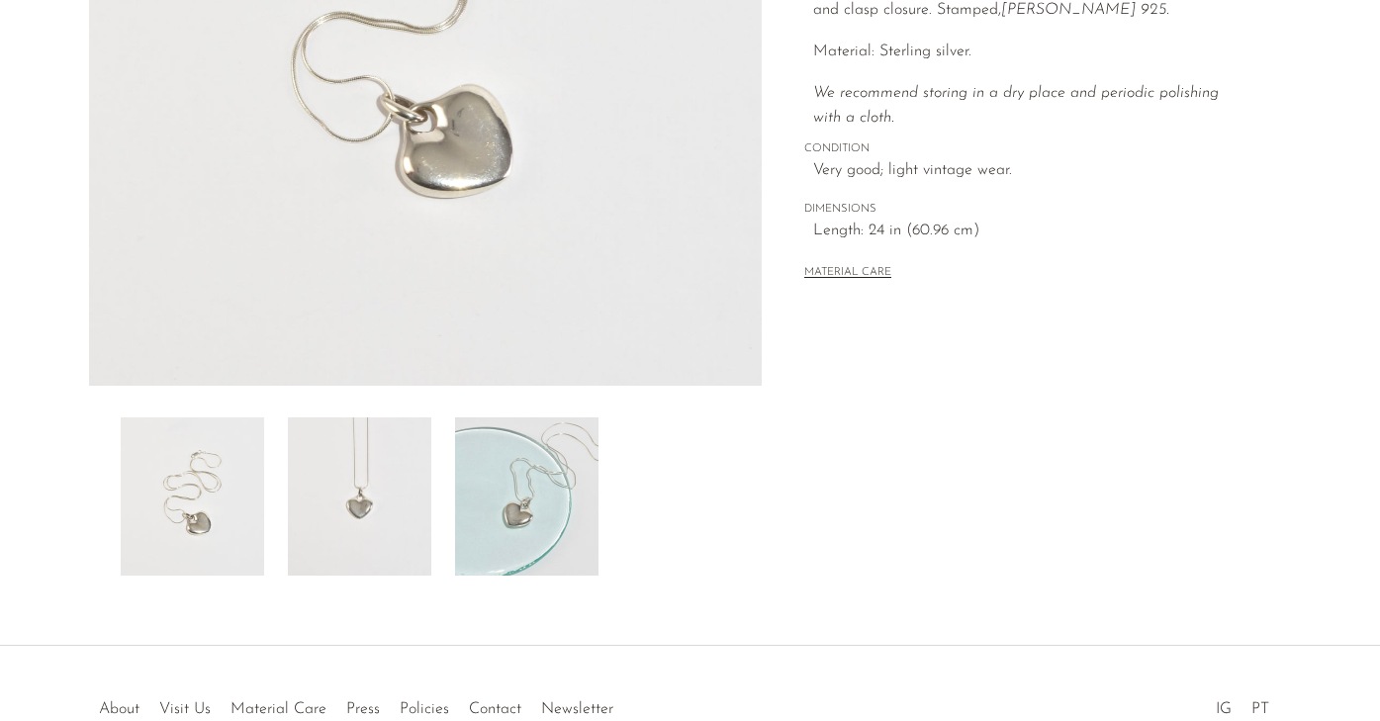
scroll to position [465, 0]
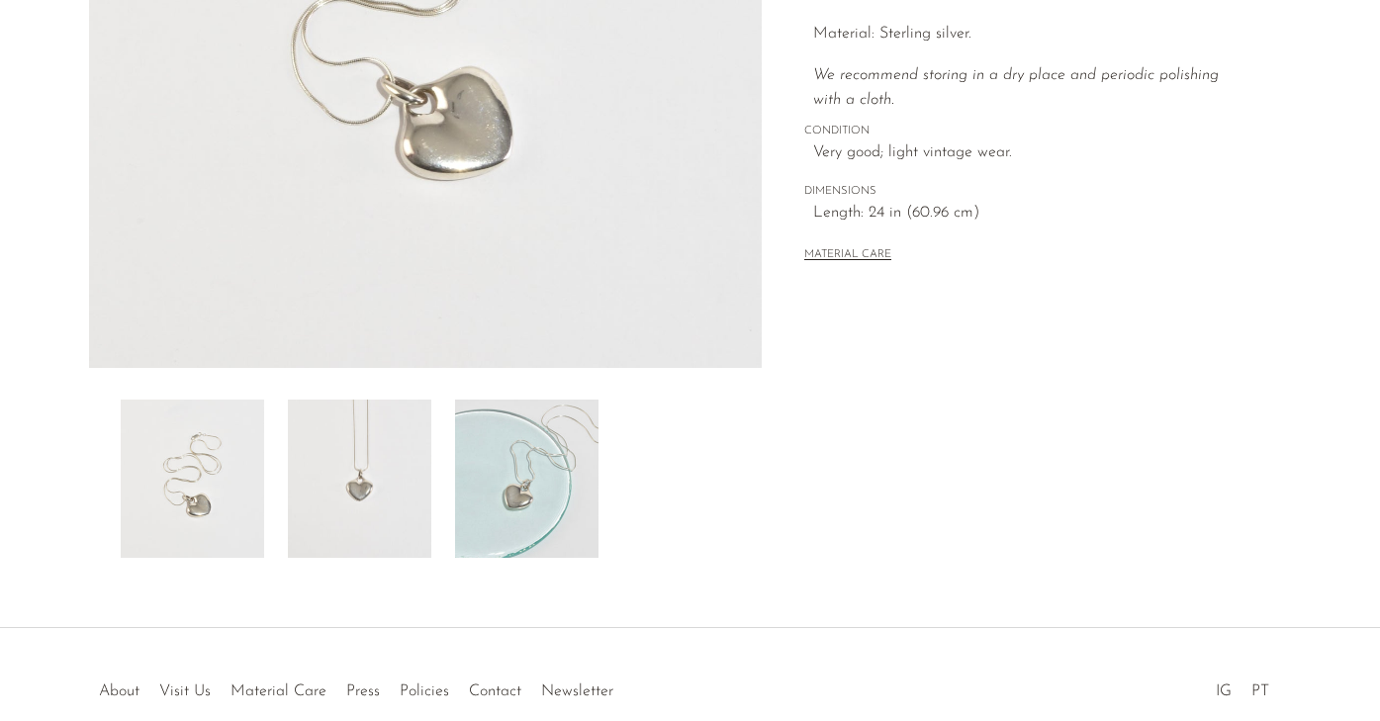
click at [542, 494] on img at bounding box center [526, 479] width 143 height 158
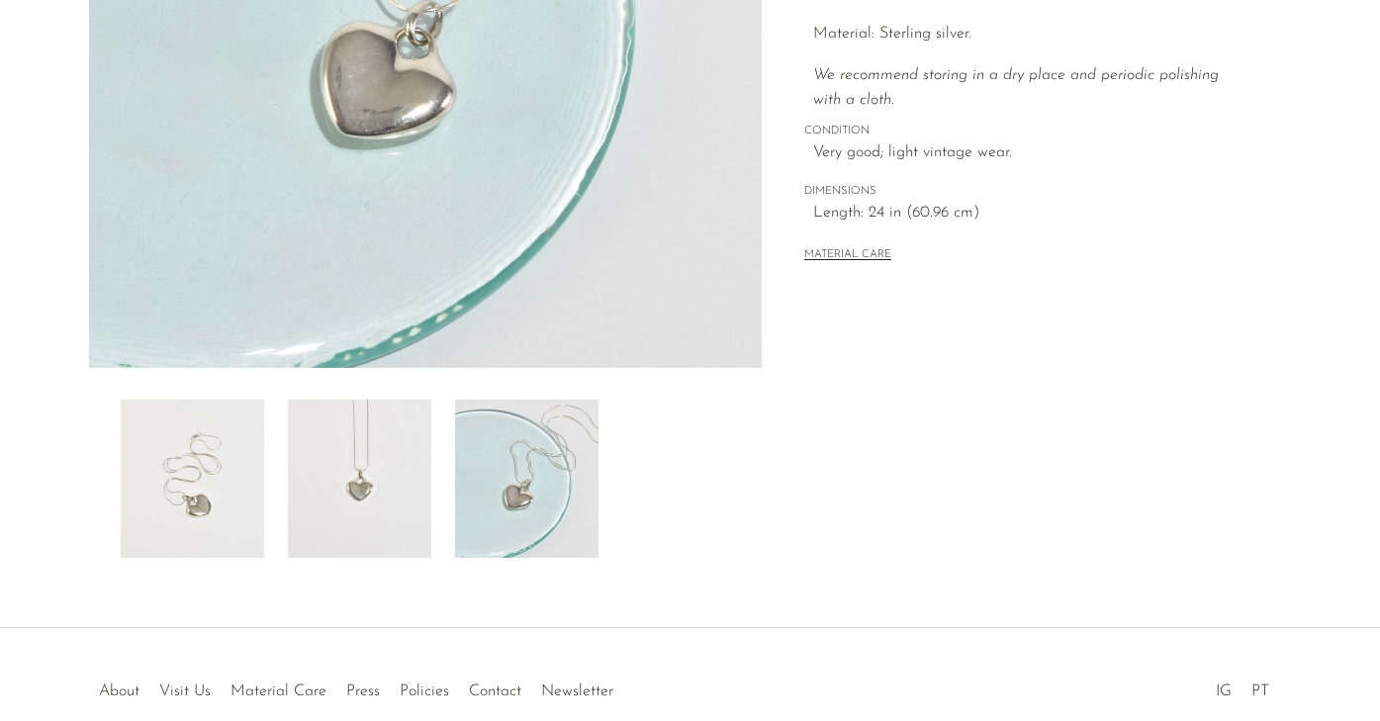
click at [398, 485] on img at bounding box center [359, 479] width 143 height 158
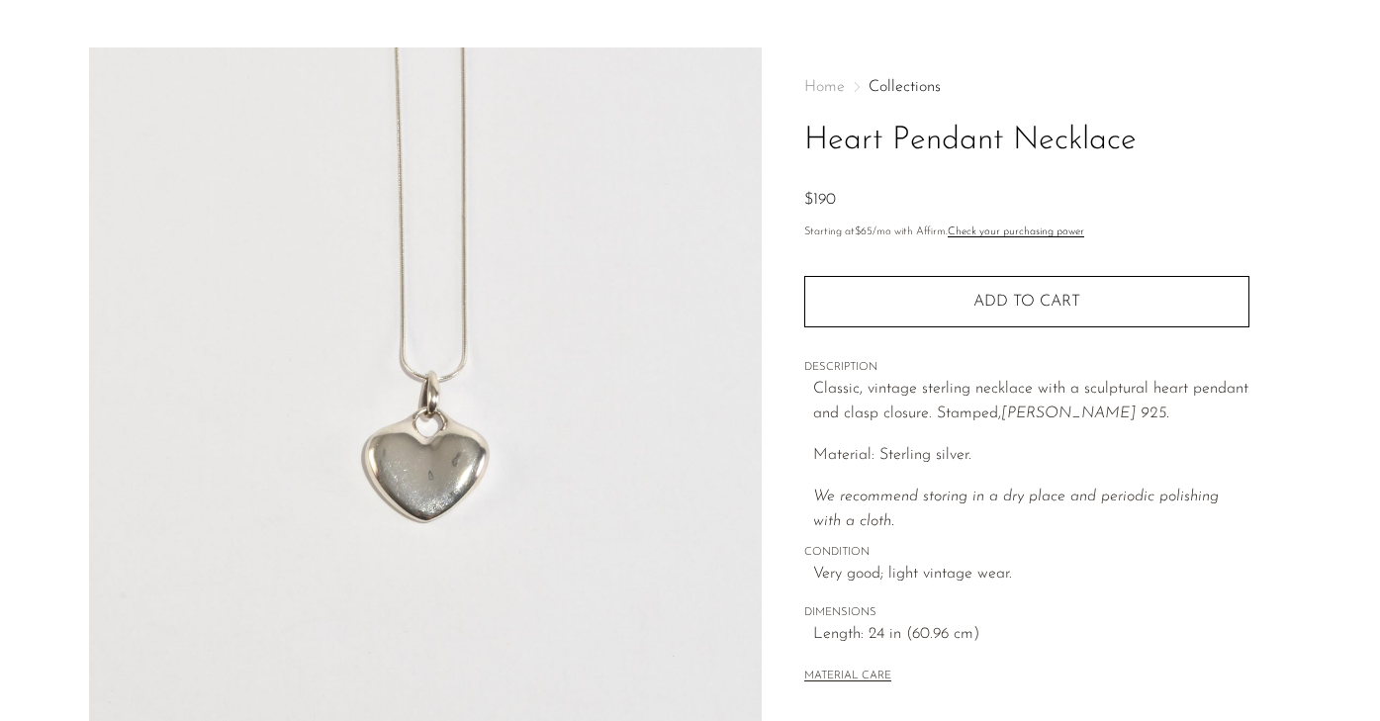
scroll to position [16, 0]
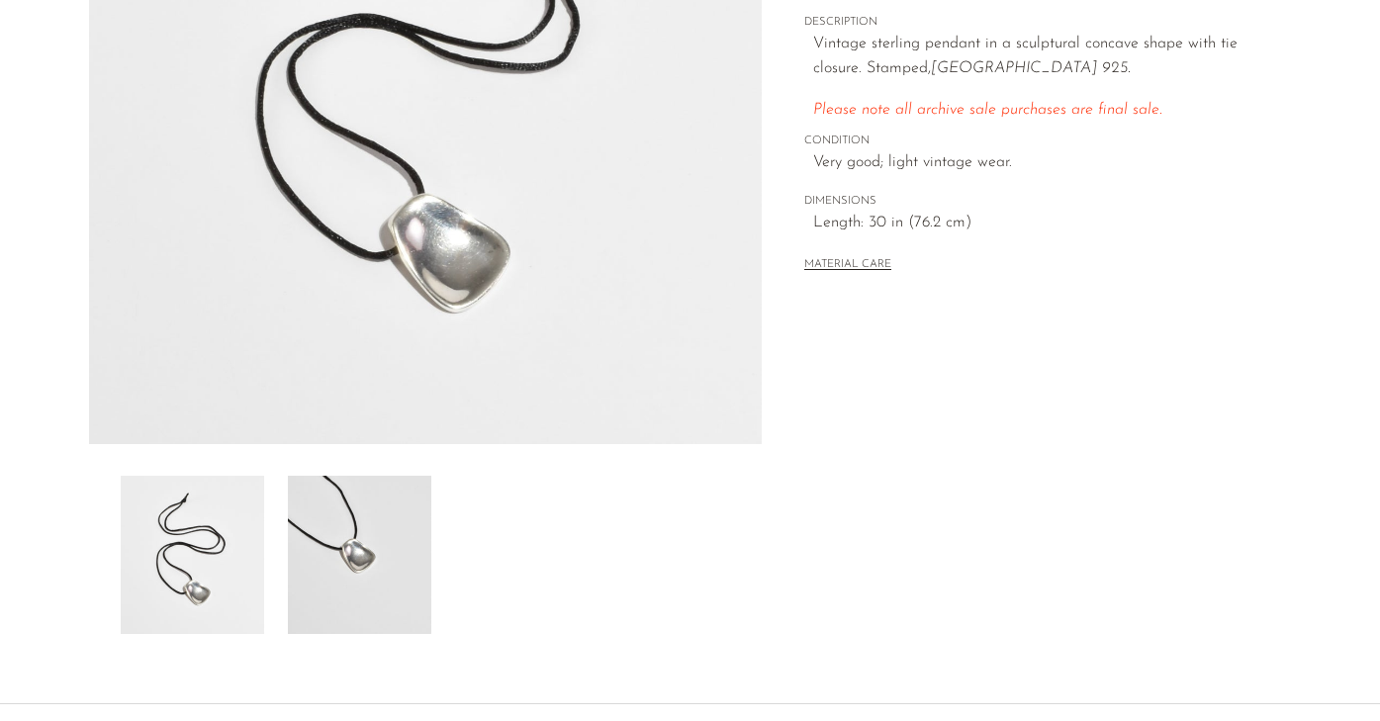
scroll to position [392, 0]
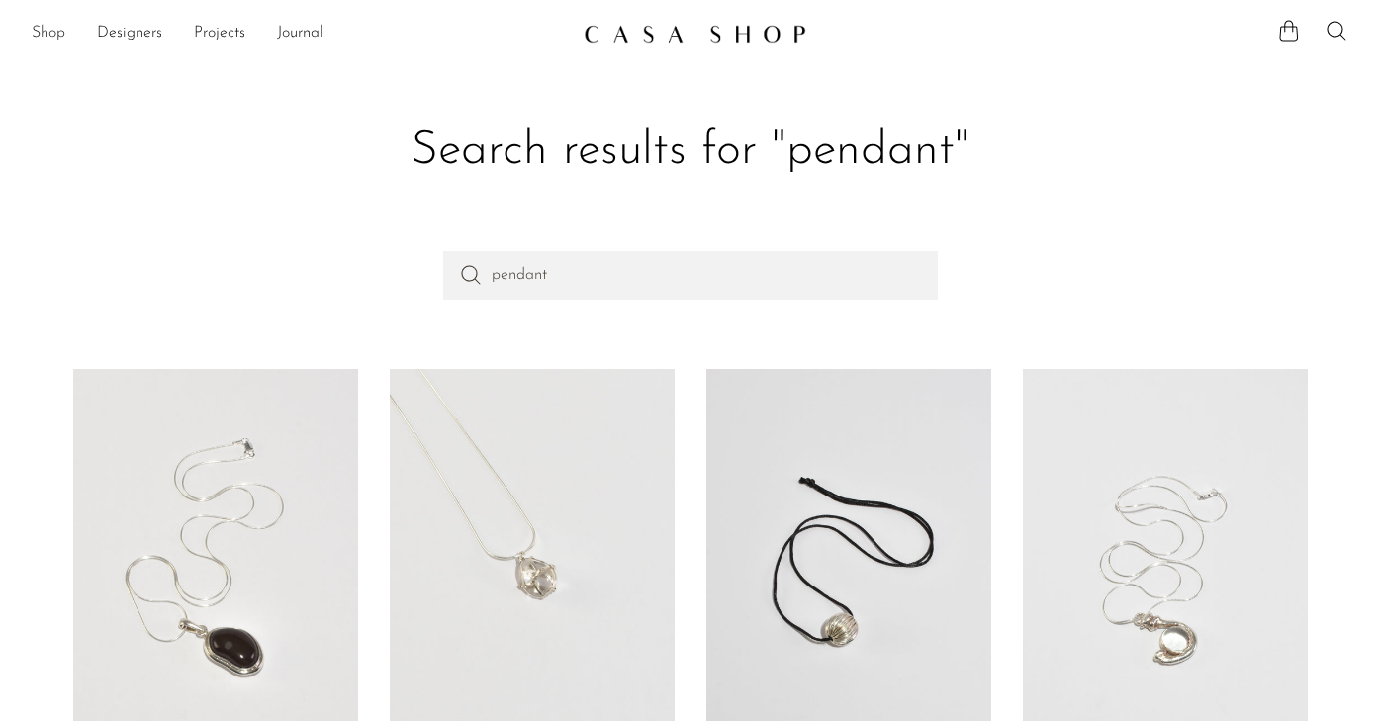
click at [53, 31] on link "Shop" at bounding box center [49, 34] width 34 height 26
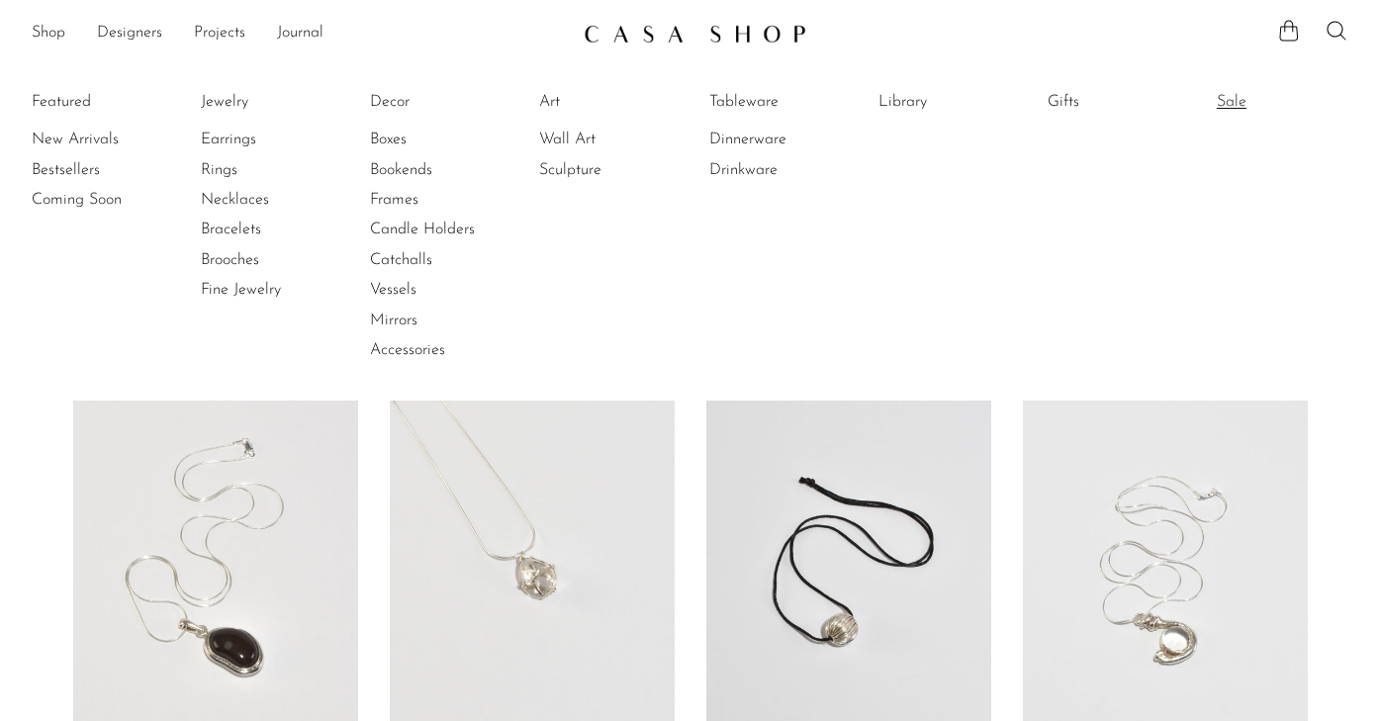
click at [1235, 102] on link "Sale" at bounding box center [1291, 102] width 148 height 22
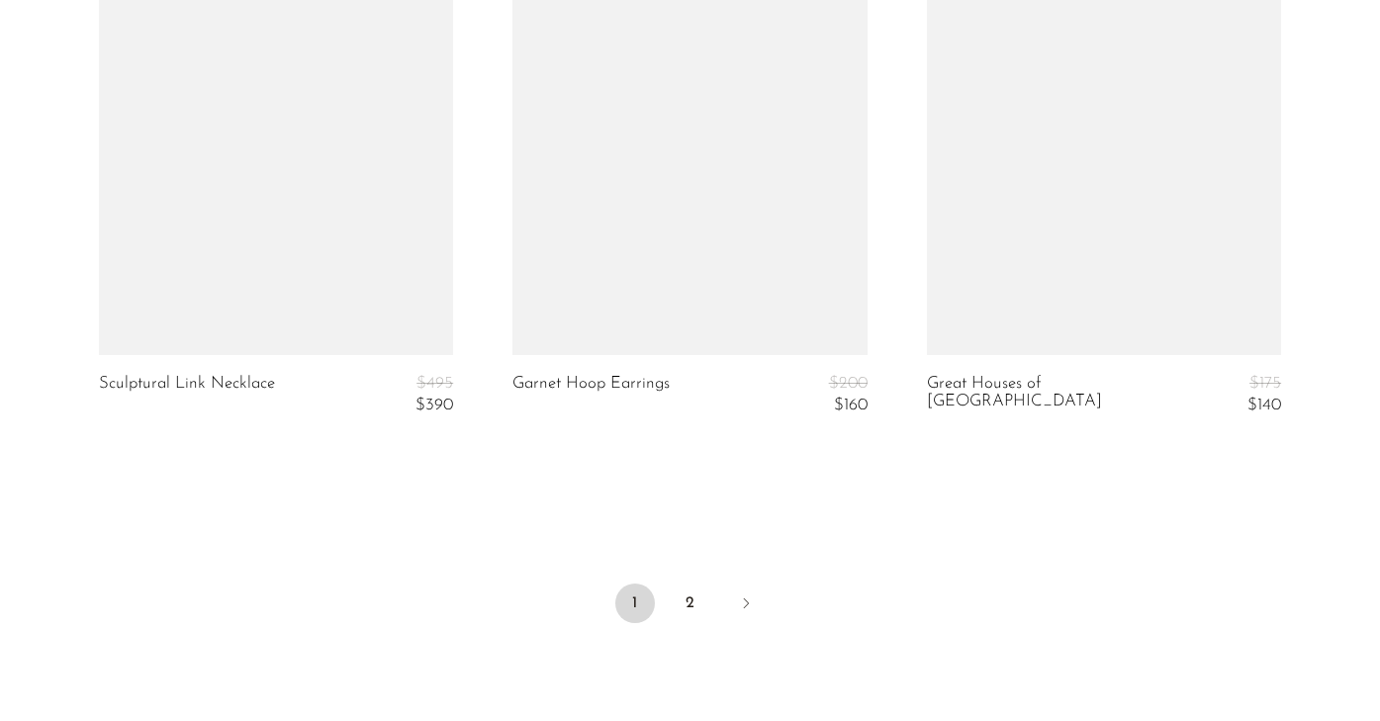
scroll to position [6992, 0]
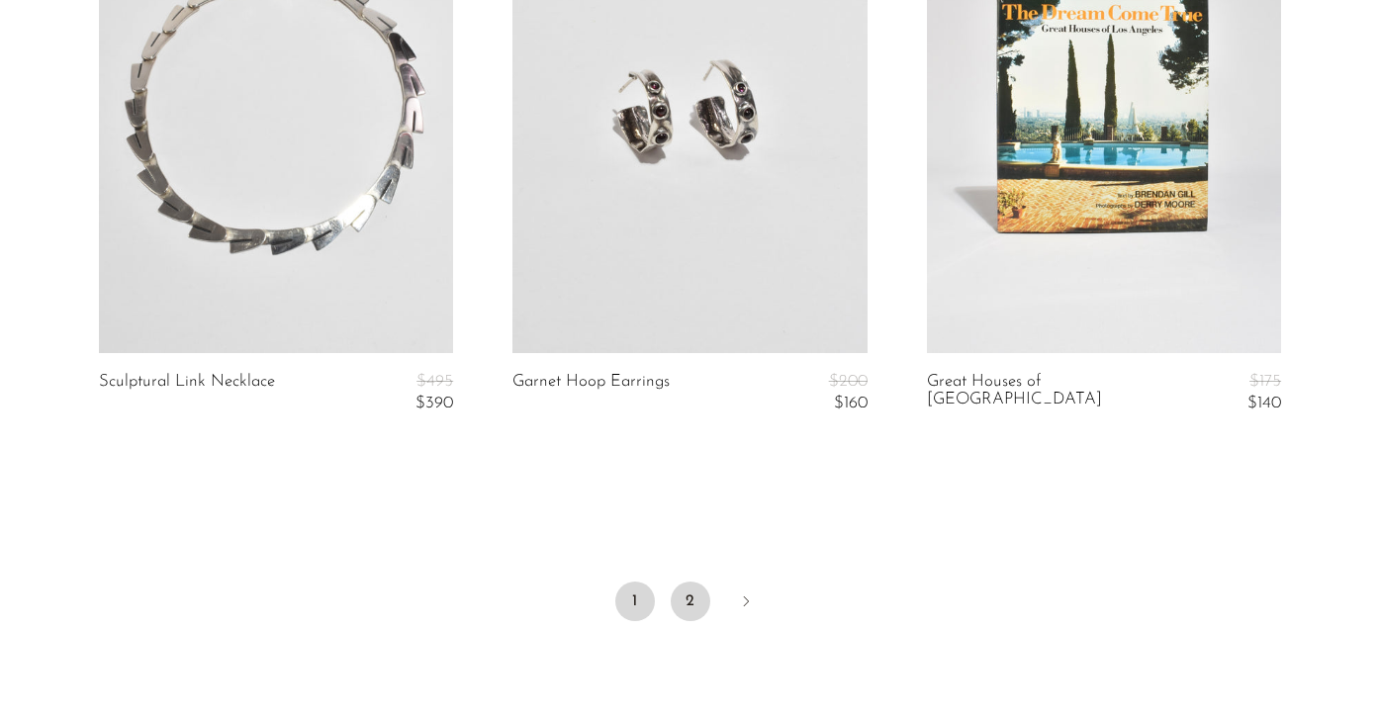
click at [685, 594] on link "2" at bounding box center [691, 602] width 40 height 40
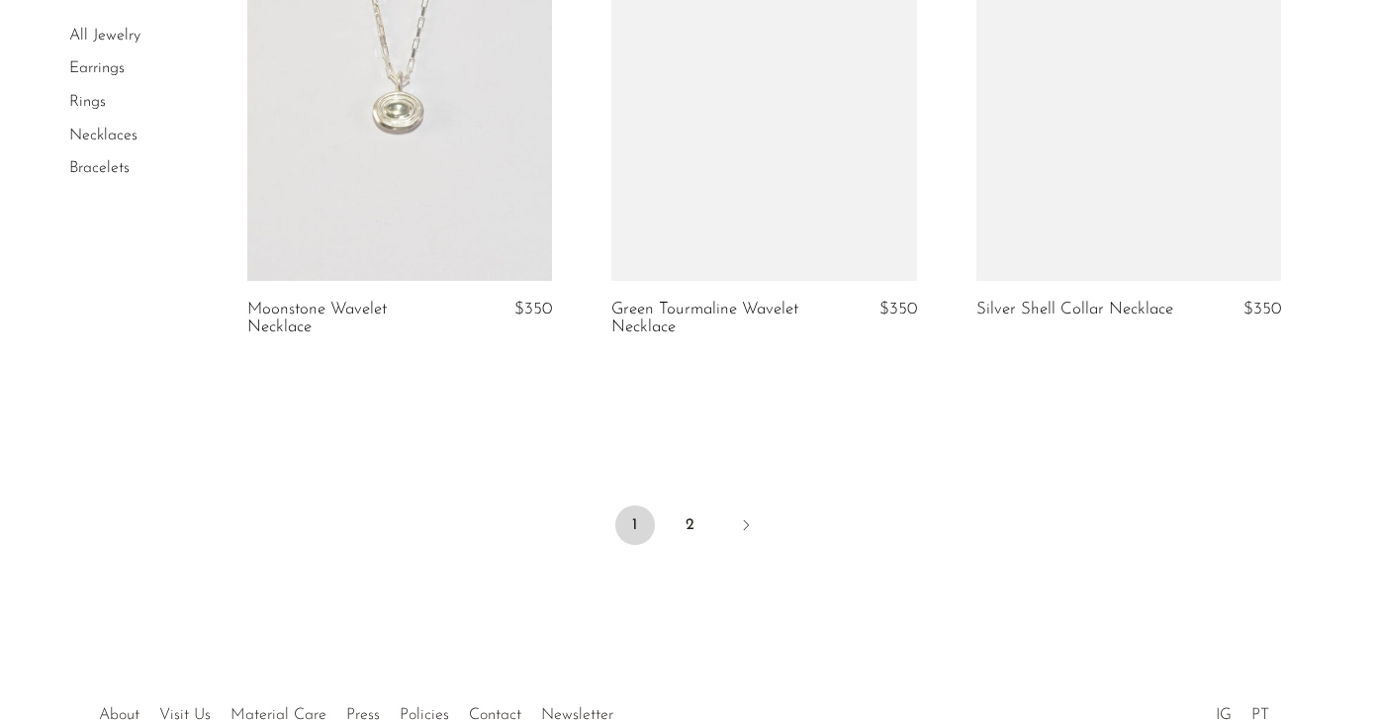
scroll to position [6206, 0]
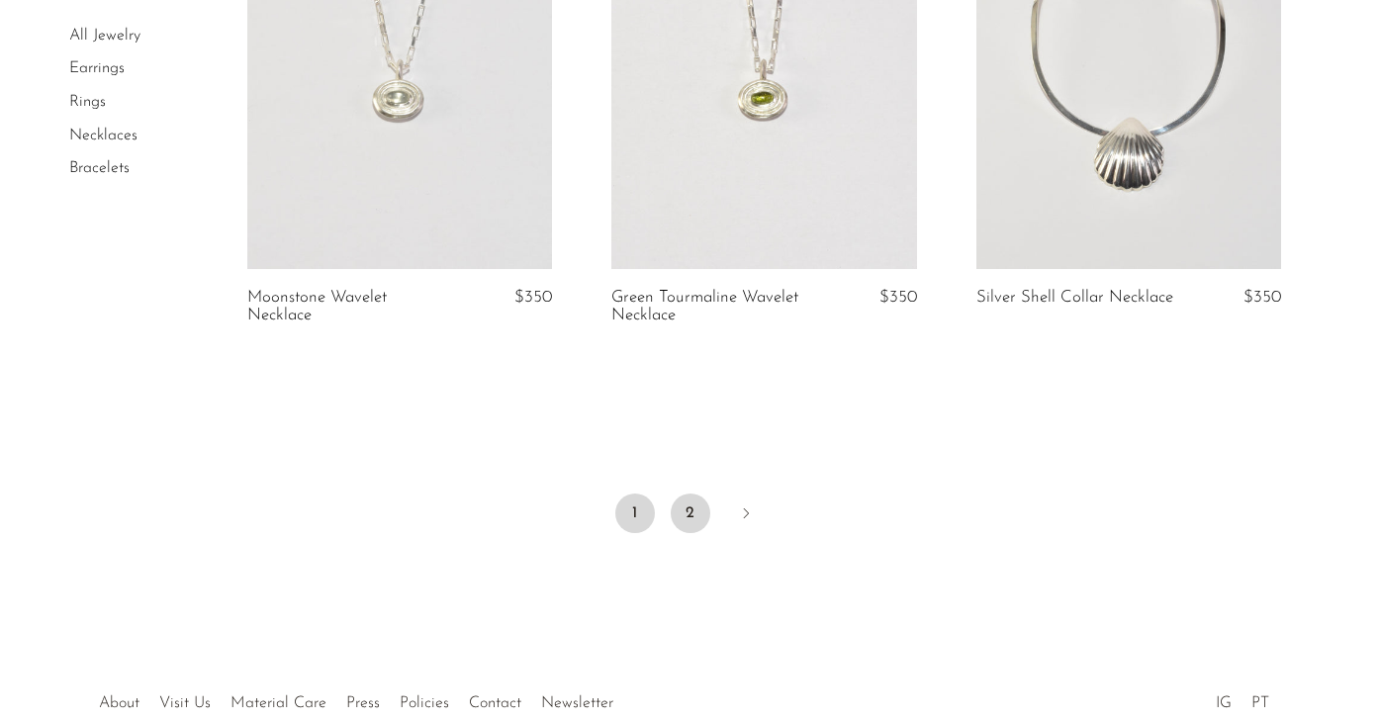
click at [689, 507] on link "2" at bounding box center [691, 514] width 40 height 40
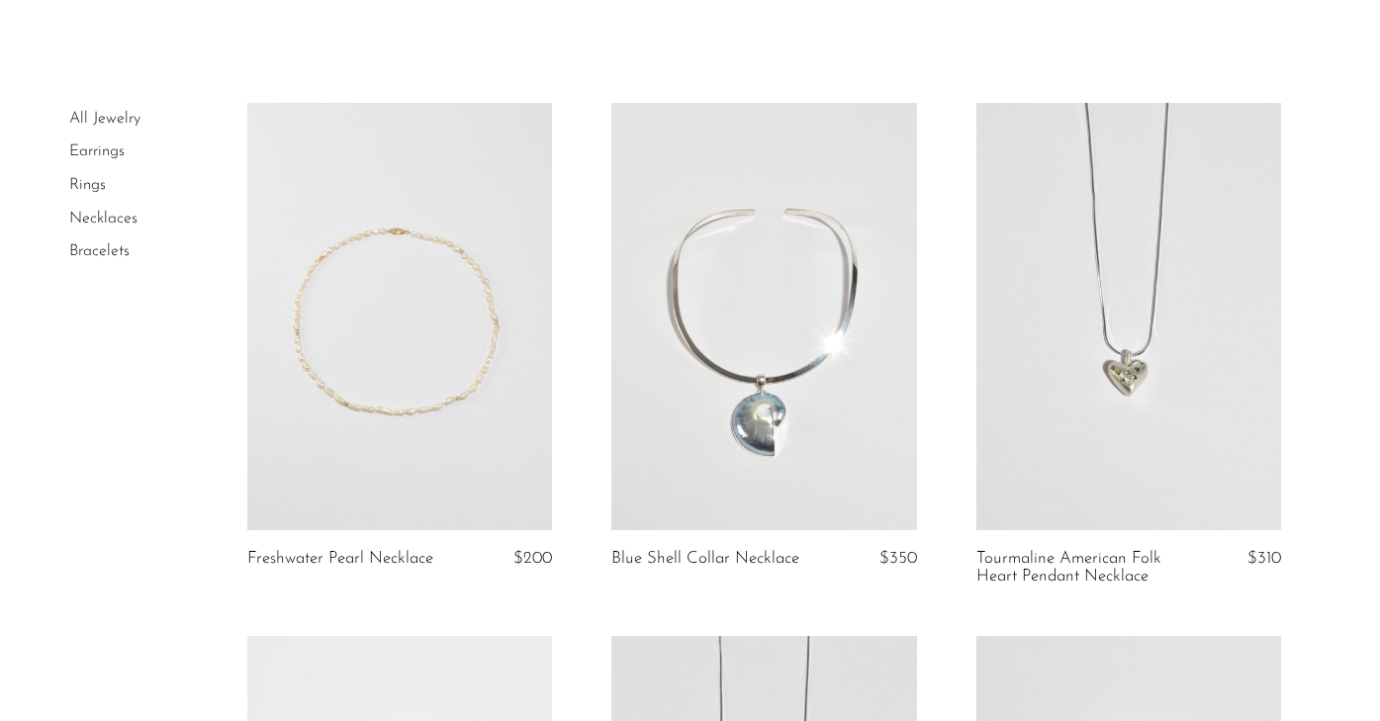
scroll to position [46, 0]
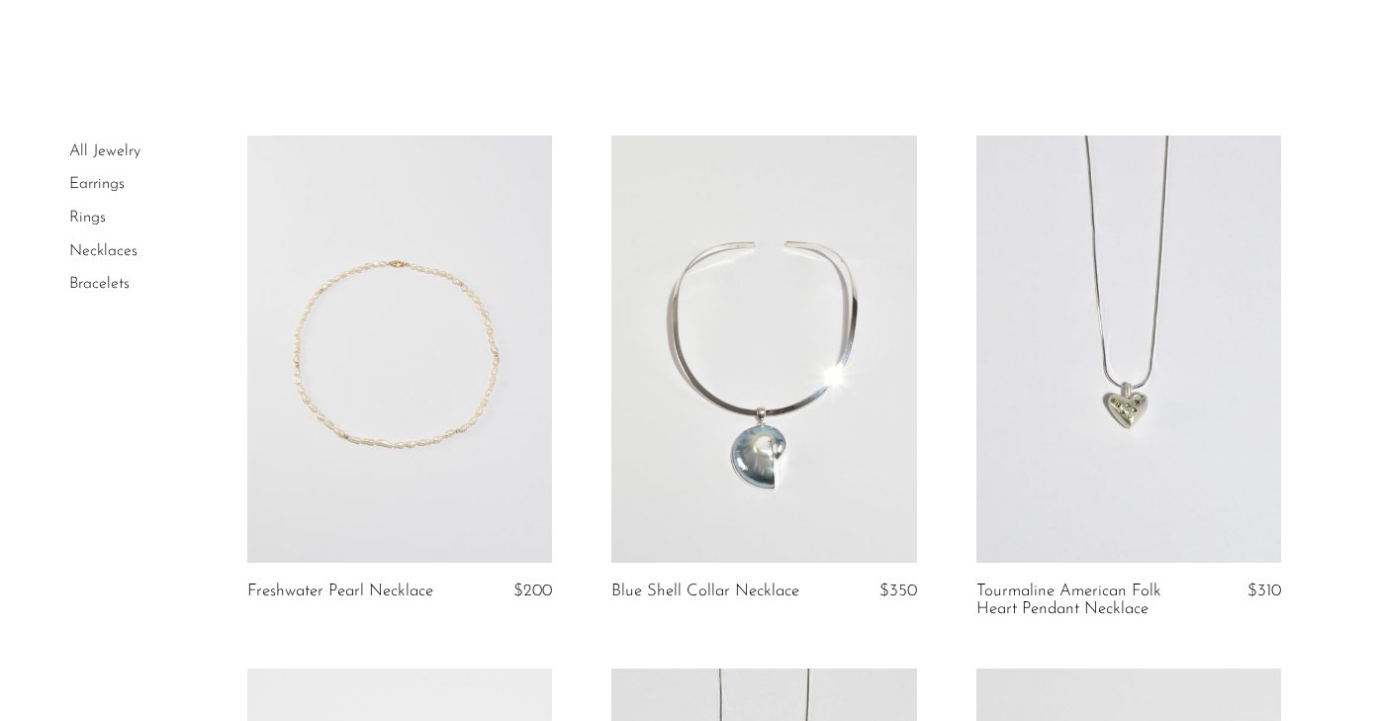
click at [1105, 348] on link at bounding box center [1128, 349] width 305 height 427
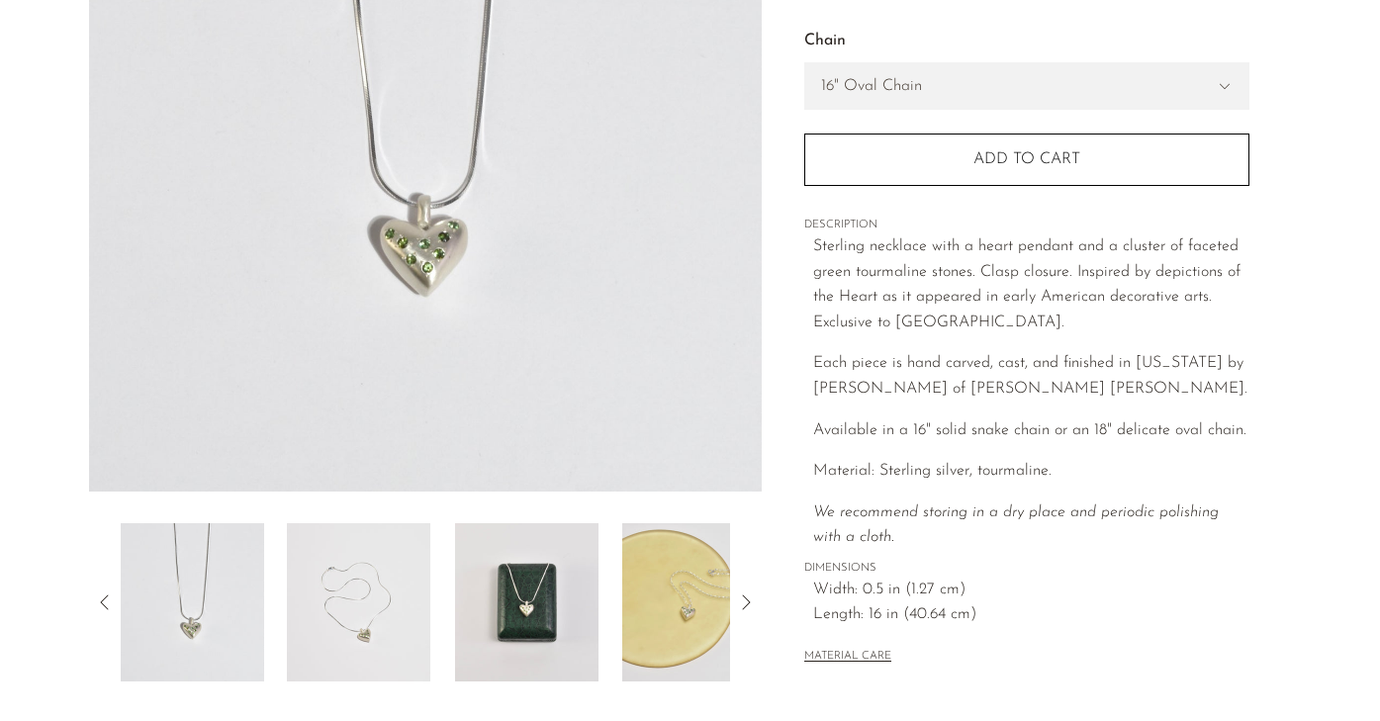
scroll to position [378, 0]
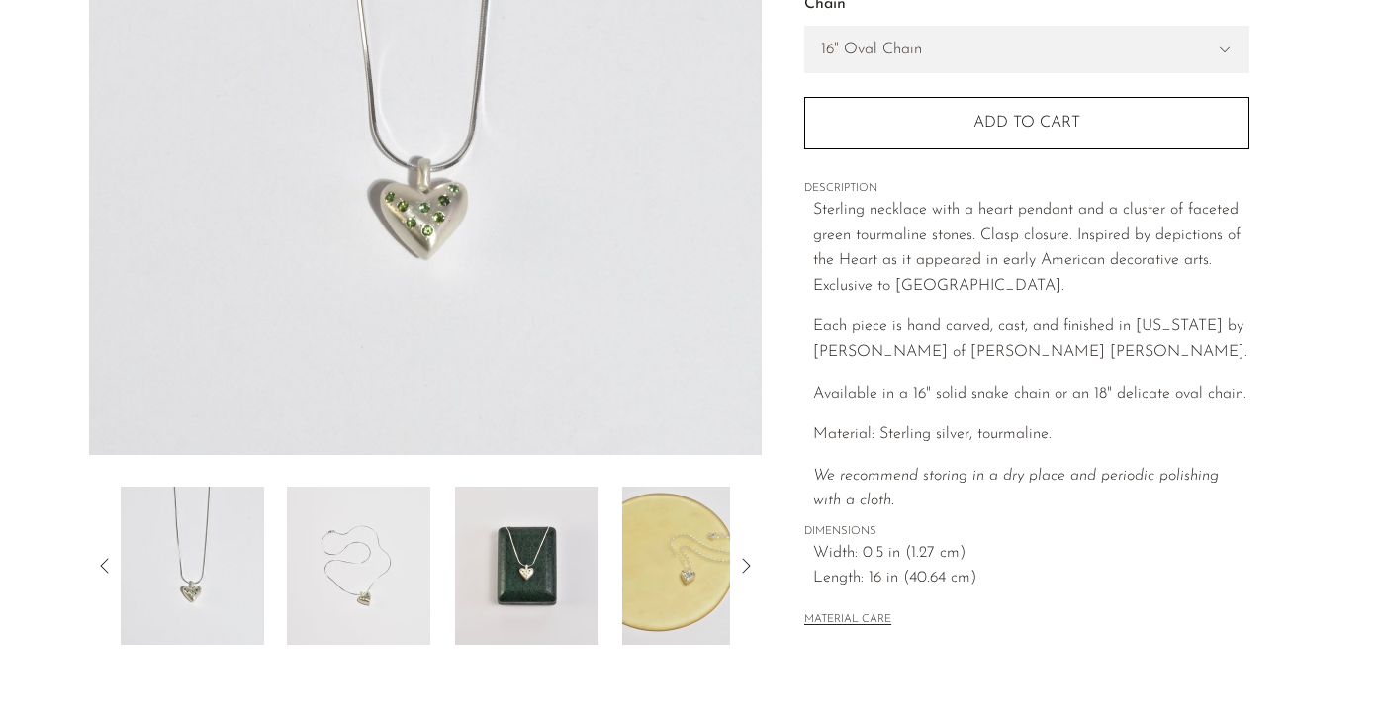
click at [692, 586] on img at bounding box center [693, 566] width 143 height 158
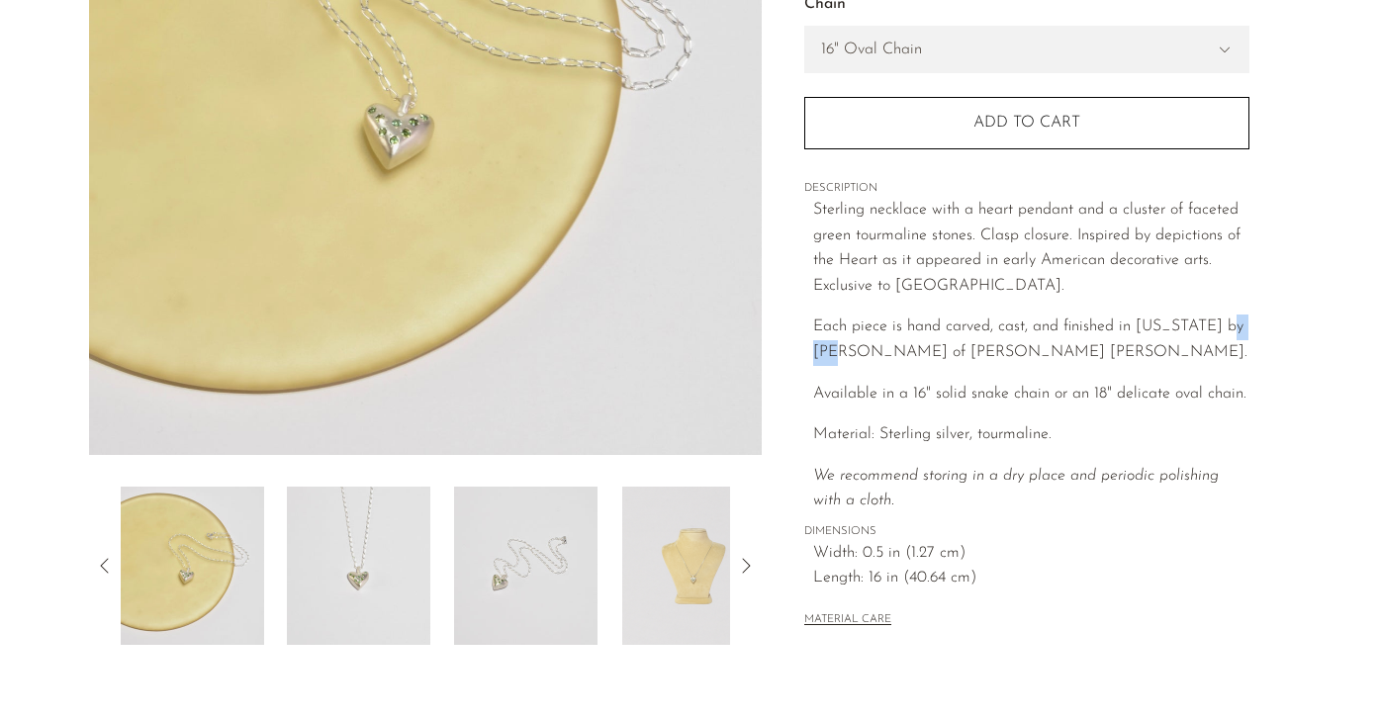
drag, startPoint x: 812, startPoint y: 343, endPoint x: 860, endPoint y: 344, distance: 47.5
click at [860, 344] on div "Collections Necklaces Tourmaline American Folk Heart Pendant Necklace $0 $310 S…" at bounding box center [1026, 188] width 445 height 951
click at [721, 567] on img at bounding box center [693, 566] width 143 height 158
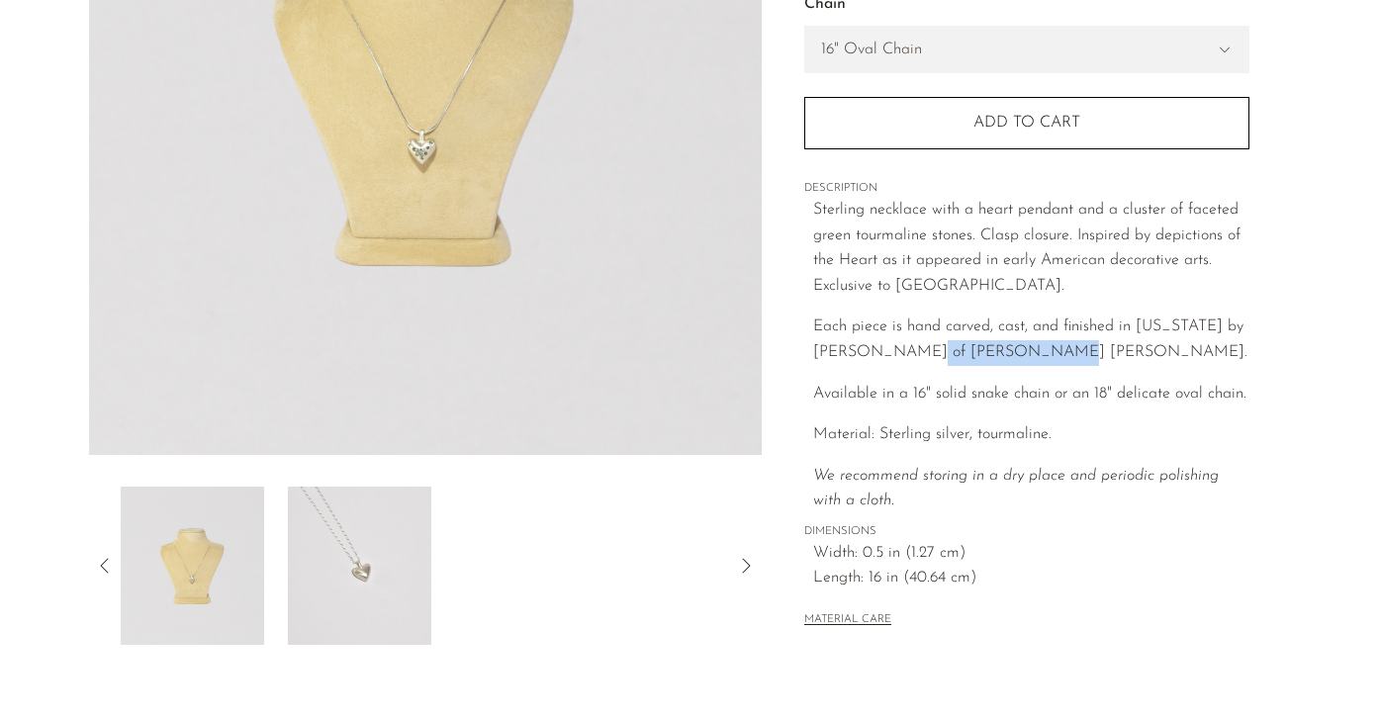
drag, startPoint x: 932, startPoint y: 341, endPoint x: 1052, endPoint y: 350, distance: 121.0
click at [1052, 350] on span "Each piece is hand carved, cast, and finished in New York by Owen Dunton of Dun…" at bounding box center [1030, 340] width 434 height 42
copy span "Dunton Ellerkamp"
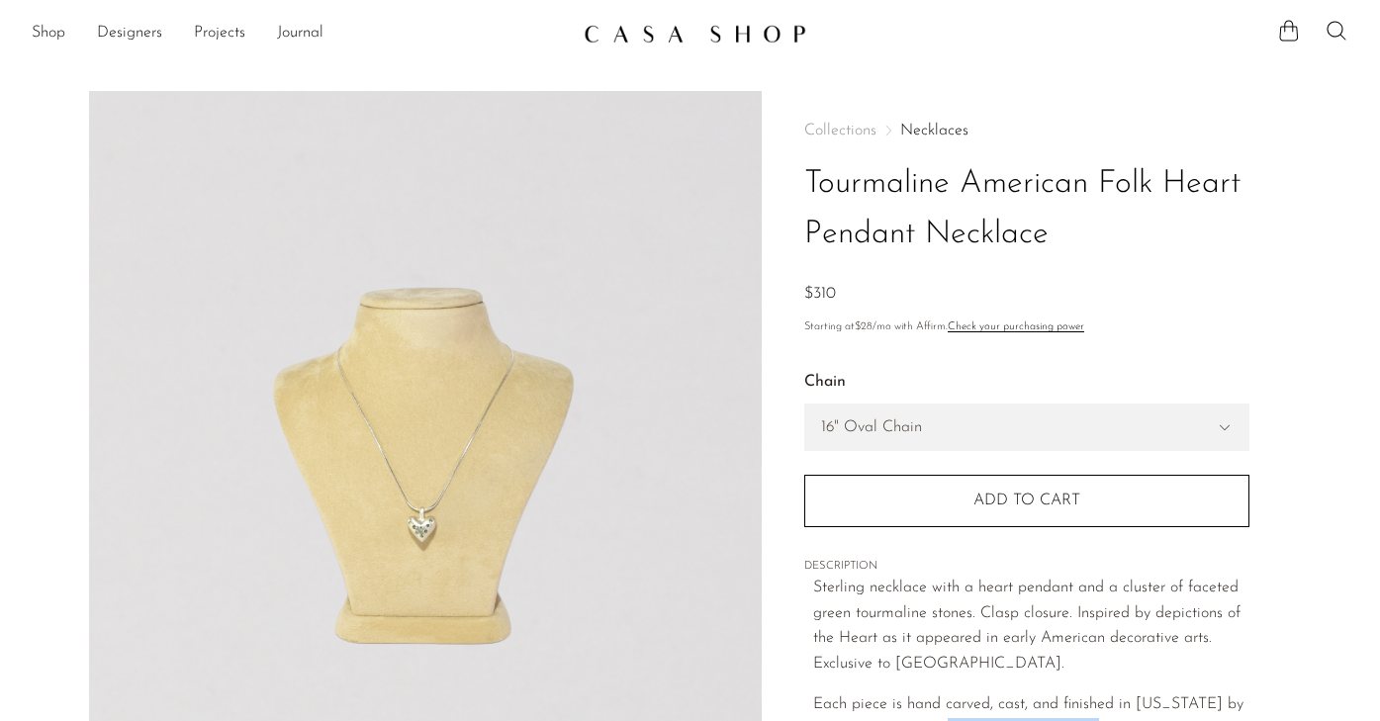
scroll to position [0, 0]
click at [1343, 37] on icon at bounding box center [1336, 31] width 24 height 24
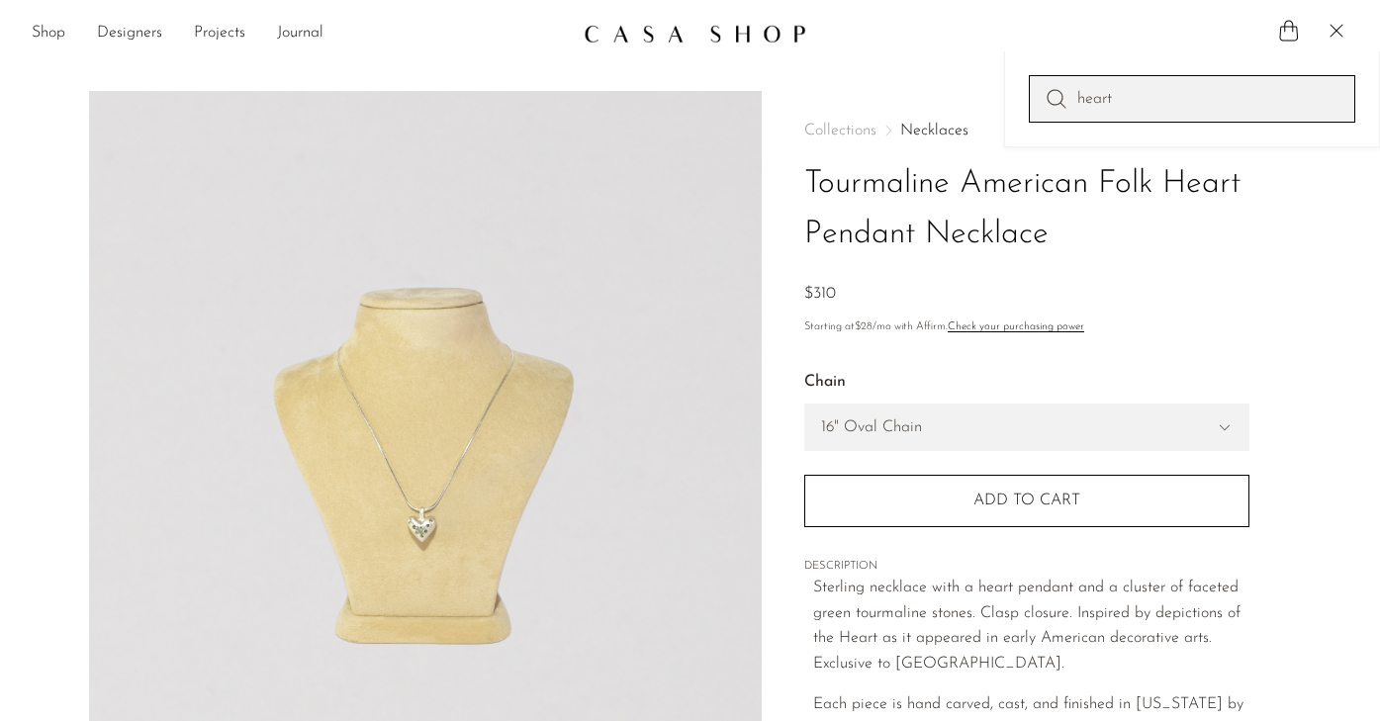
type input "heart"
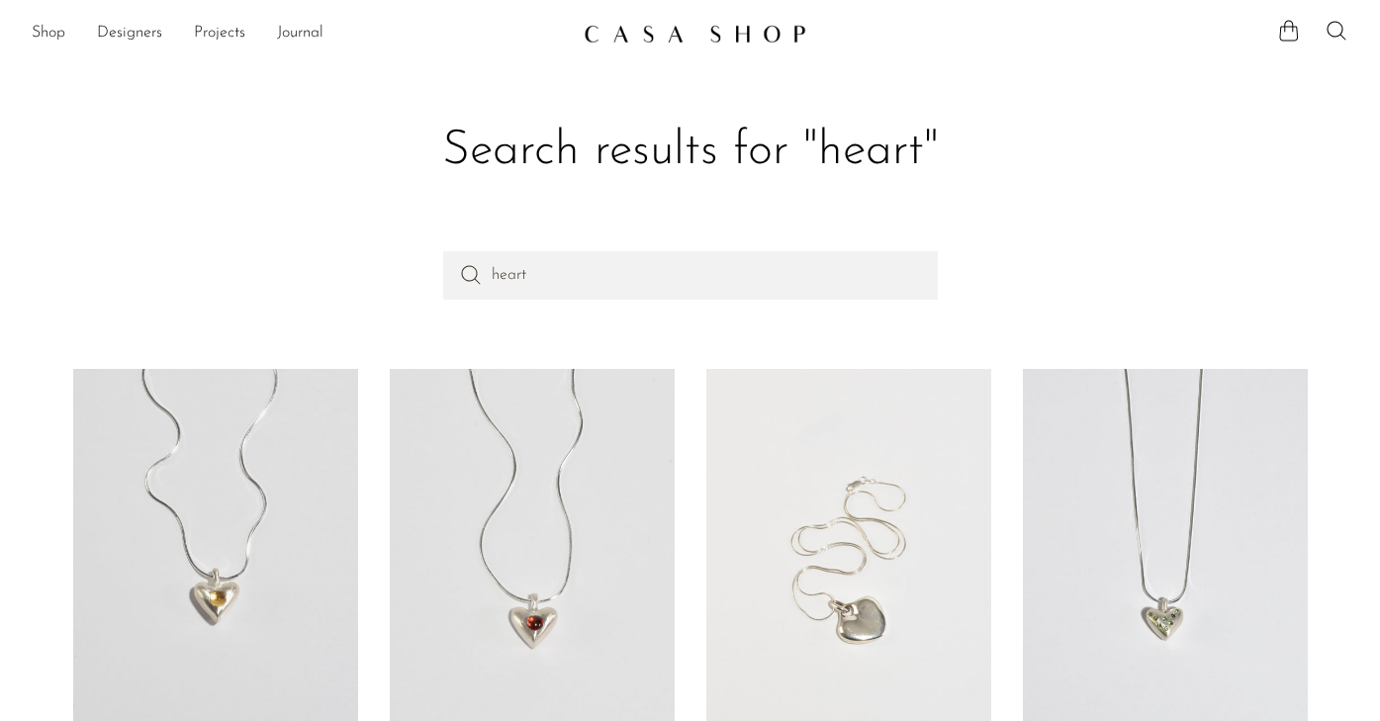
click at [847, 513] on link at bounding box center [848, 567] width 285 height 396
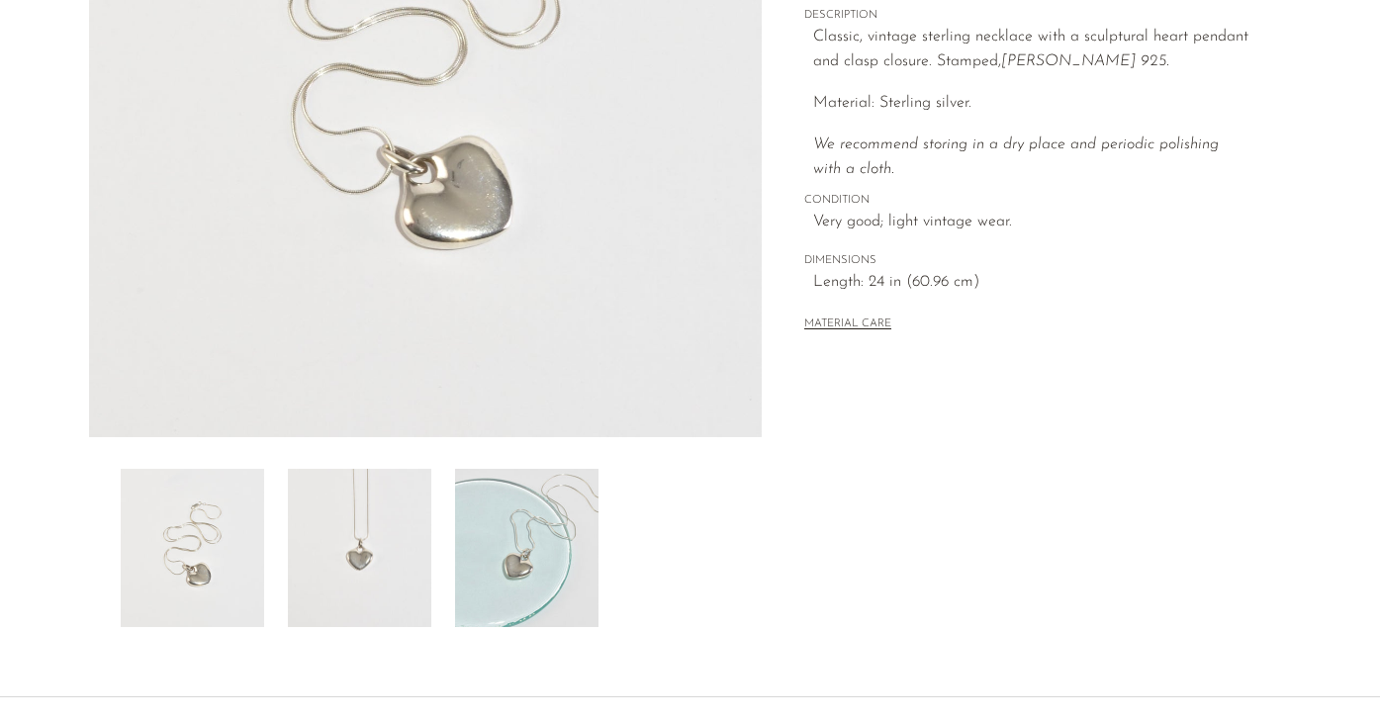
scroll to position [399, 0]
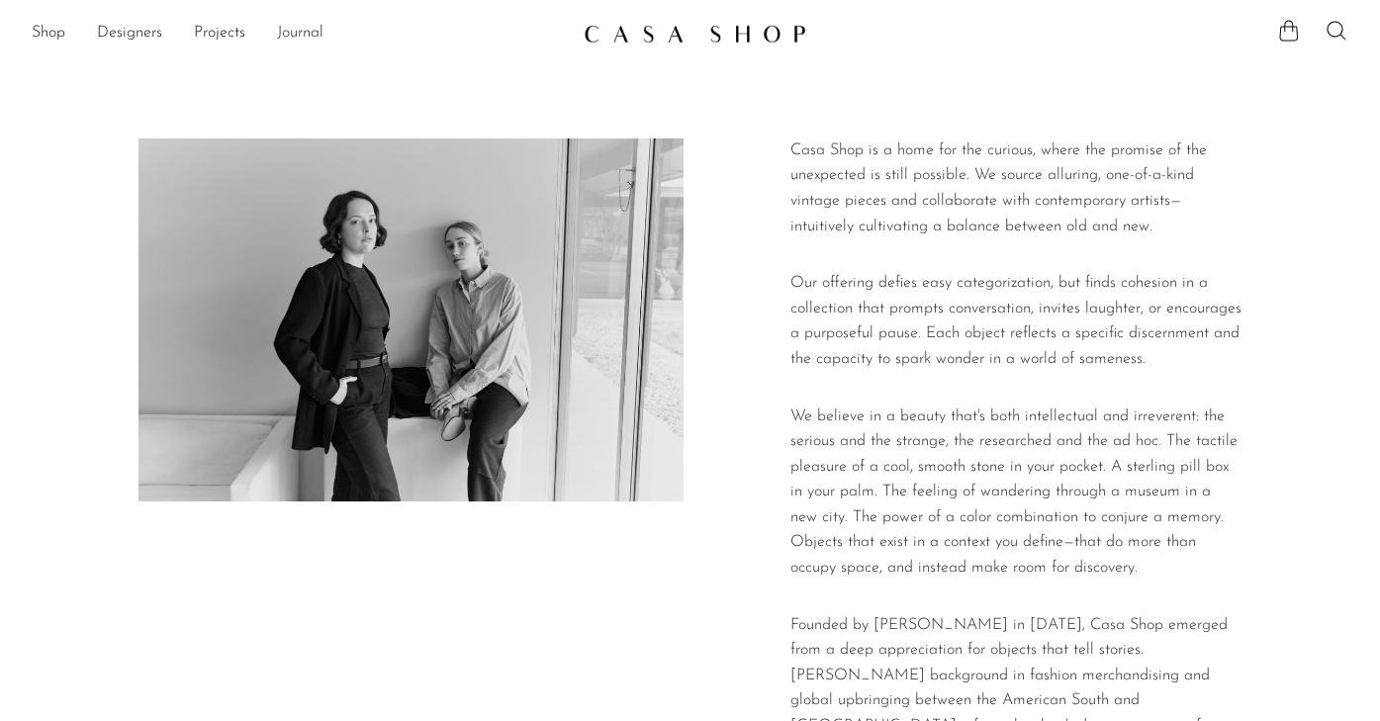
click at [300, 25] on link "Journal" at bounding box center [300, 34] width 46 height 26
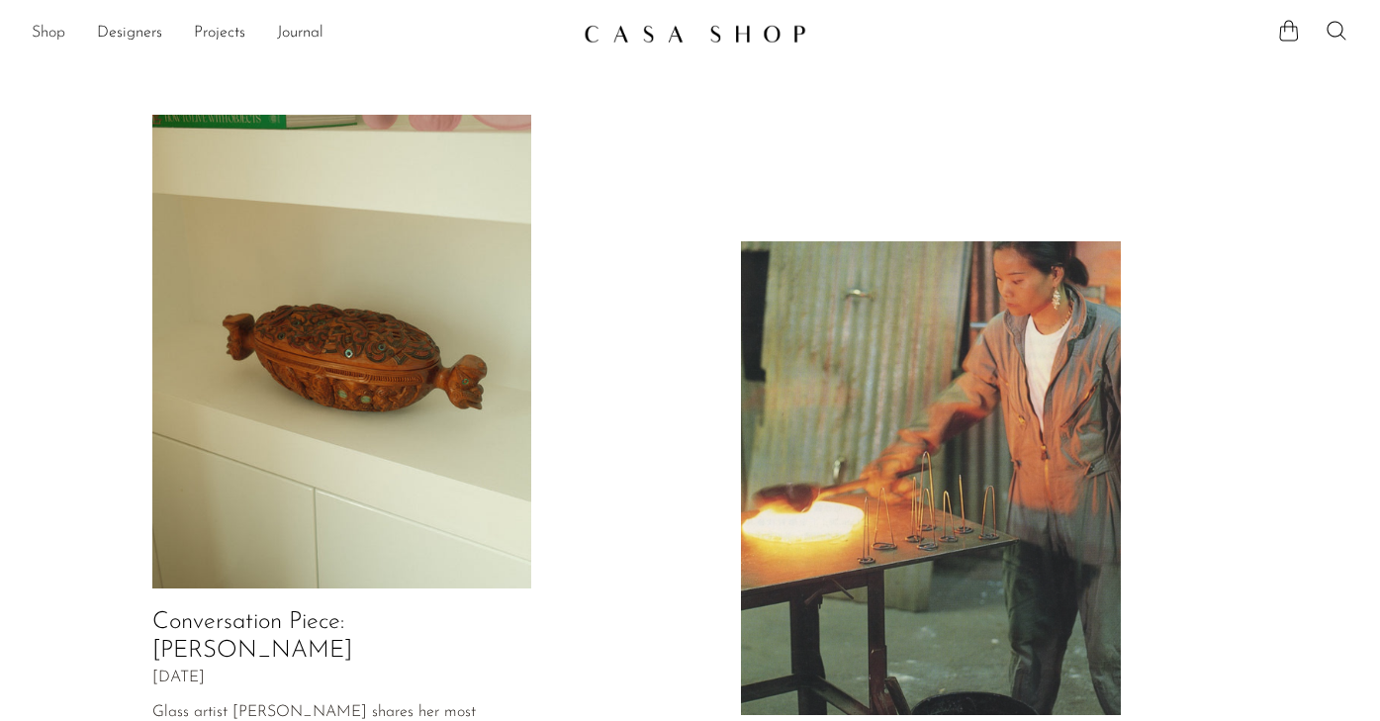
click at [40, 36] on link "Shop" at bounding box center [49, 34] width 34 height 26
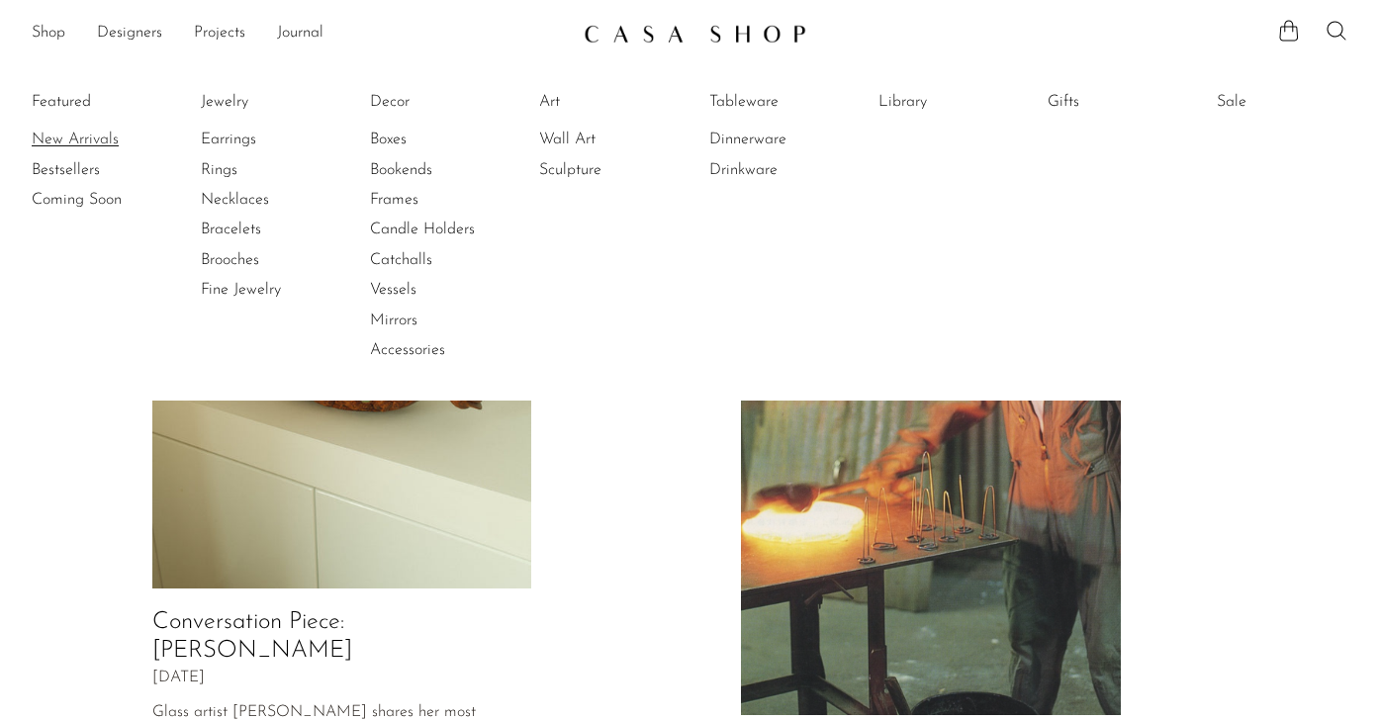
click at [55, 136] on link "New Arrivals" at bounding box center [106, 140] width 148 height 22
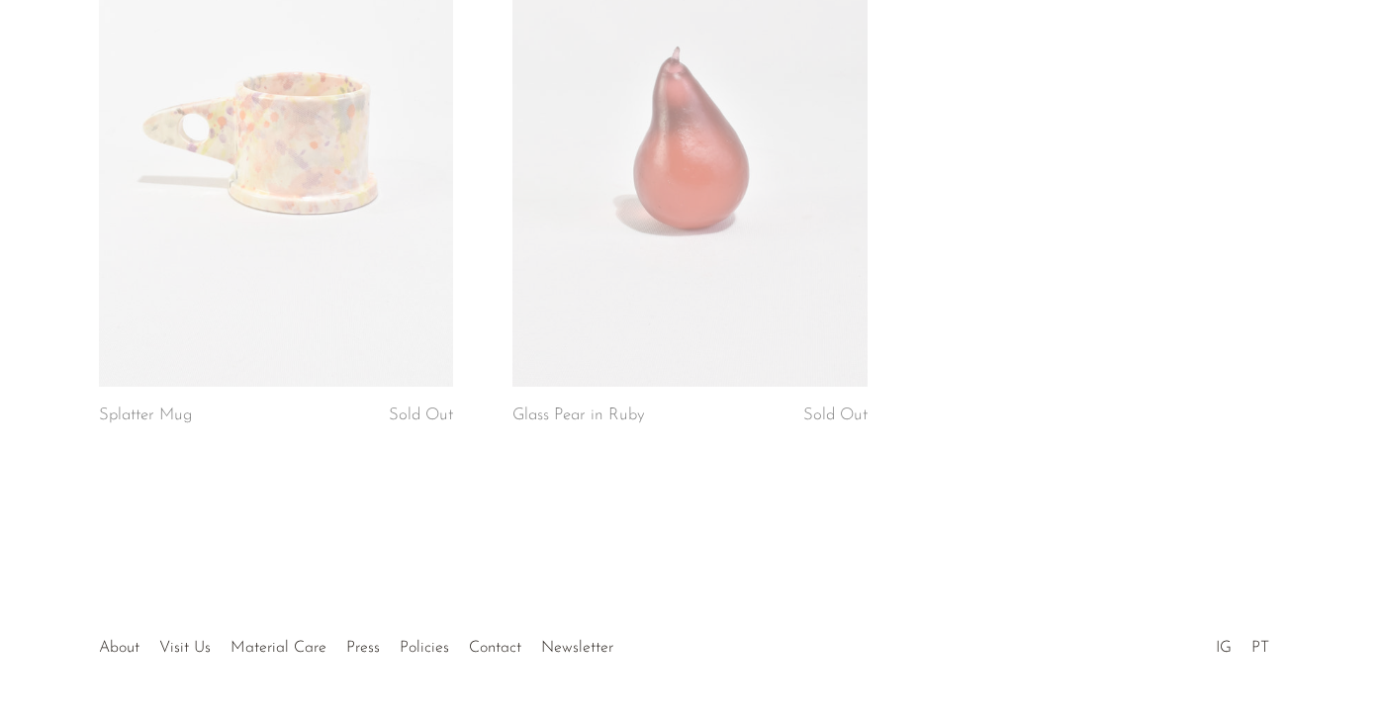
scroll to position [5601, 0]
click at [560, 593] on div at bounding box center [690, 627] width 380 height 69
click at [557, 593] on div at bounding box center [690, 627] width 380 height 69
